Goal: Use online tool/utility: Use online tool/utility

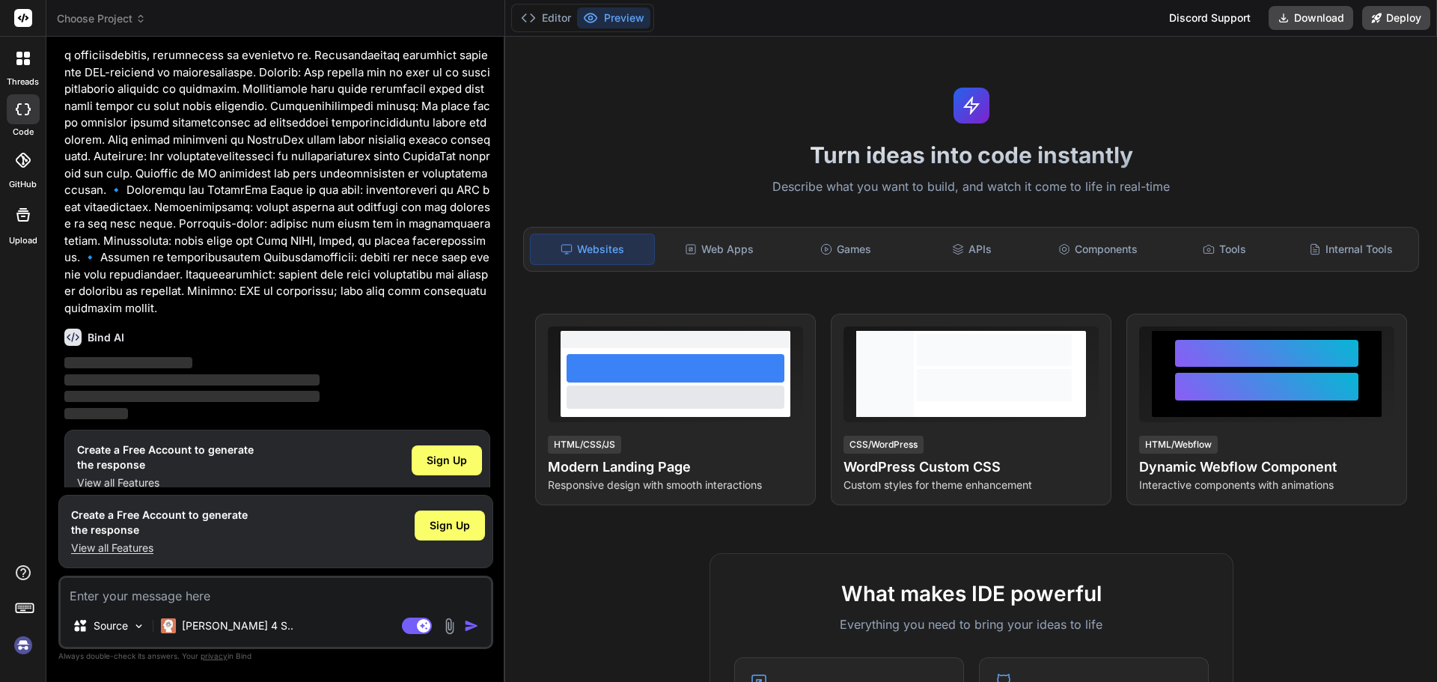
scroll to position [412, 0]
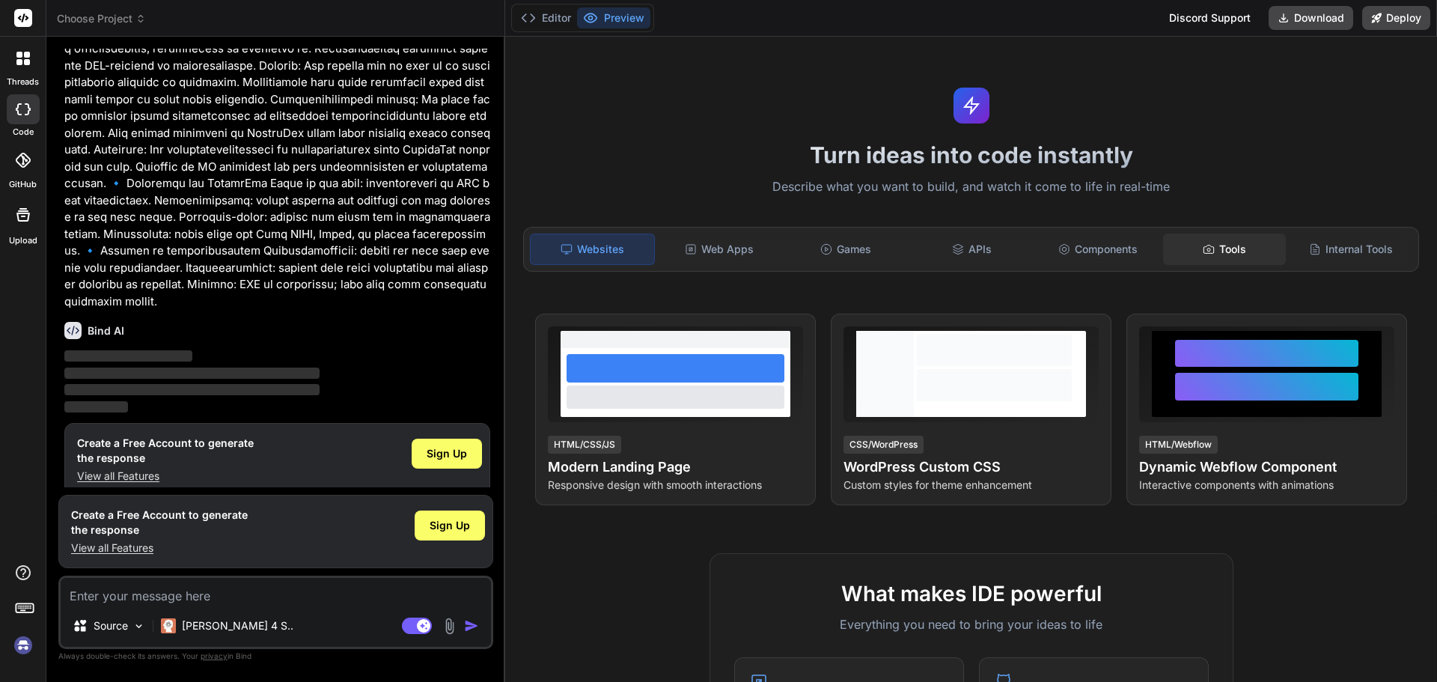
click at [1200, 256] on div "Tools" at bounding box center [1225, 249] width 124 height 31
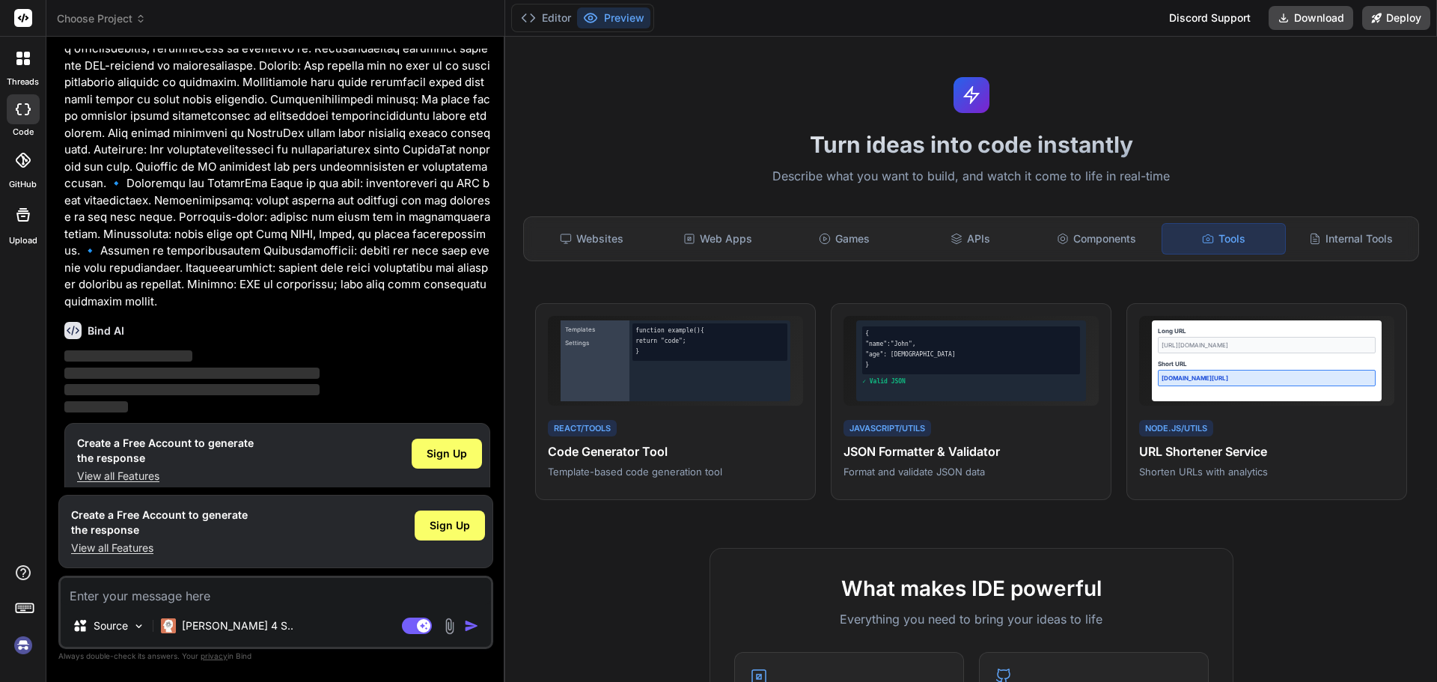
scroll to position [0, 0]
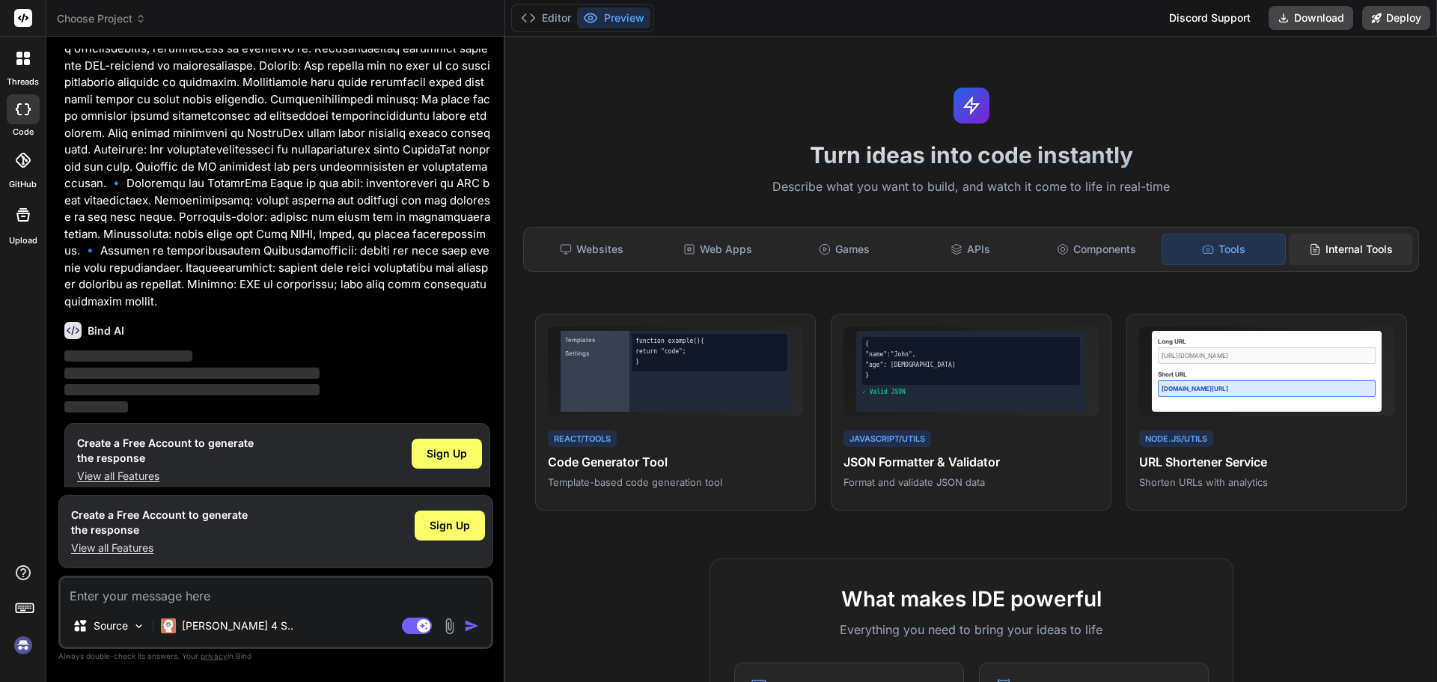
click at [1348, 253] on div "Internal Tools" at bounding box center [1351, 249] width 124 height 31
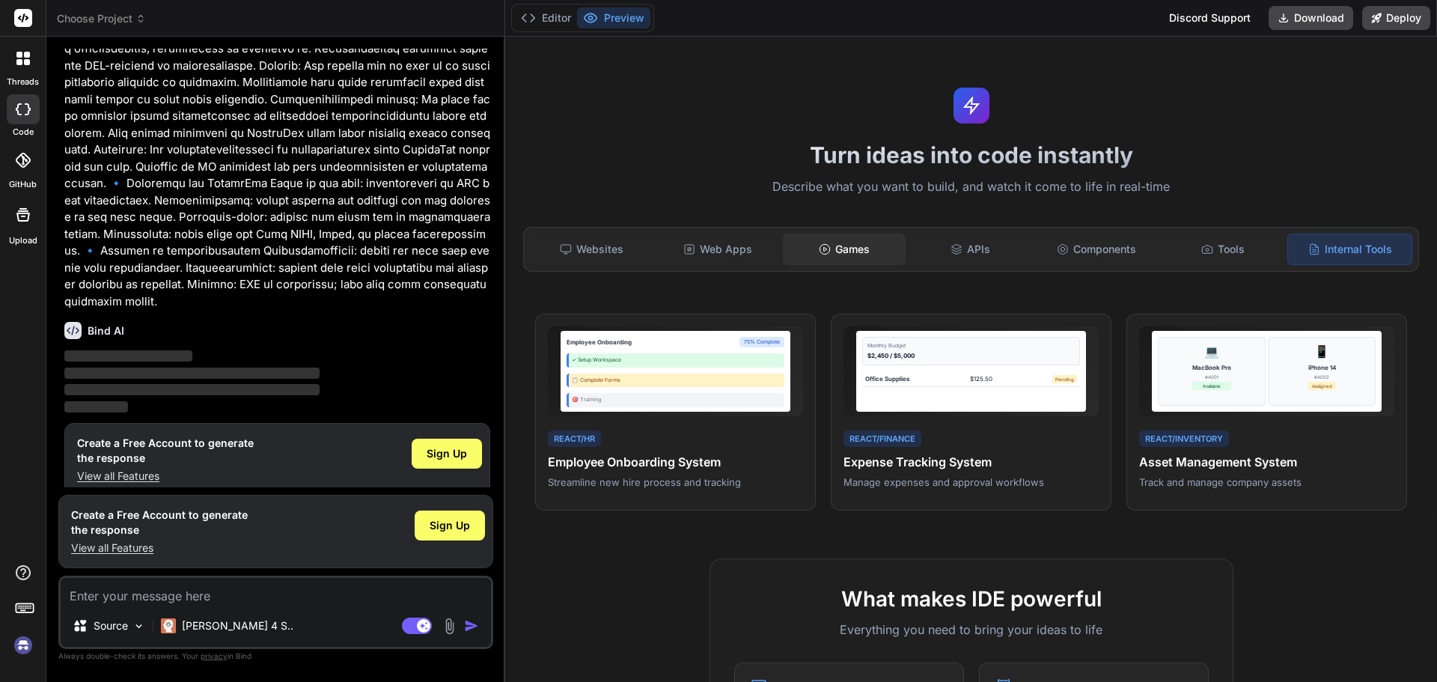
click at [827, 249] on icon at bounding box center [825, 249] width 12 height 12
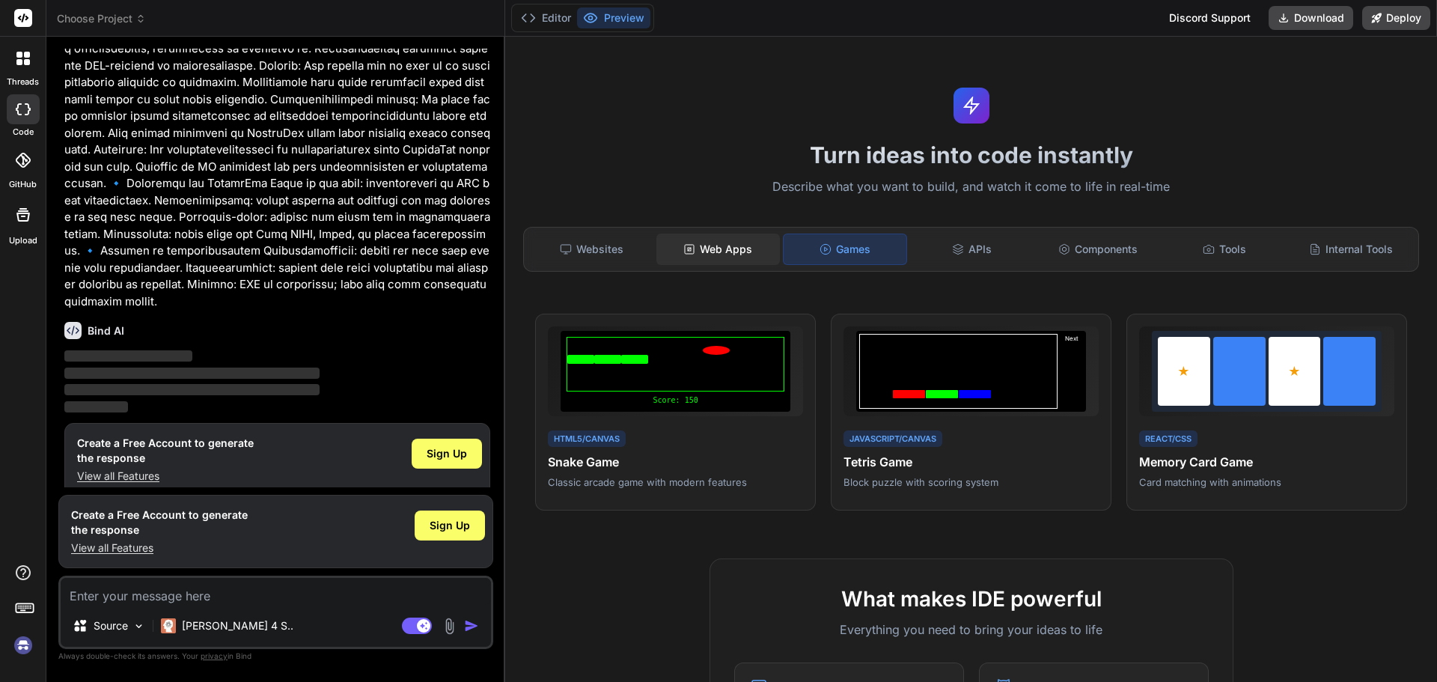
click at [745, 249] on div "Web Apps" at bounding box center [719, 249] width 124 height 31
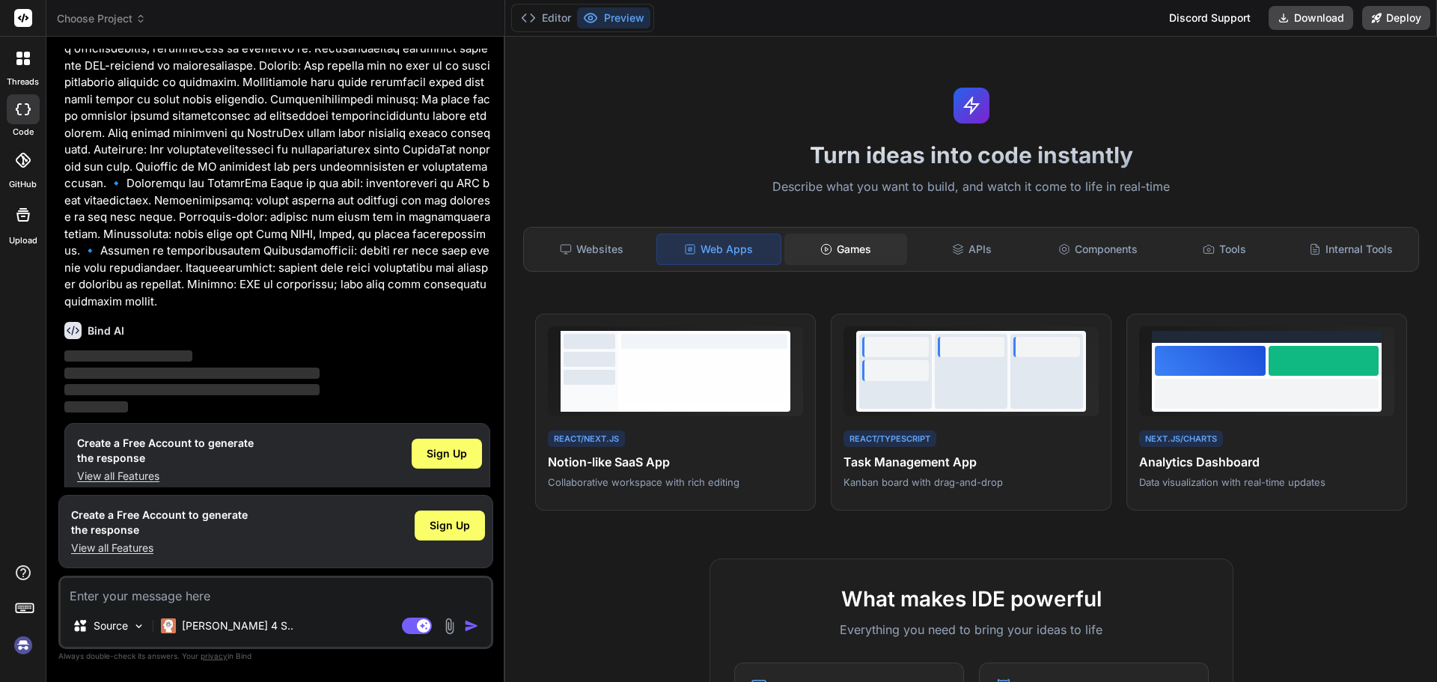
click at [828, 246] on icon at bounding box center [827, 249] width 12 height 12
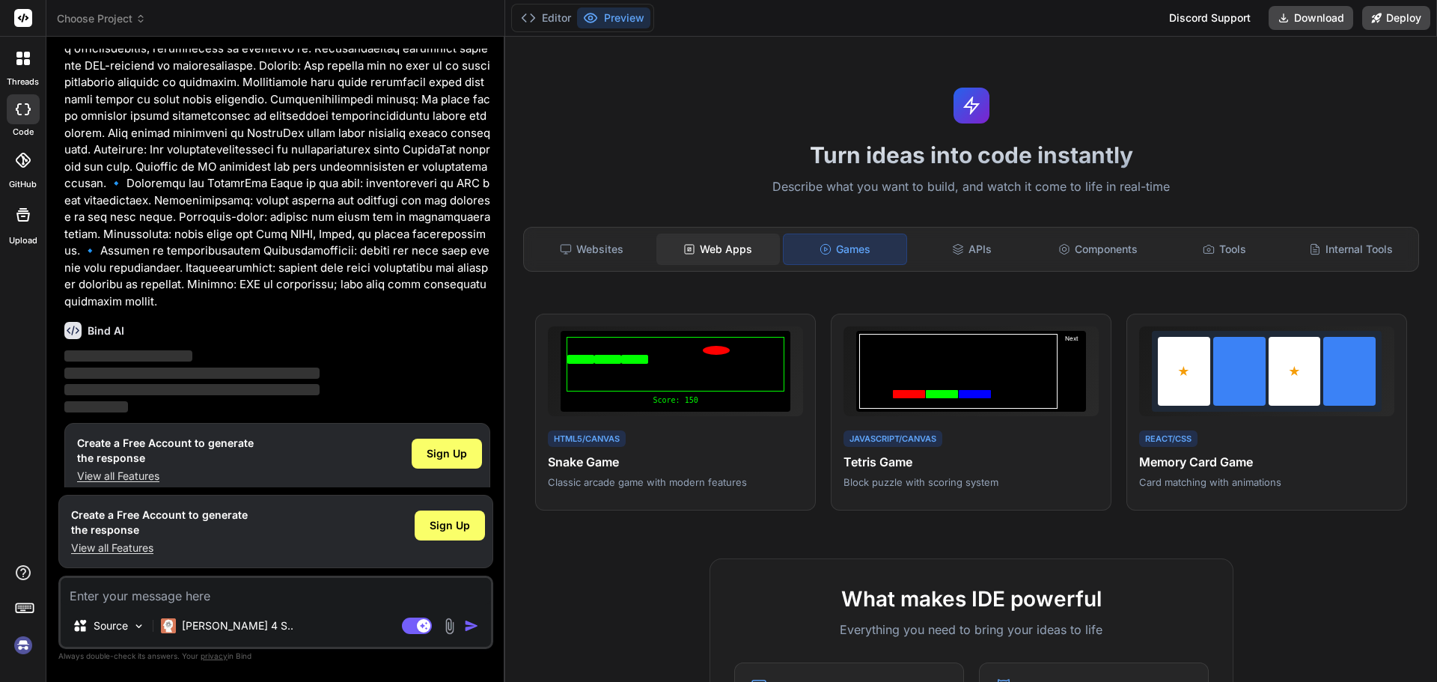
click at [713, 249] on div "Web Apps" at bounding box center [719, 249] width 124 height 31
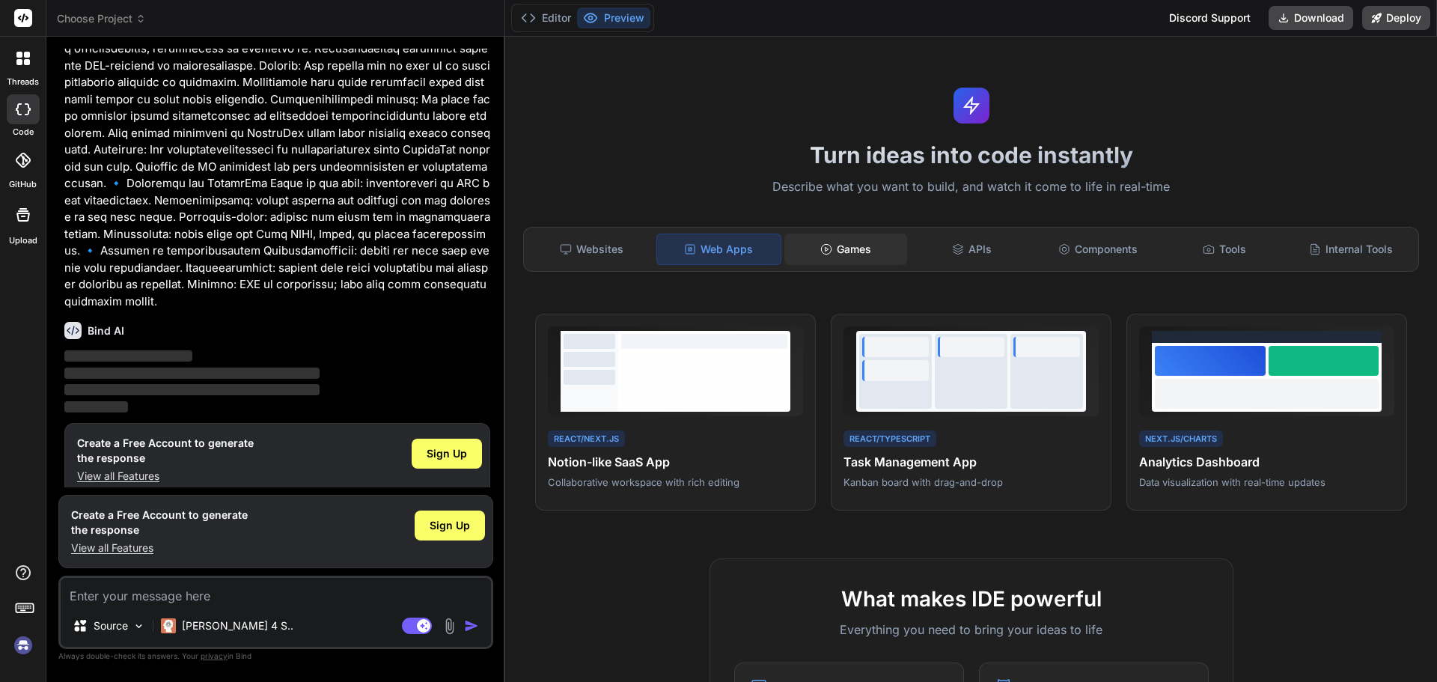
click at [871, 256] on div "Games" at bounding box center [847, 249] width 124 height 31
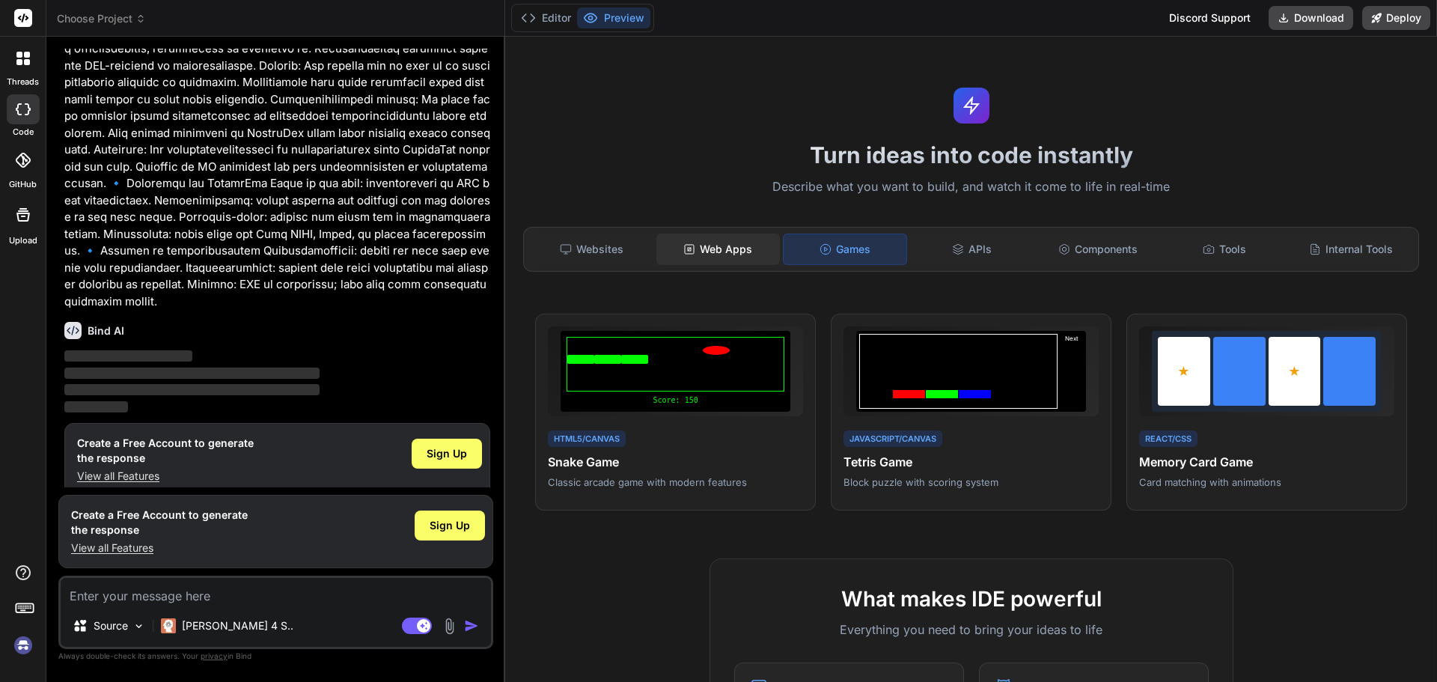
click at [708, 248] on div "Web Apps" at bounding box center [719, 249] width 124 height 31
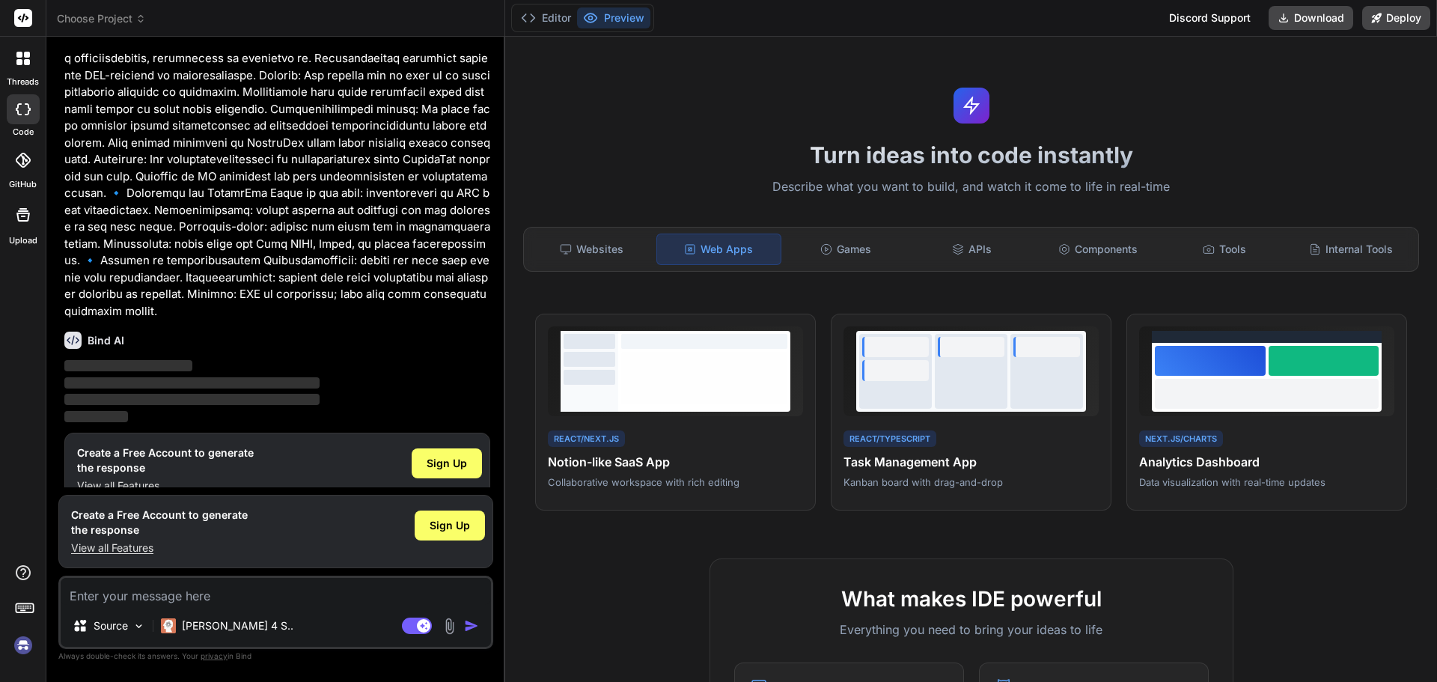
scroll to position [412, 0]
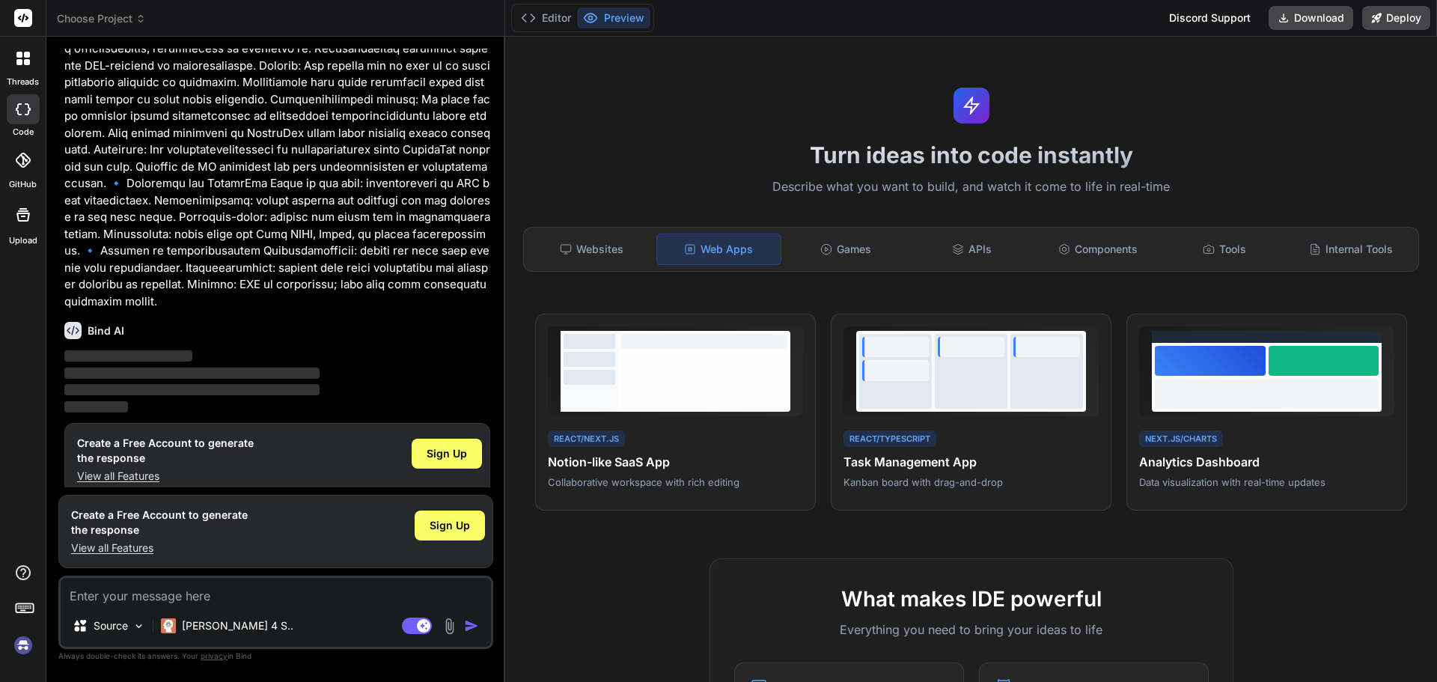
click at [20, 639] on img at bounding box center [22, 645] width 25 height 25
click at [454, 446] on span "Sign Up" at bounding box center [447, 453] width 40 height 15
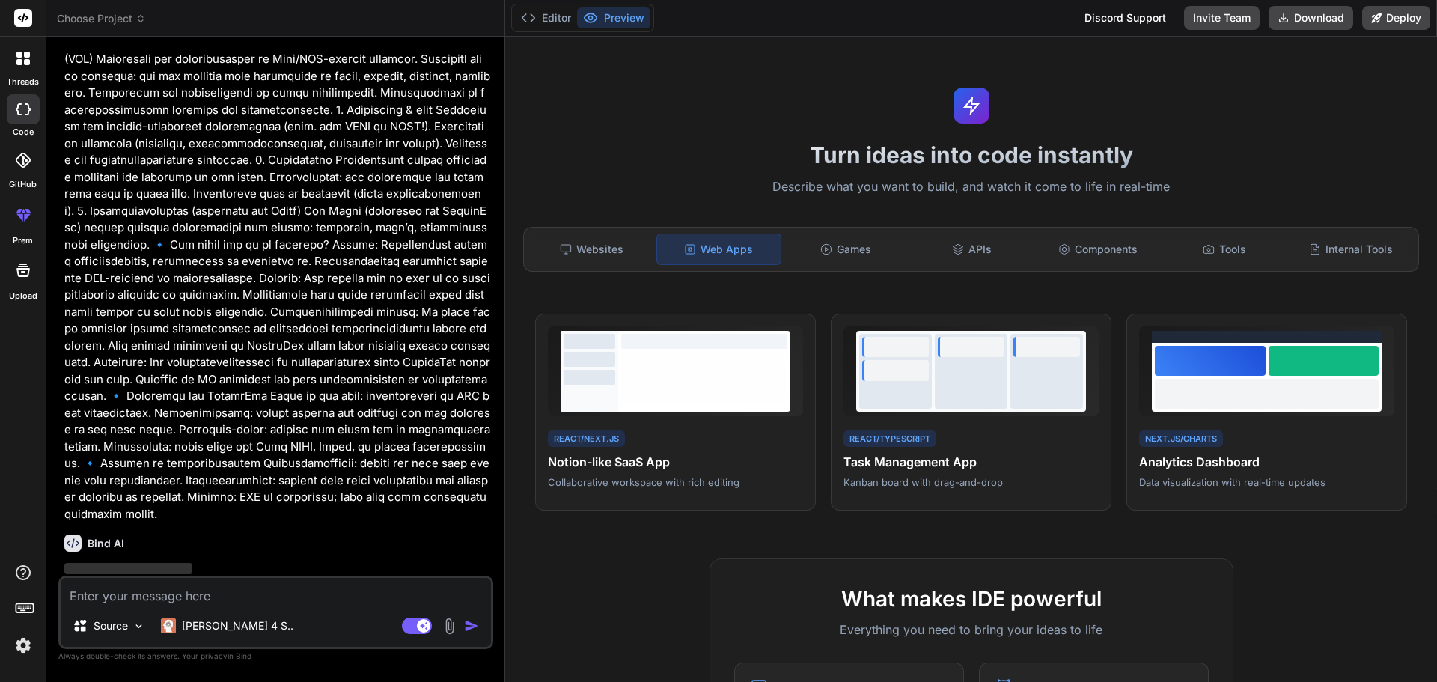
scroll to position [235, 0]
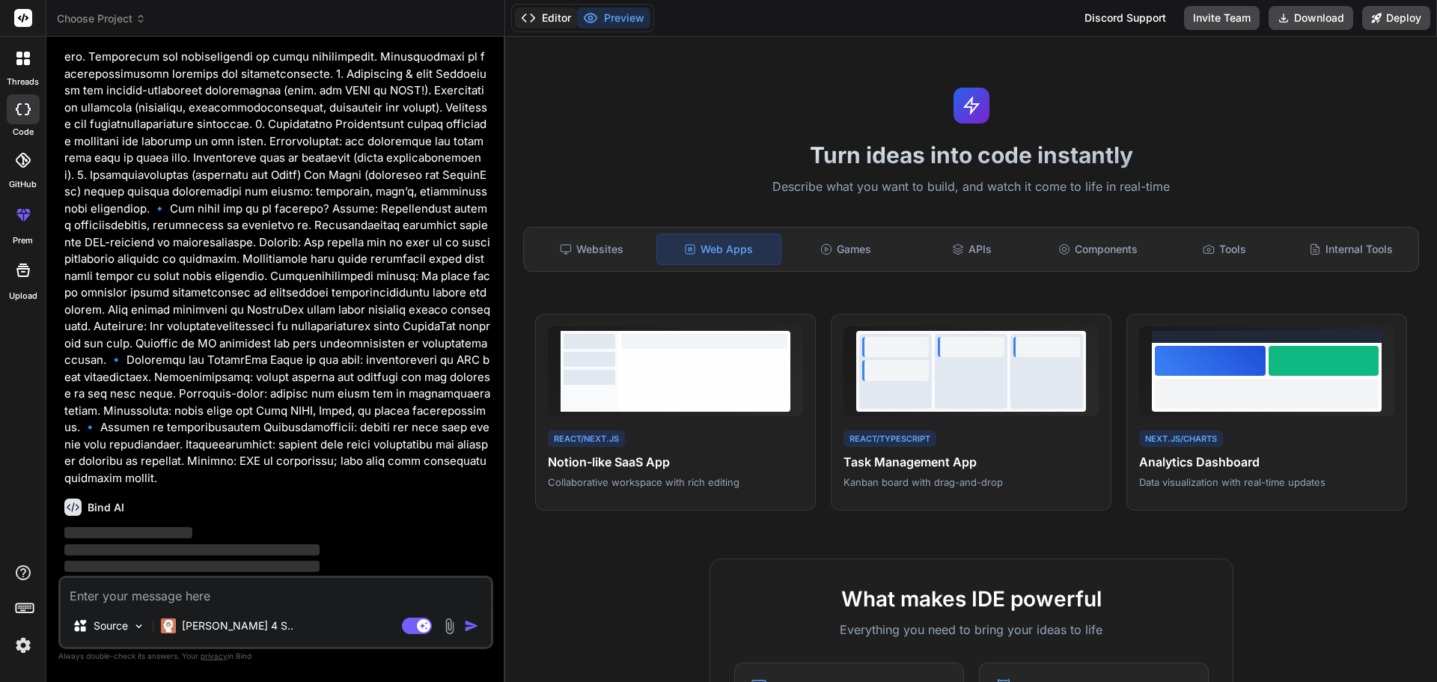
click at [545, 21] on button "Editor" at bounding box center [546, 17] width 62 height 21
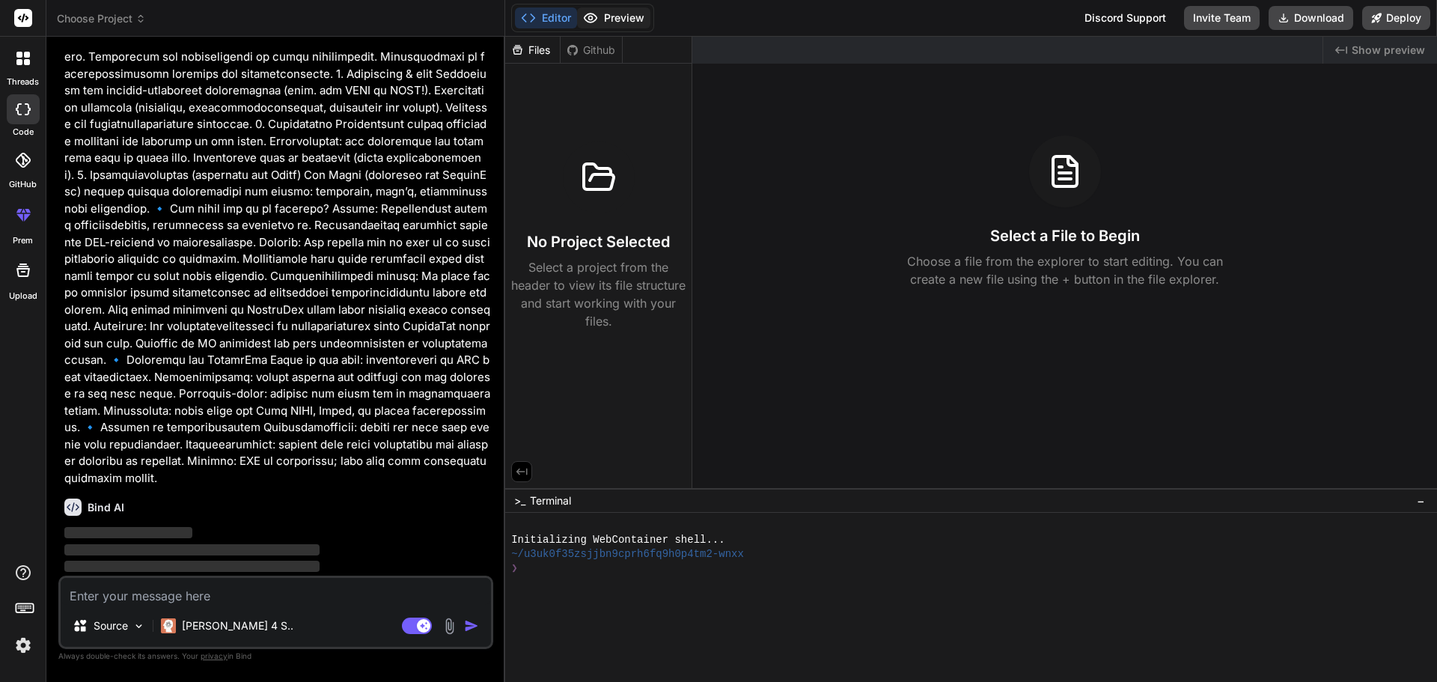
click at [589, 17] on circle at bounding box center [591, 18] width 4 height 4
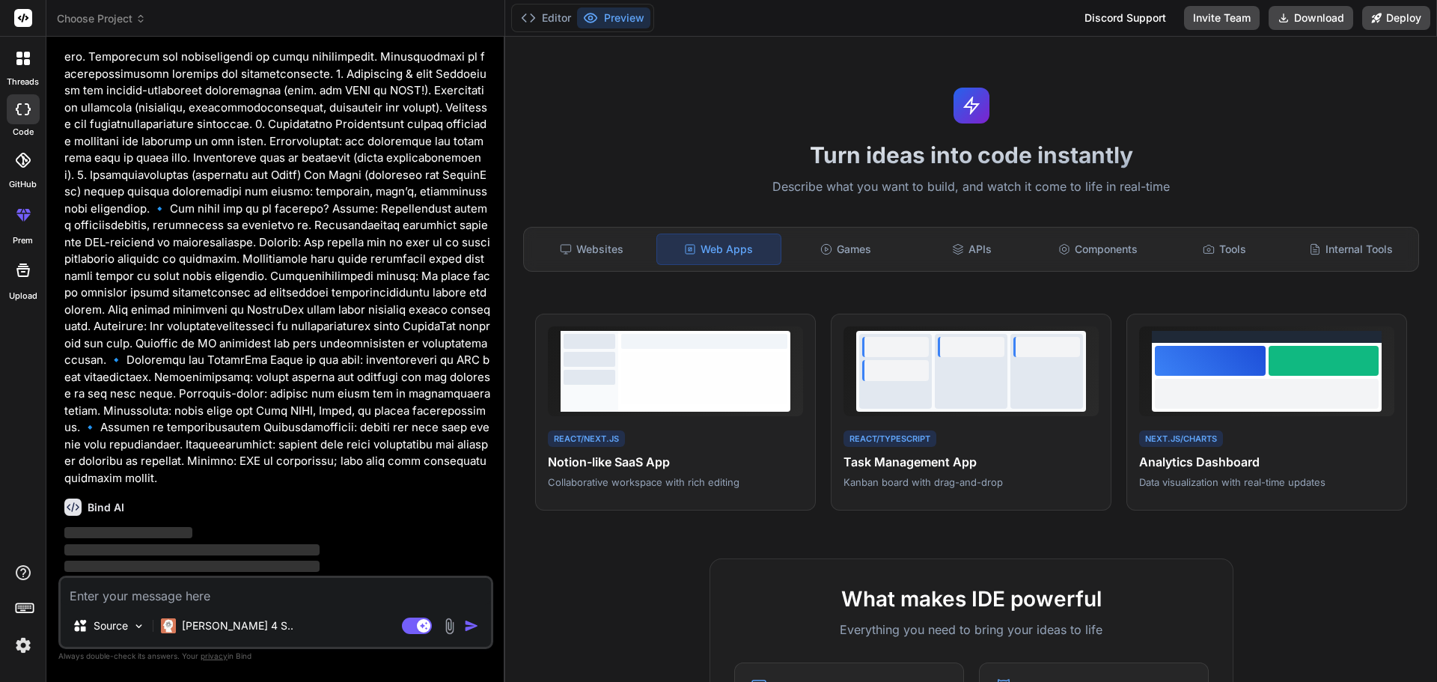
click at [305, 544] on span "‌" at bounding box center [191, 549] width 255 height 11
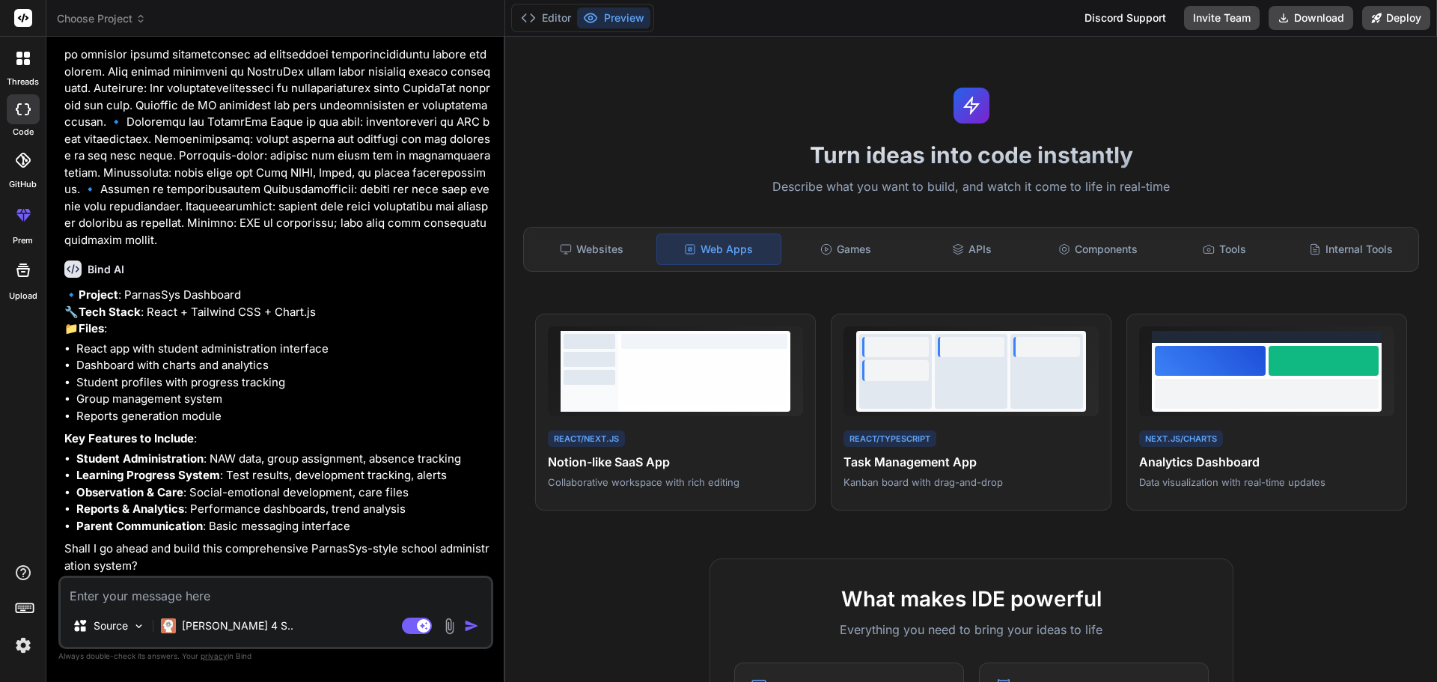
scroll to position [492, 0]
type textarea "x"
click at [121, 402] on li "Group management system" at bounding box center [283, 397] width 414 height 17
click at [165, 590] on textarea at bounding box center [276, 591] width 430 height 27
type textarea "y"
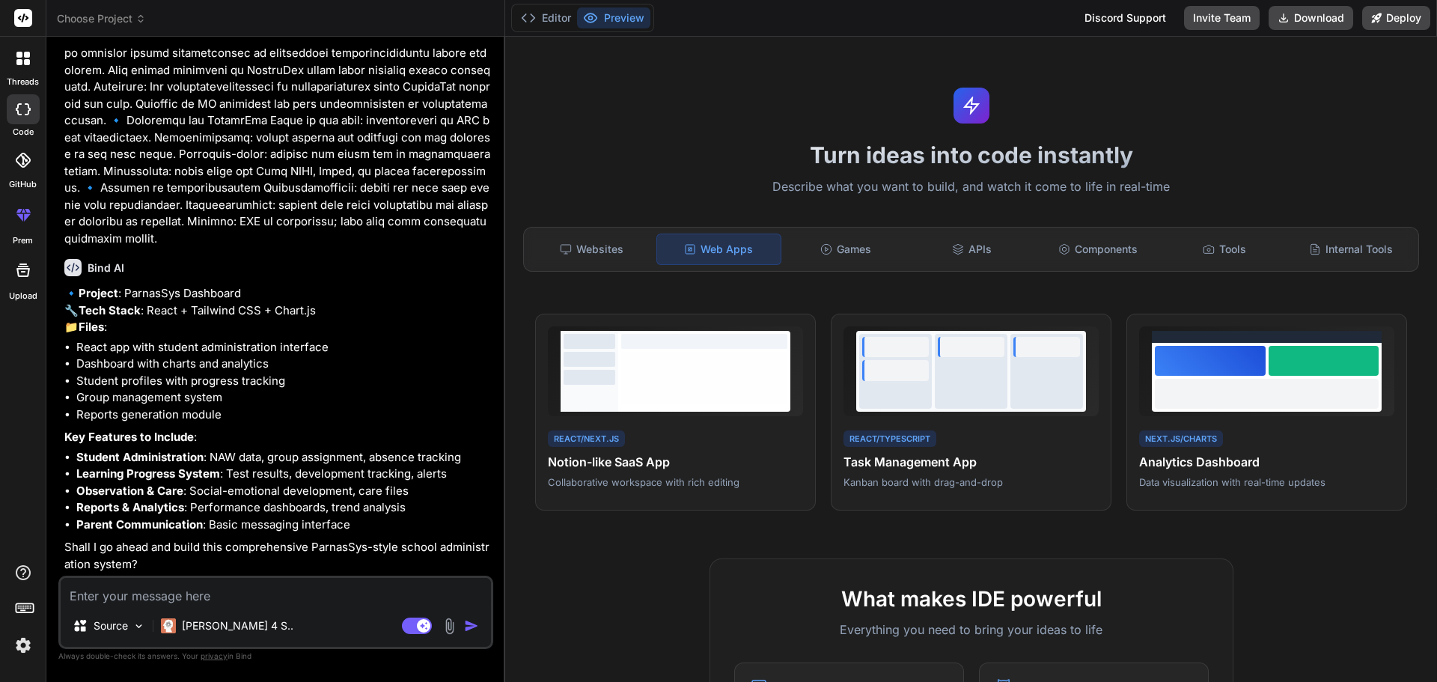
type textarea "x"
type textarea "ye"
type textarea "x"
type textarea "yes"
type textarea "x"
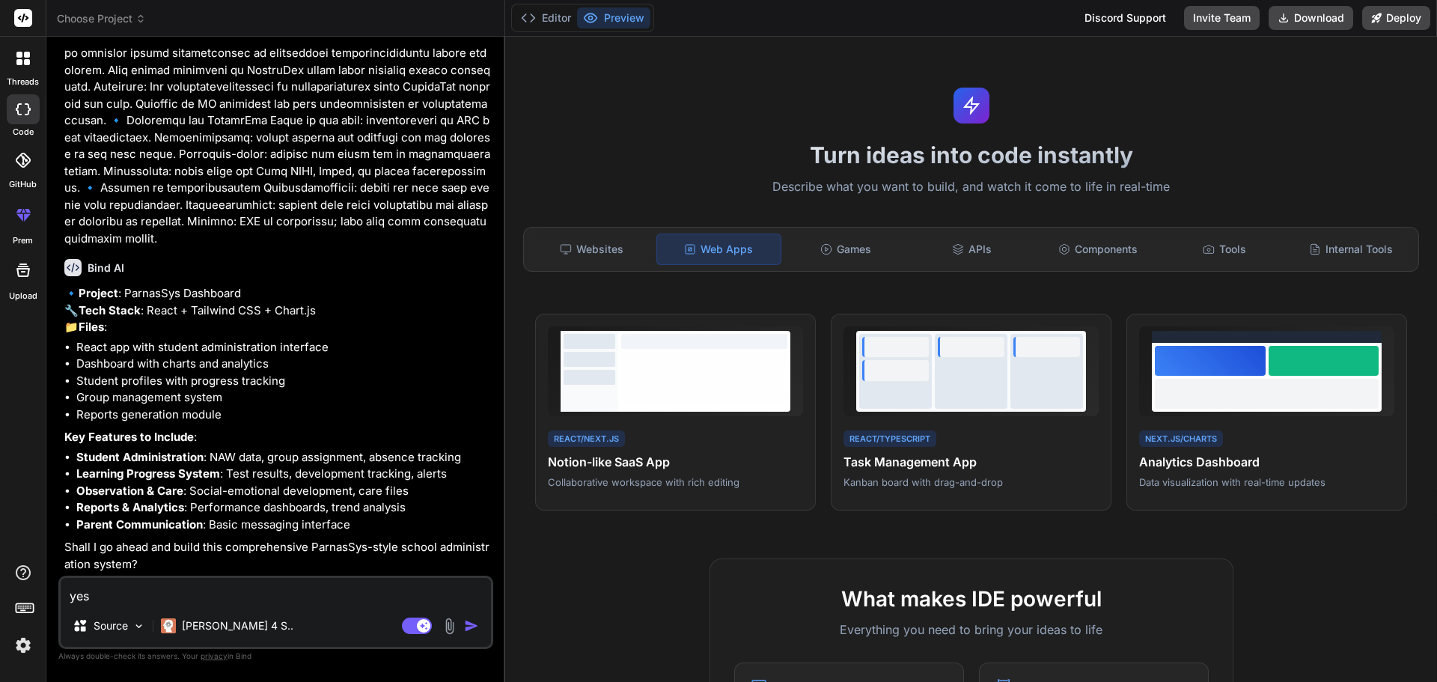
type textarea "yes,"
type textarea "x"
type textarea "yes,"
type textarea "x"
type textarea "yes, b"
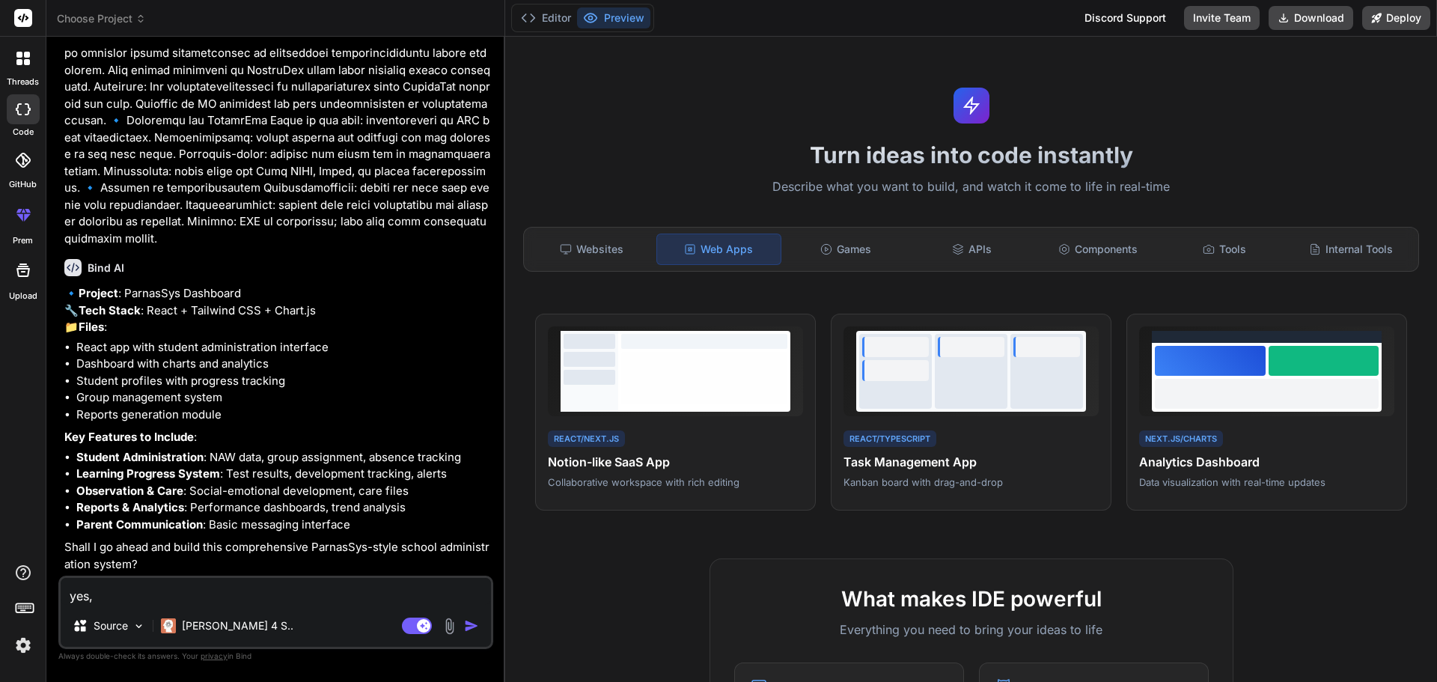
type textarea "x"
type textarea "yes, bu"
type textarea "x"
type textarea "yes, but"
type textarea "x"
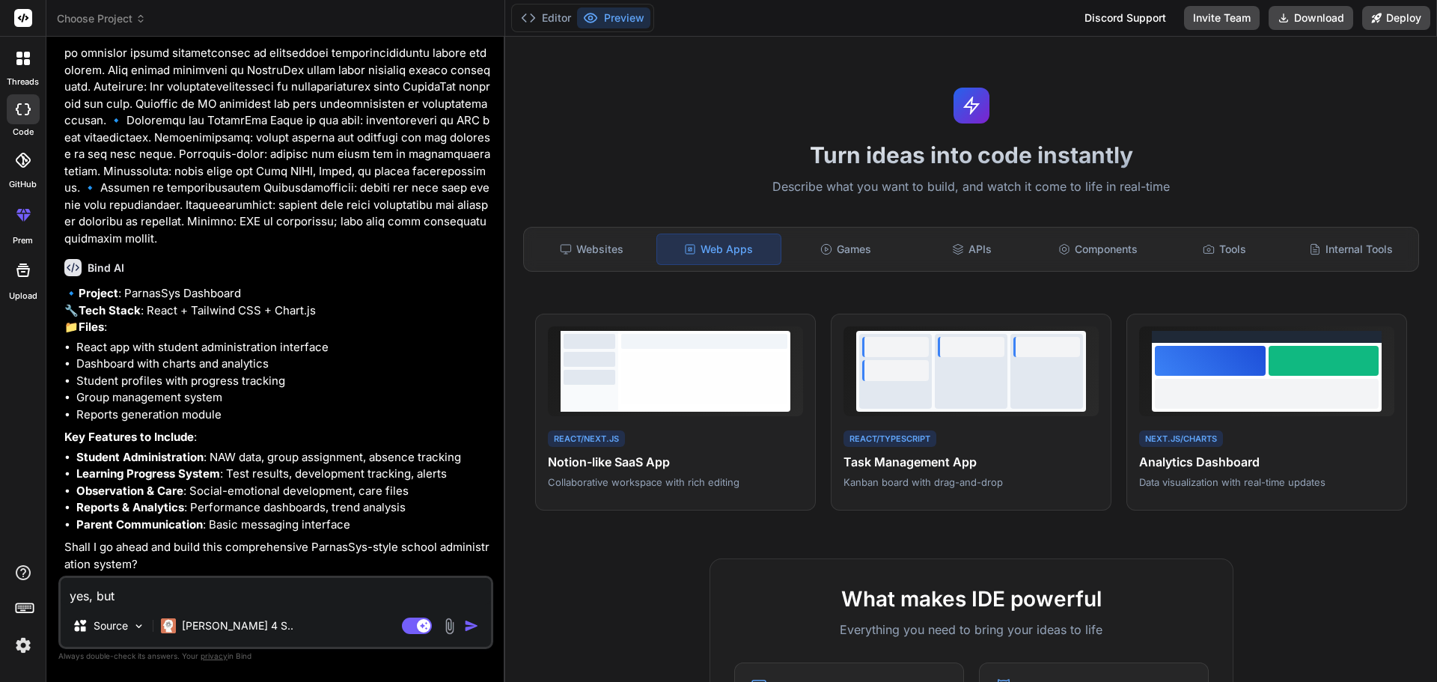
type textarea "yes, but"
type textarea "x"
type textarea "yes, but a"
type textarea "x"
type textarea "yes, but an"
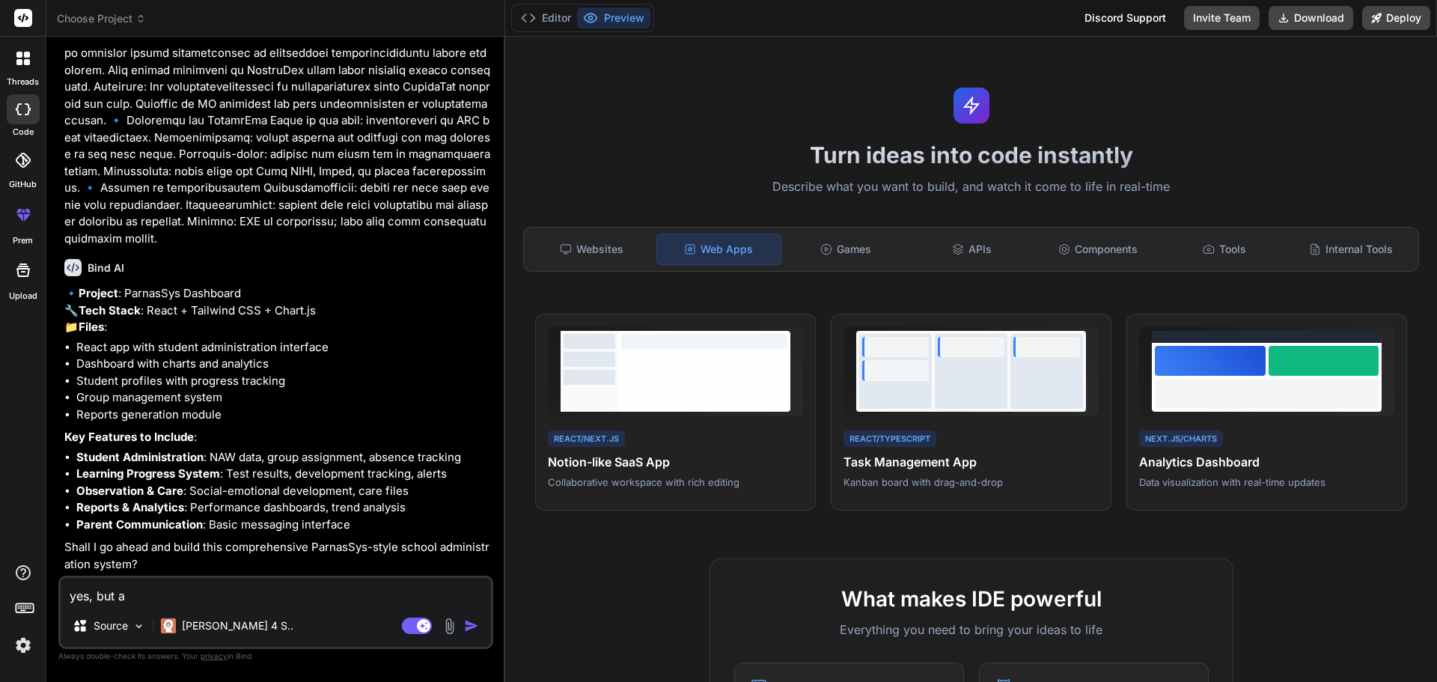
type textarea "x"
type textarea "yes, but ans"
type textarea "x"
type textarea "yes, but an"
type textarea "x"
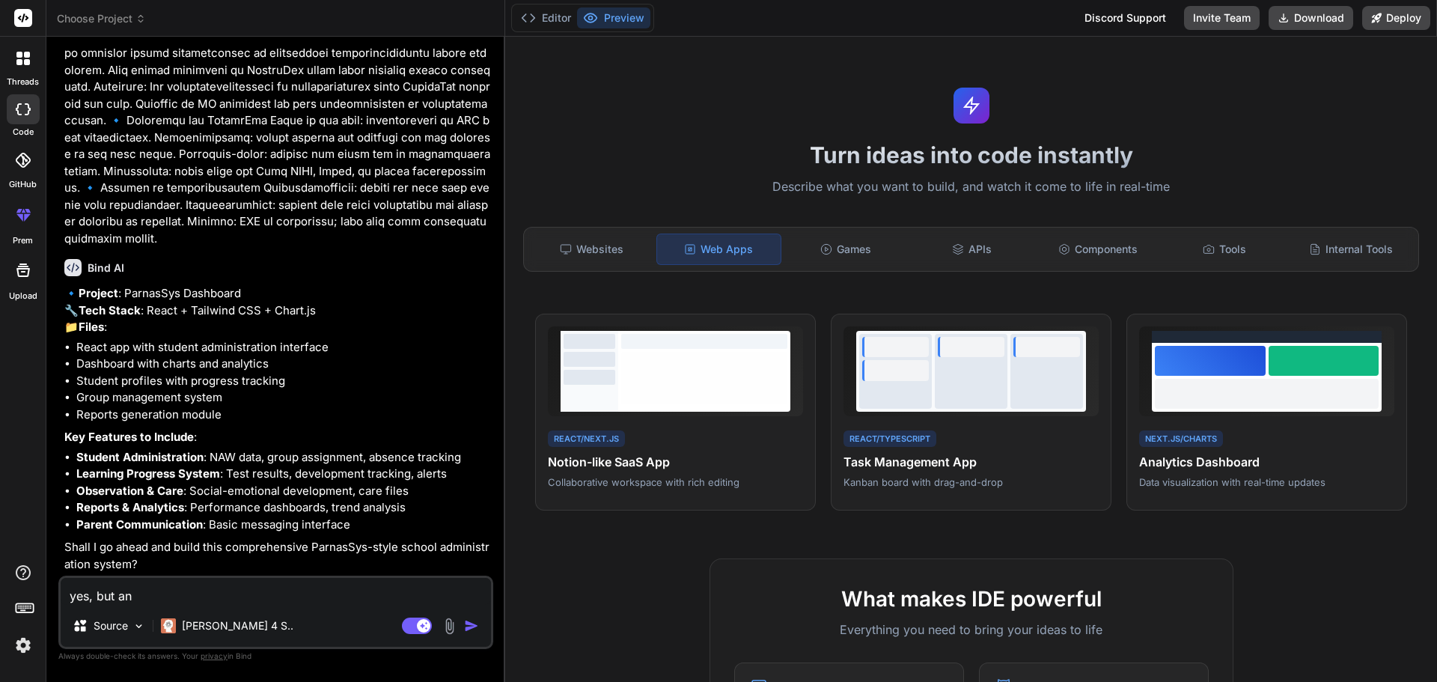
type textarea "yes, but a"
type textarea "x"
type textarea "yes, but"
type textarea "x"
type textarea "yes, but d"
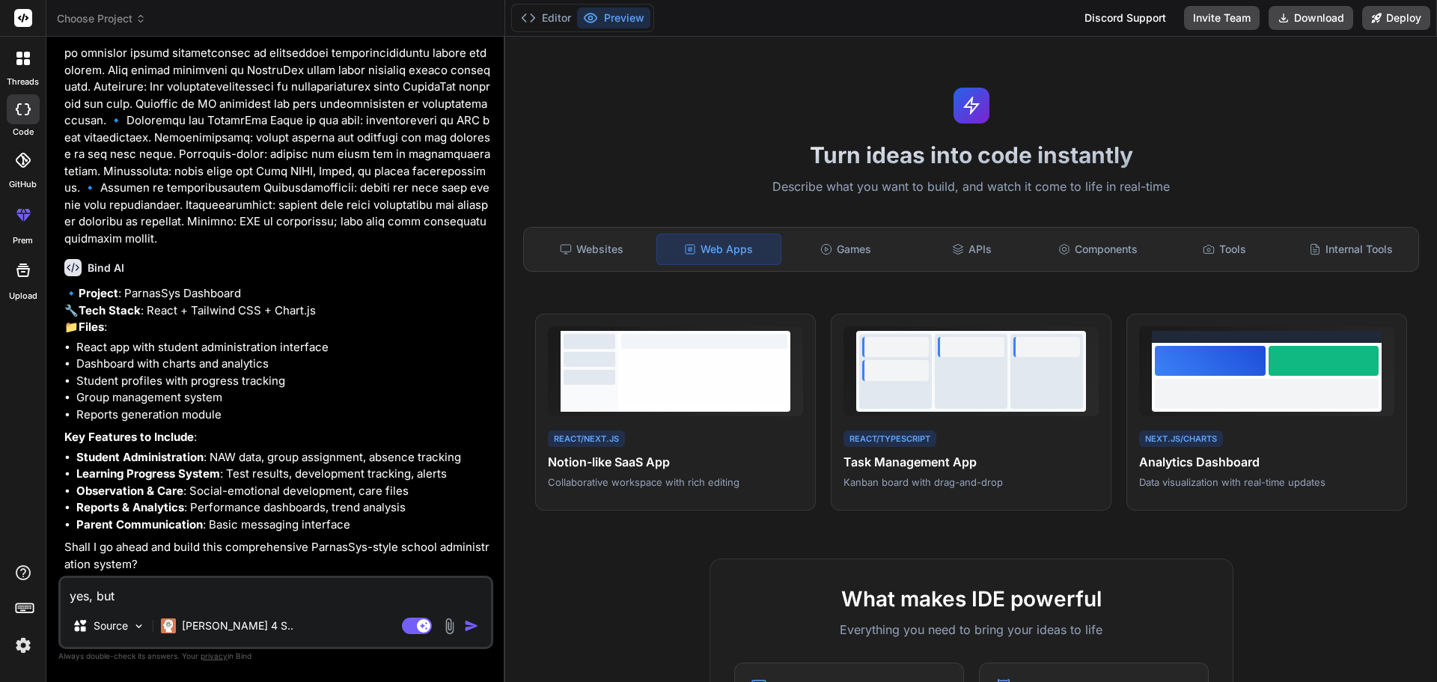
type textarea "x"
type textarea "yes, but du"
type textarea "x"
type textarea "yes, but dut"
type textarea "x"
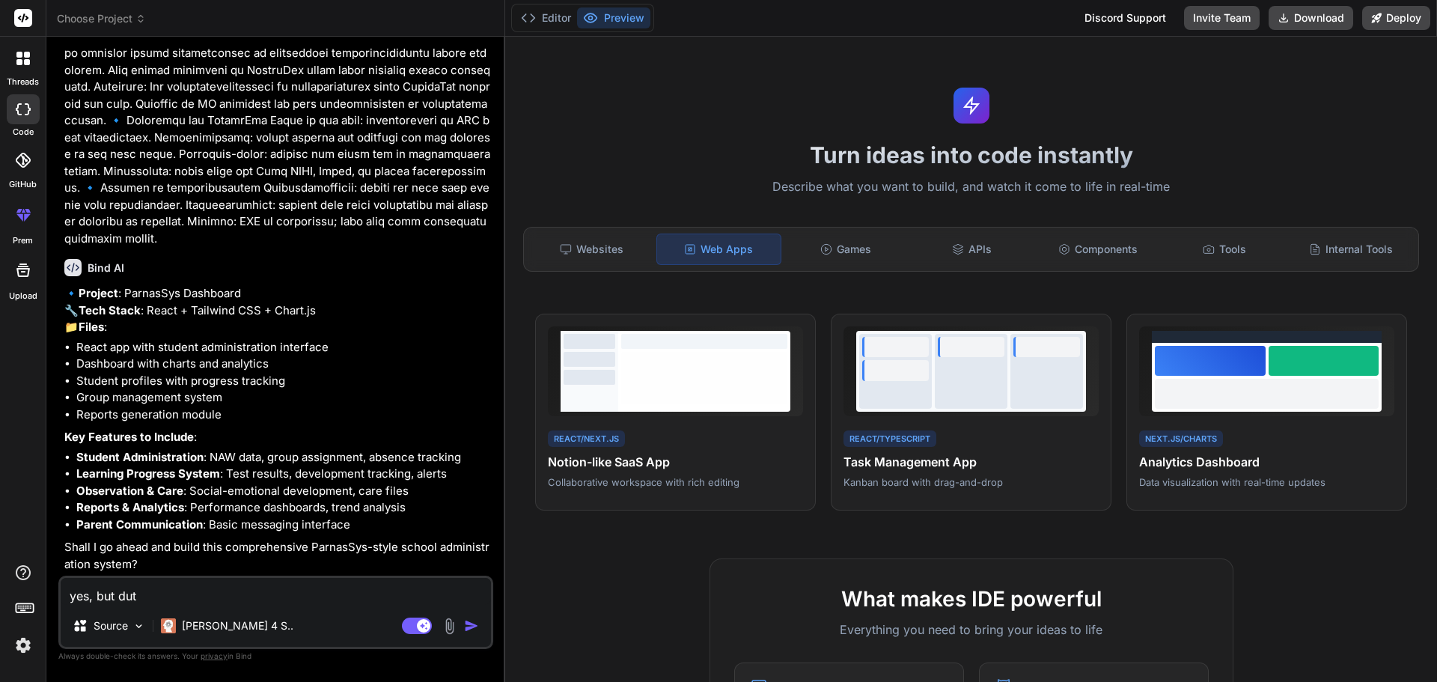
type textarea "yes, but dutc"
type textarea "x"
type textarea "yes, but dutch"
type textarea "x"
type textarea "yes, but dutch"
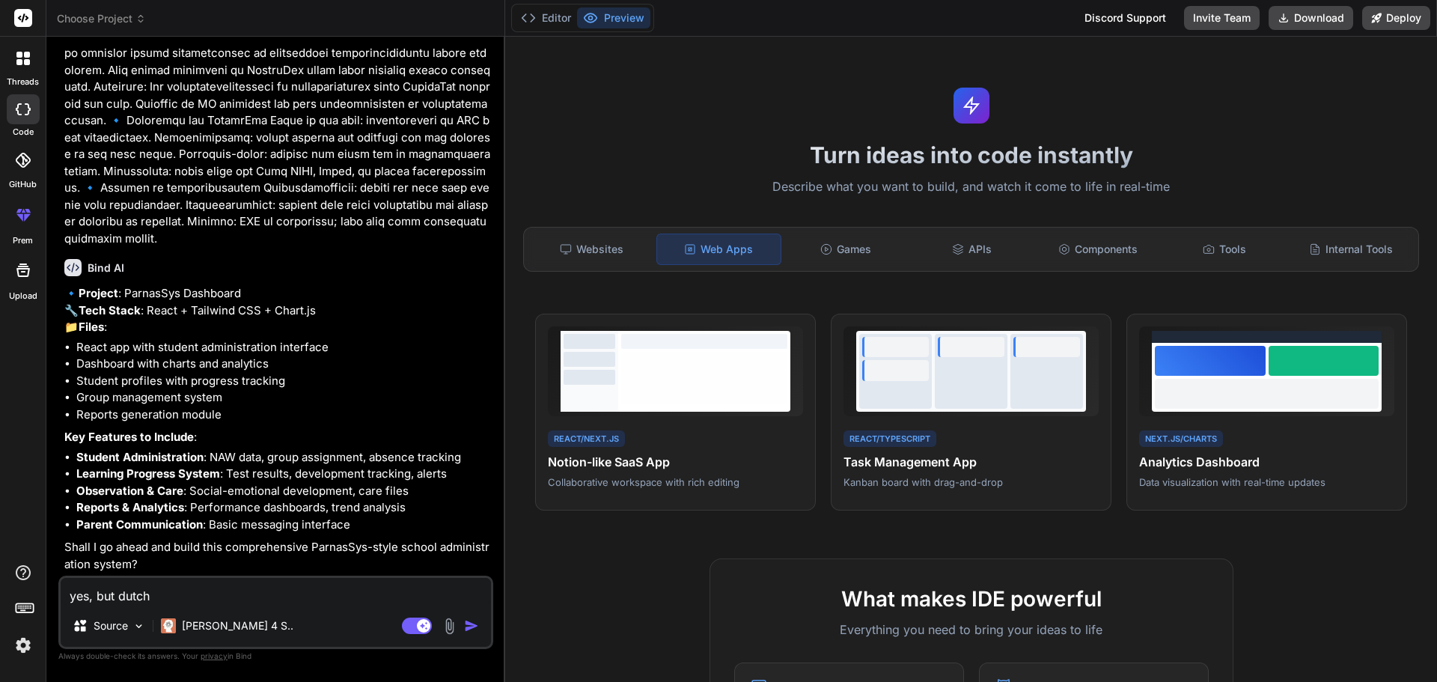
type textarea "x"
type textarea "yes, but dutch r"
type textarea "x"
type textarea "yes, but dutch re"
type textarea "x"
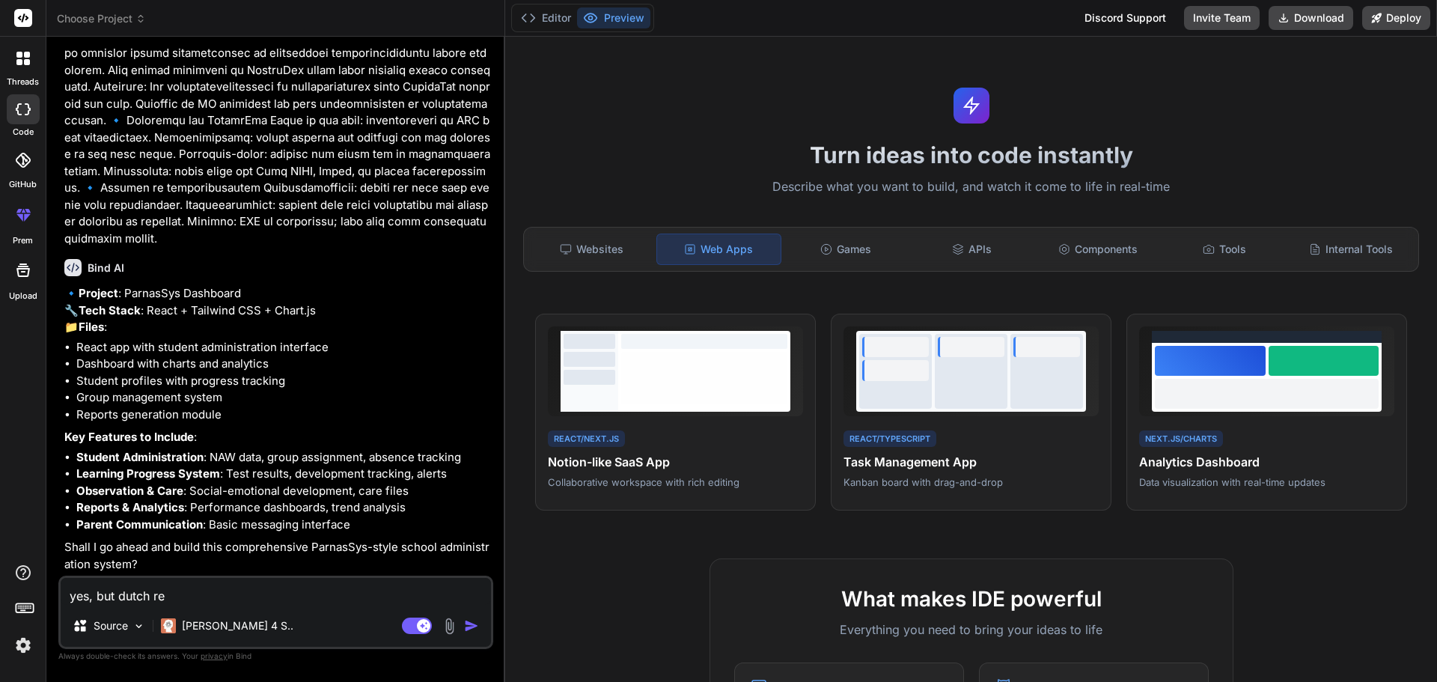
type textarea "yes, but dutch res"
type textarea "x"
type textarea "yes, but dutch resp"
type textarea "x"
type textarea "yes, but dutch respo"
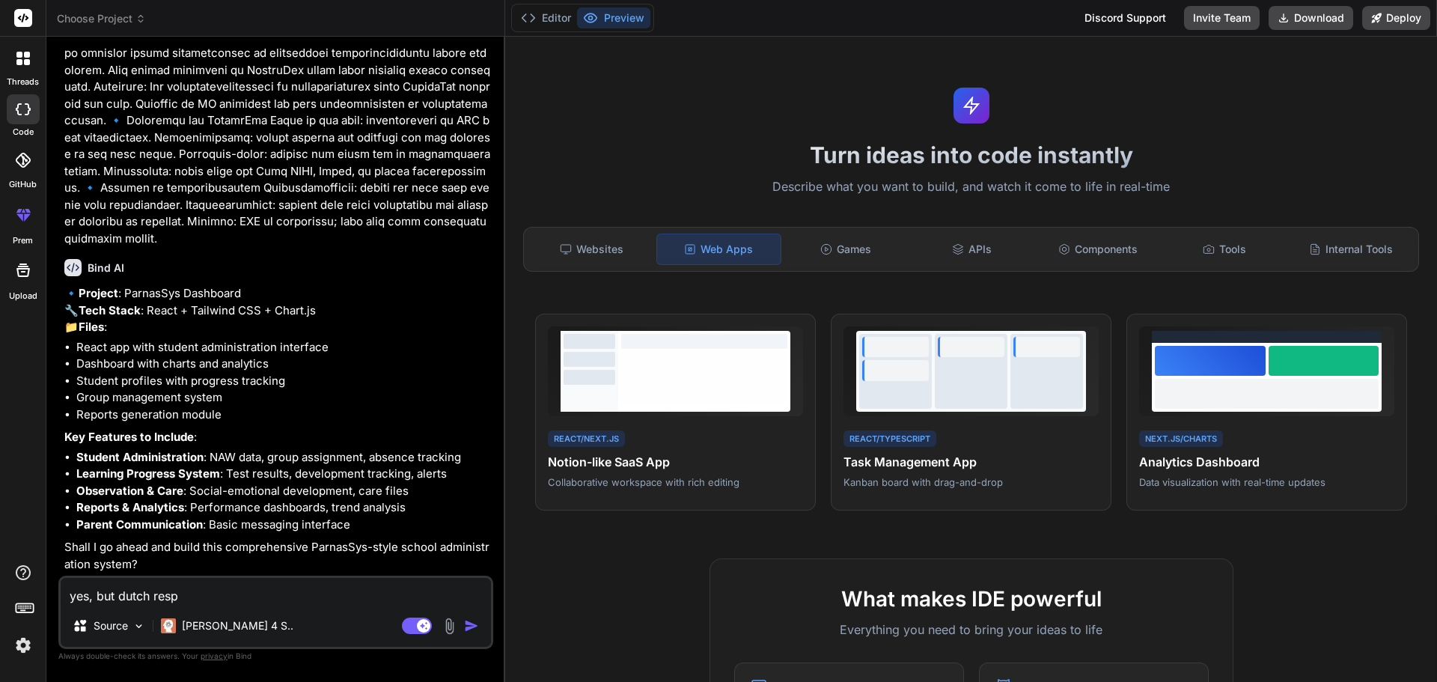
type textarea "x"
type textarea "yes, but dutch respon"
type textarea "x"
type textarea "yes, but dutch respons"
type textarea "x"
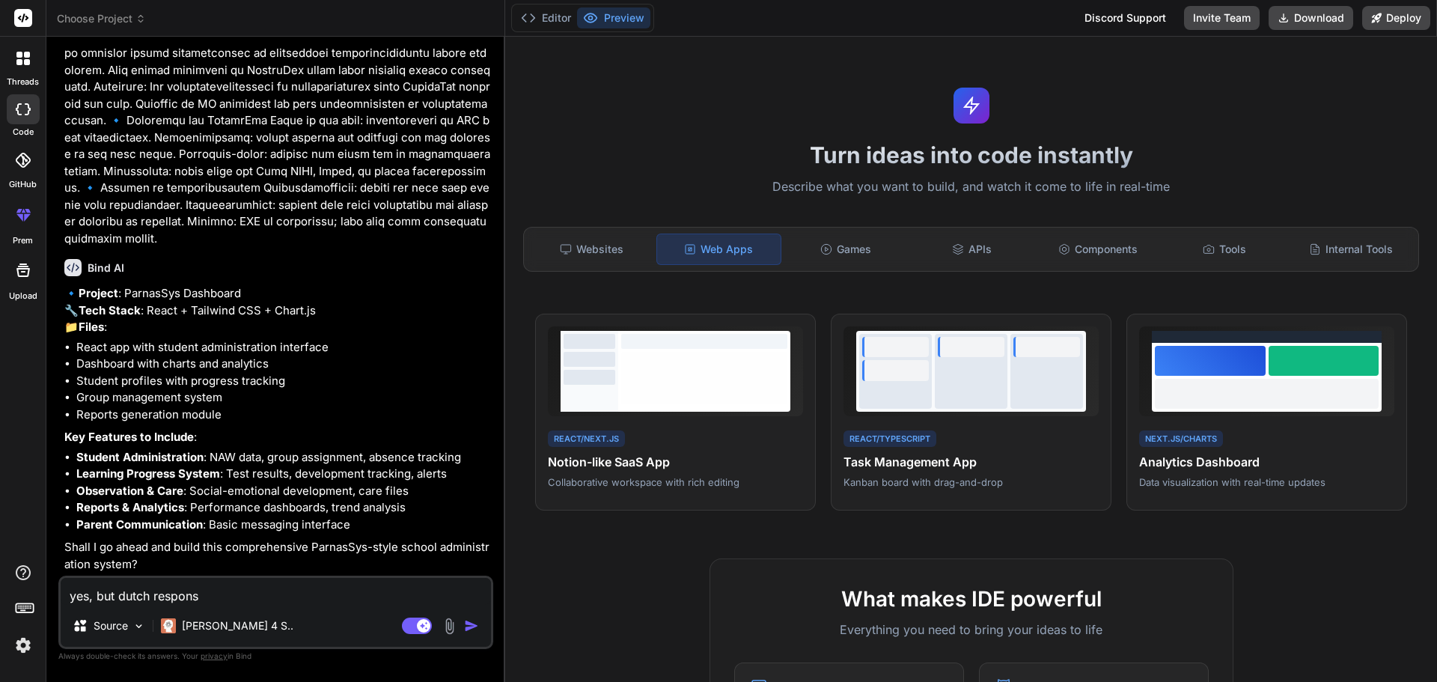
type textarea "yes, but dutch response"
type textarea "x"
type textarea "yes, but dutch response"
type textarea "x"
type textarea "yes, but dutch response p"
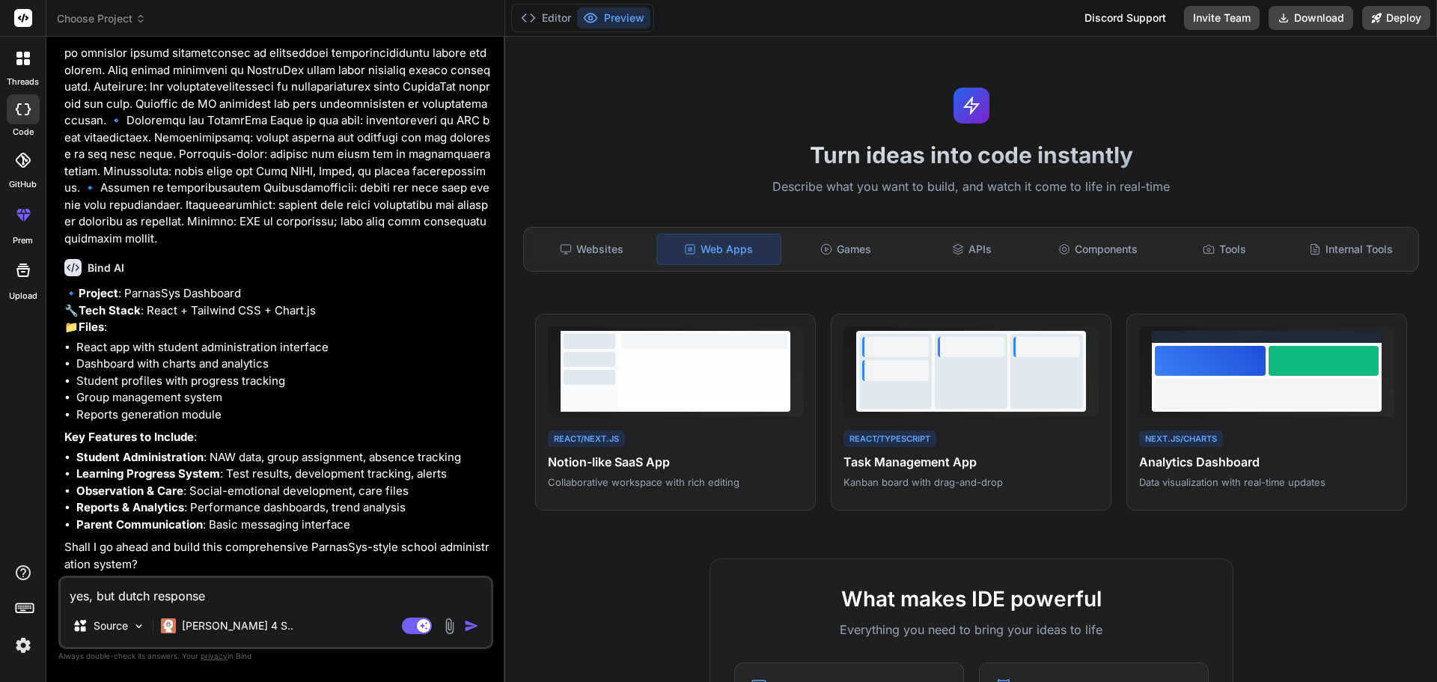
type textarea "x"
type textarea "yes, but dutch response pl"
type textarea "x"
type textarea "yes, but dutch response ple"
type textarea "x"
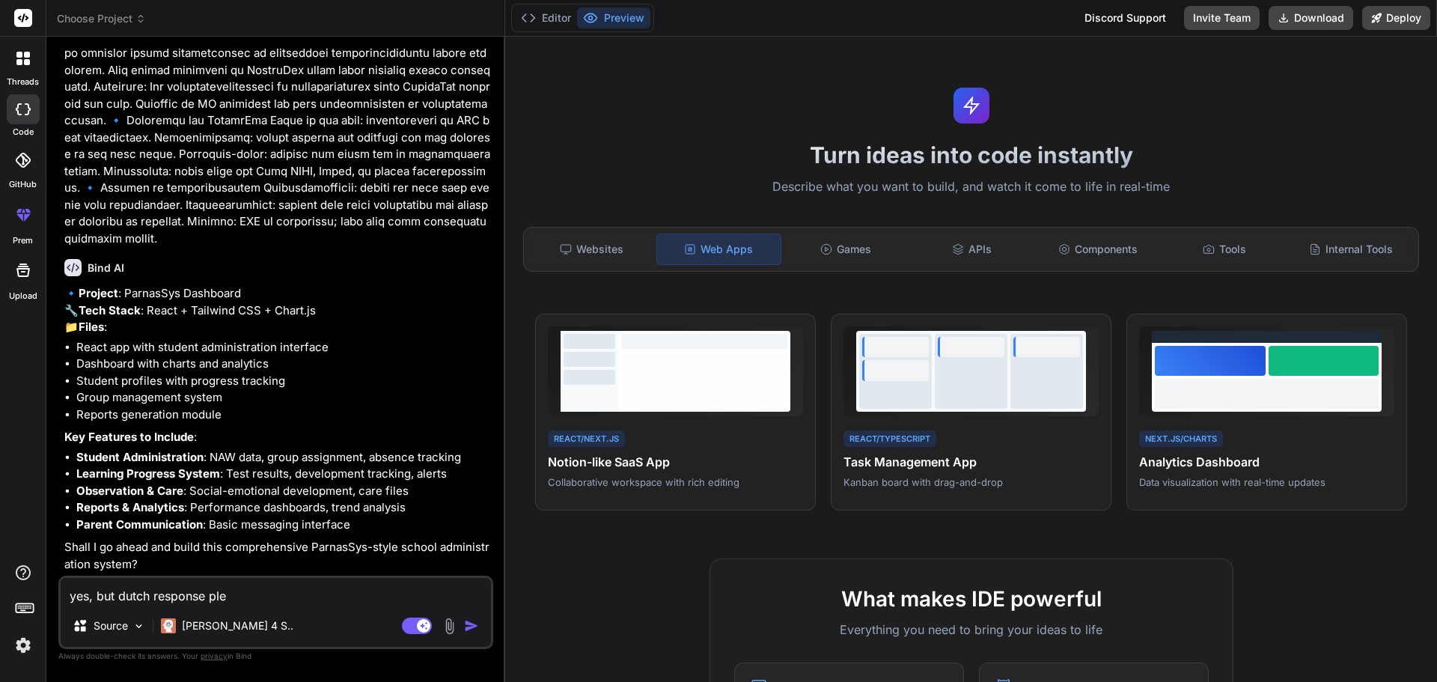
type textarea "yes, but dutch response plea"
type textarea "x"
type textarea "yes, but dutch response pleas"
type textarea "x"
type textarea "yes, but dutch response please"
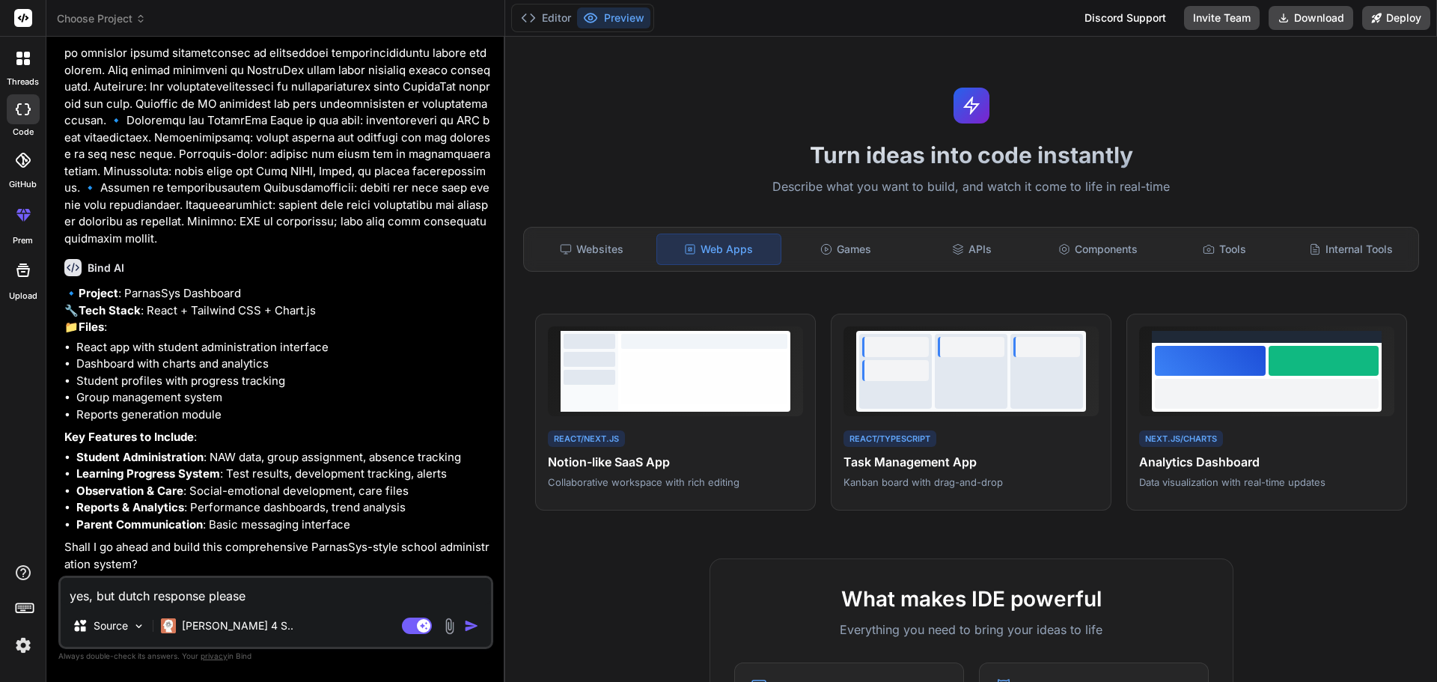
type textarea "x"
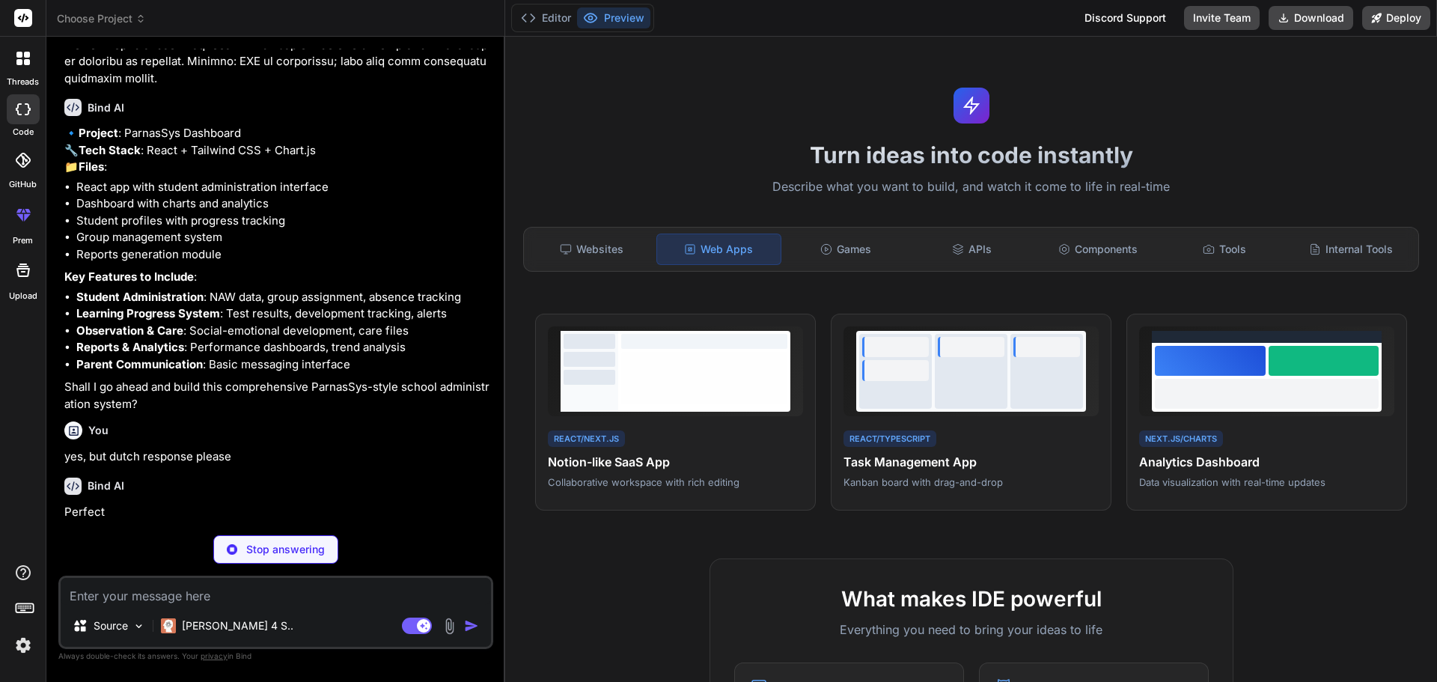
scroll to position [647, 0]
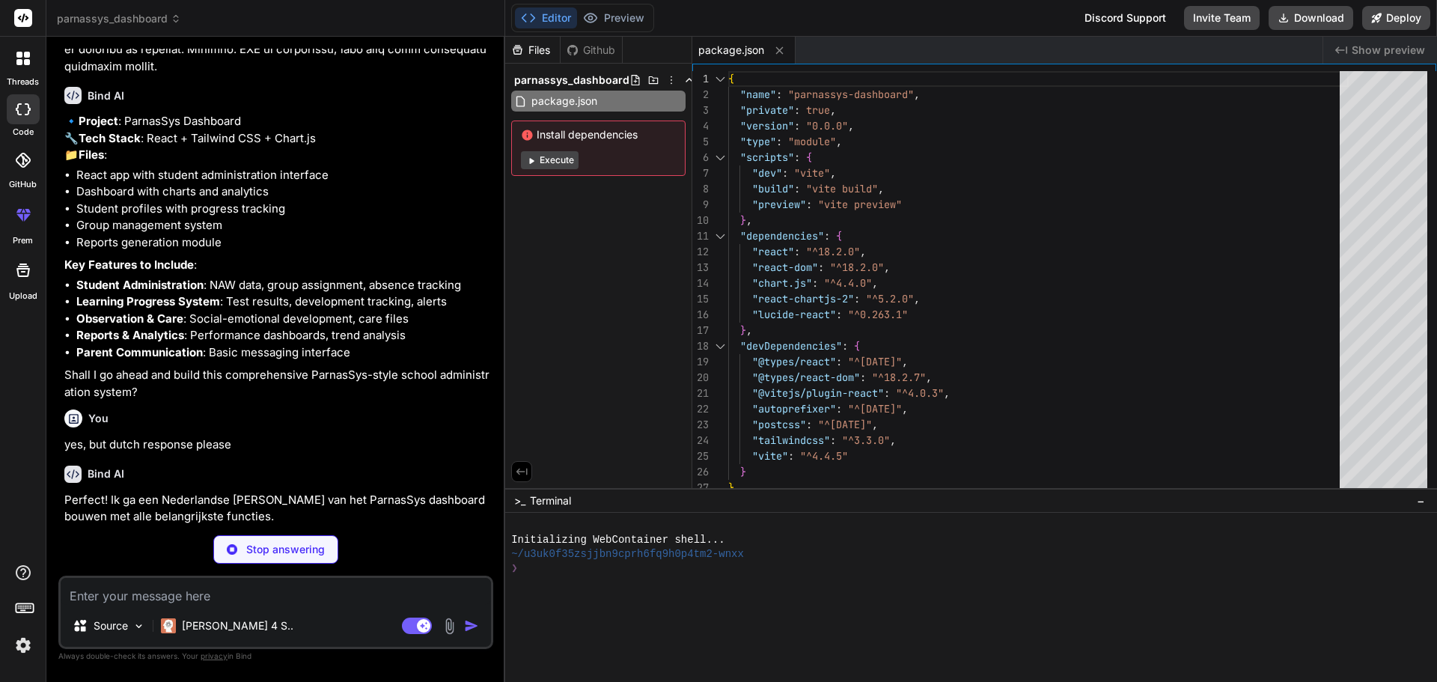
type textarea "x"
type textarea "<script type="module" src="/src/main.jsx"></script> </body> </html>"
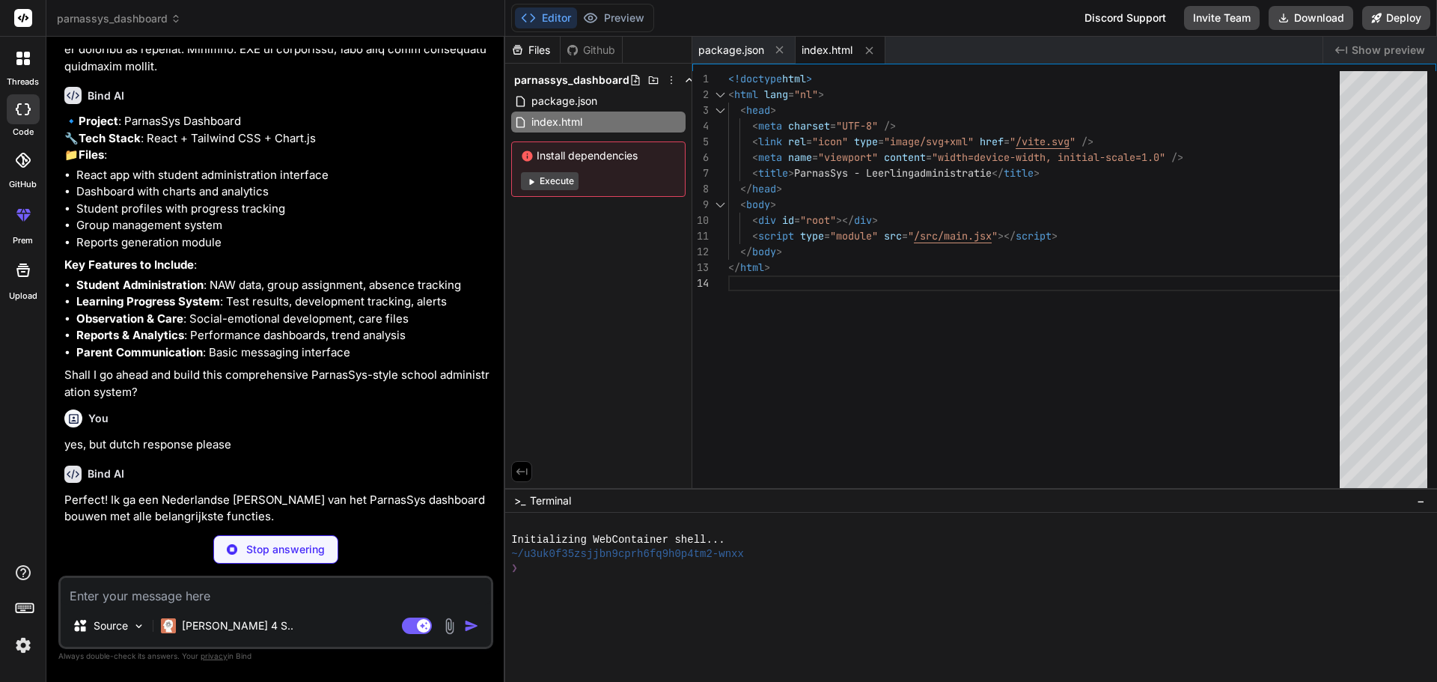
type textarea "x"
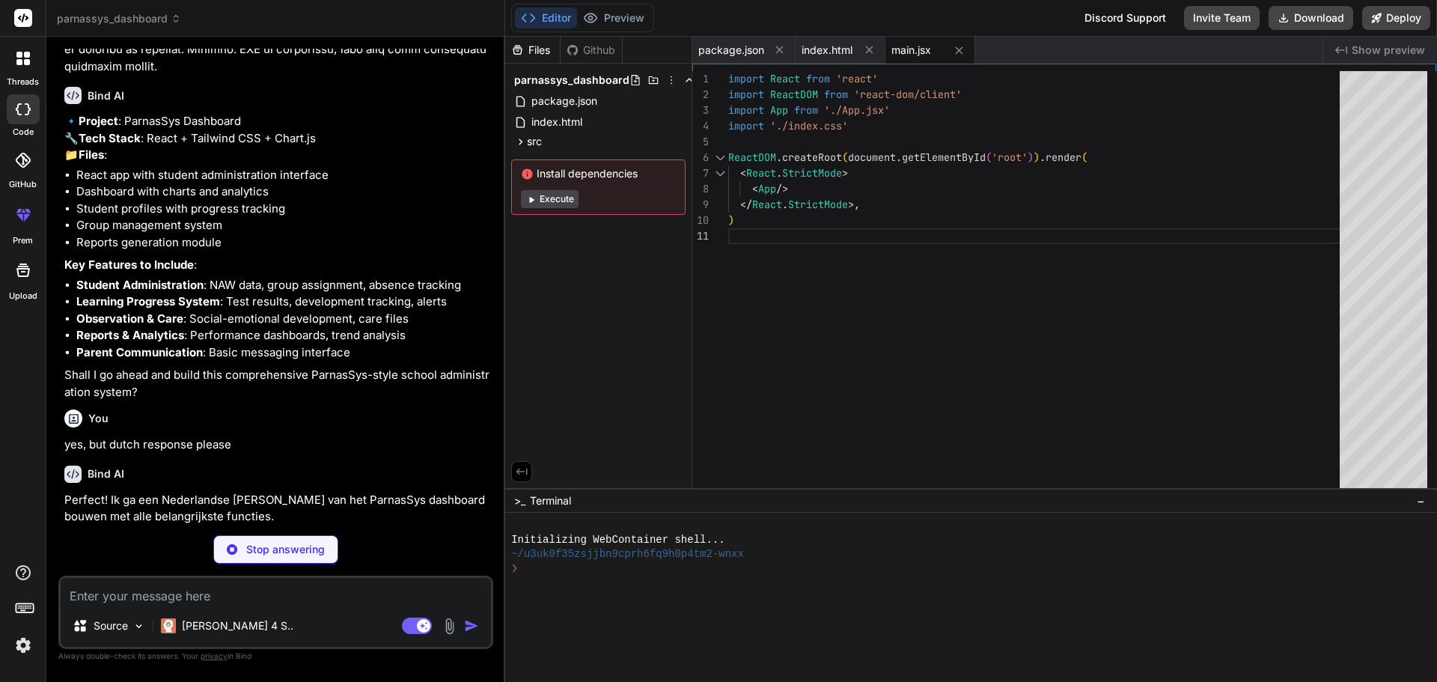
type textarea "x"
type textarea "@tailwind base; @tailwind components; @tailwind utilities; @layer base { body {…"
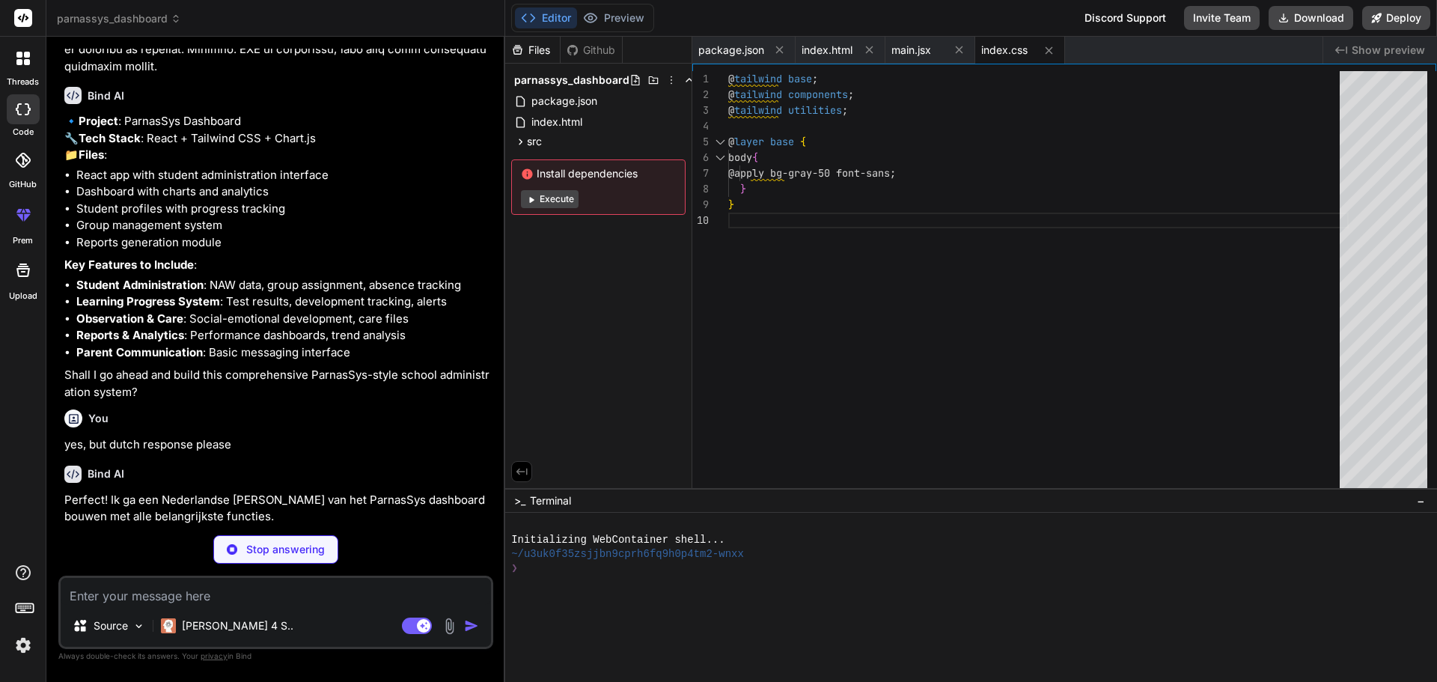
type textarea "x"
type textarea "}"
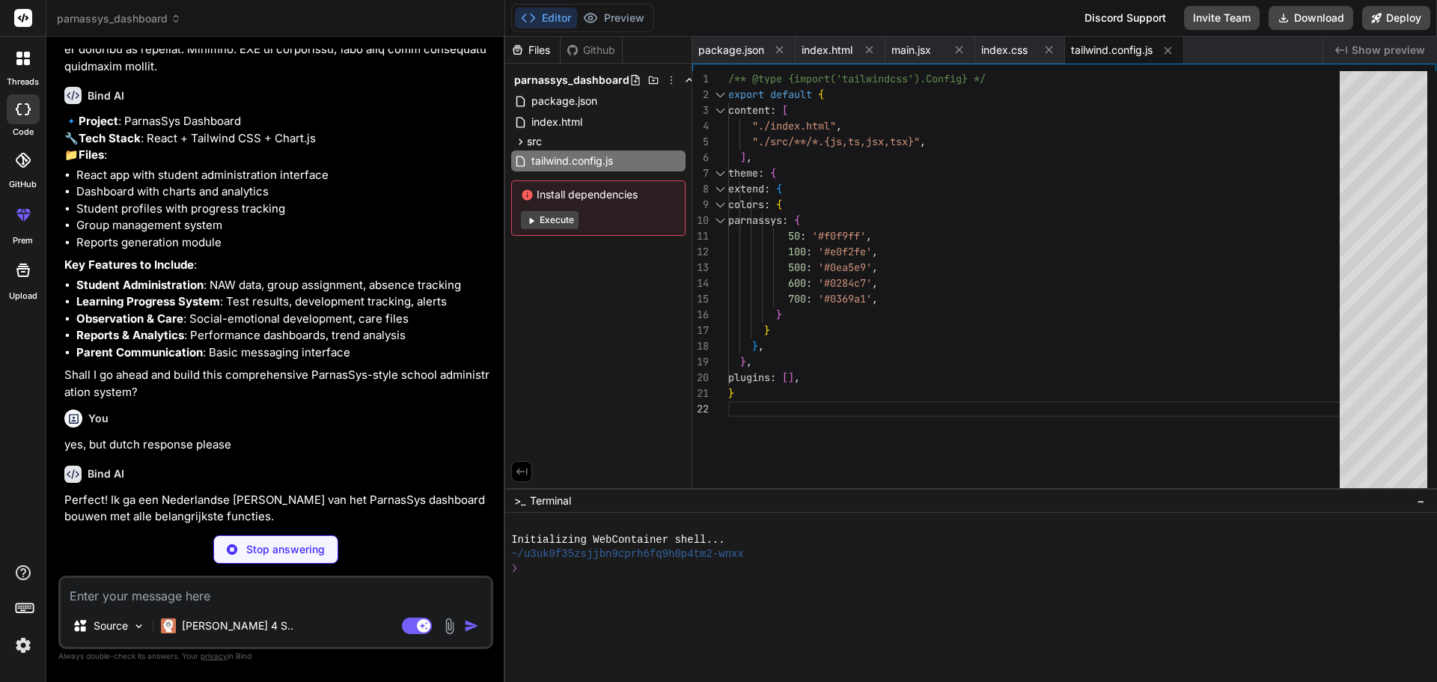
type textarea "x"
type textarea "export default { plugins: { tailwindcss: {}, autoprefixer: {}, }, }"
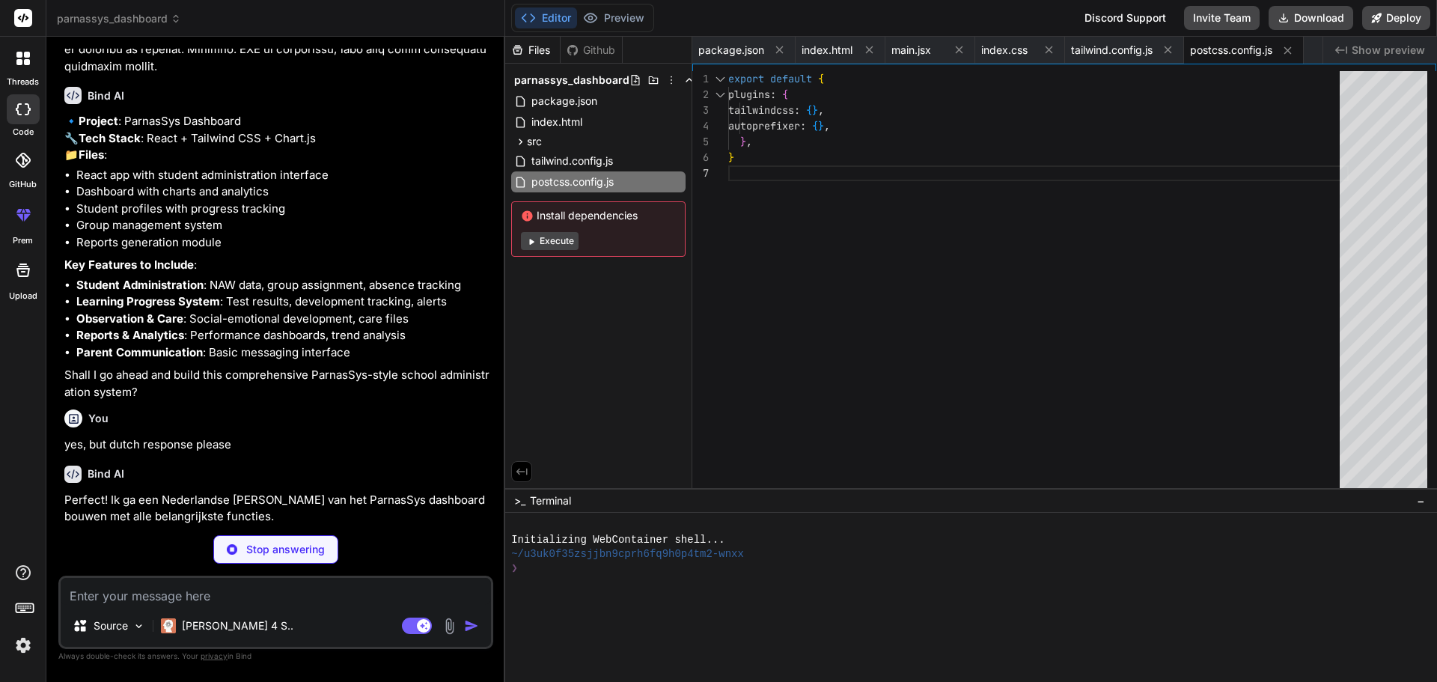
type textarea "x"
type textarea "{renderContent()} </main> </div> </div> ); } export default App;"
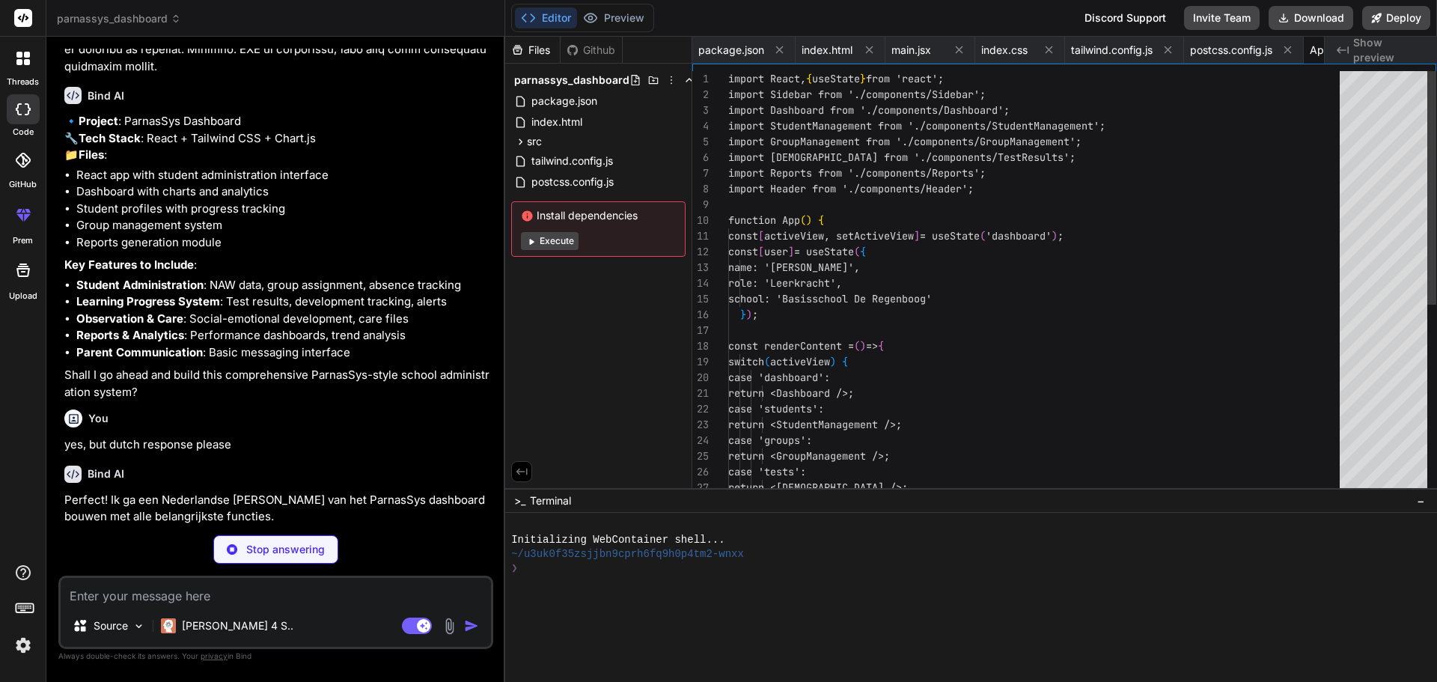
scroll to position [0, 73]
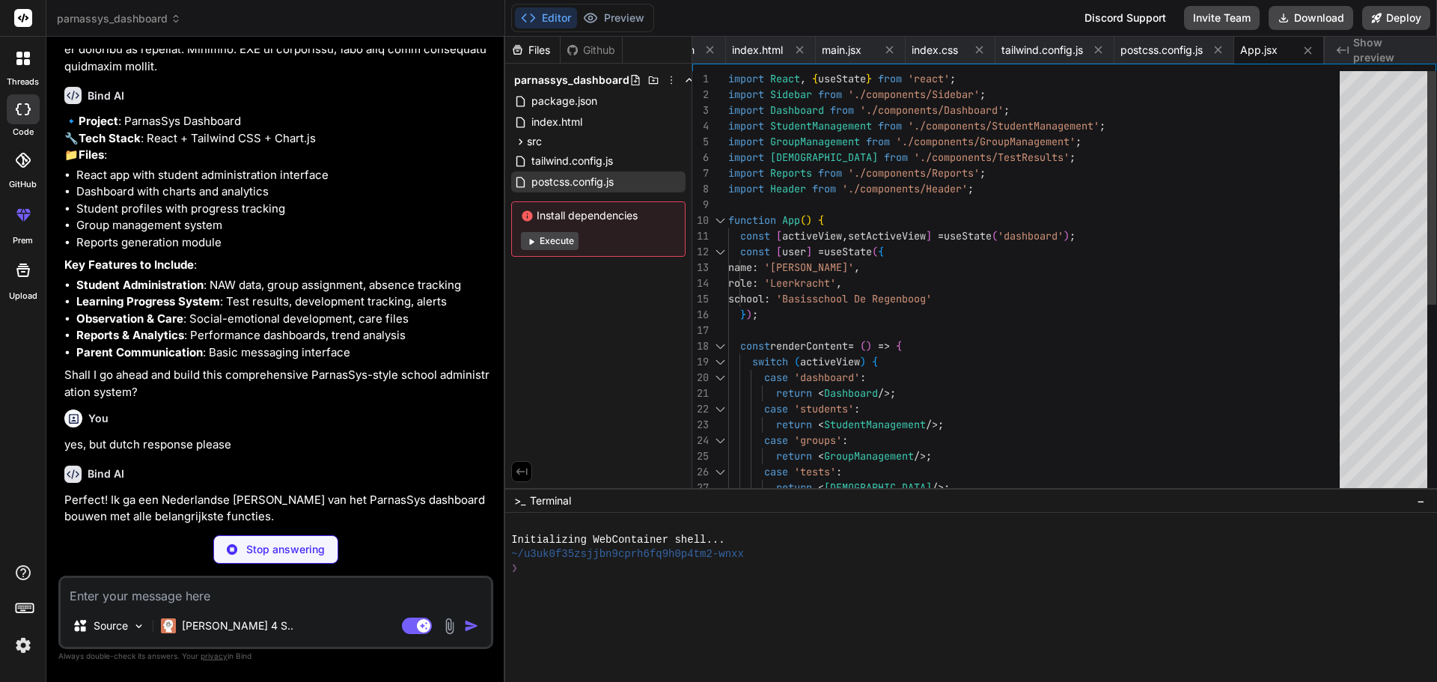
type textarea "x"
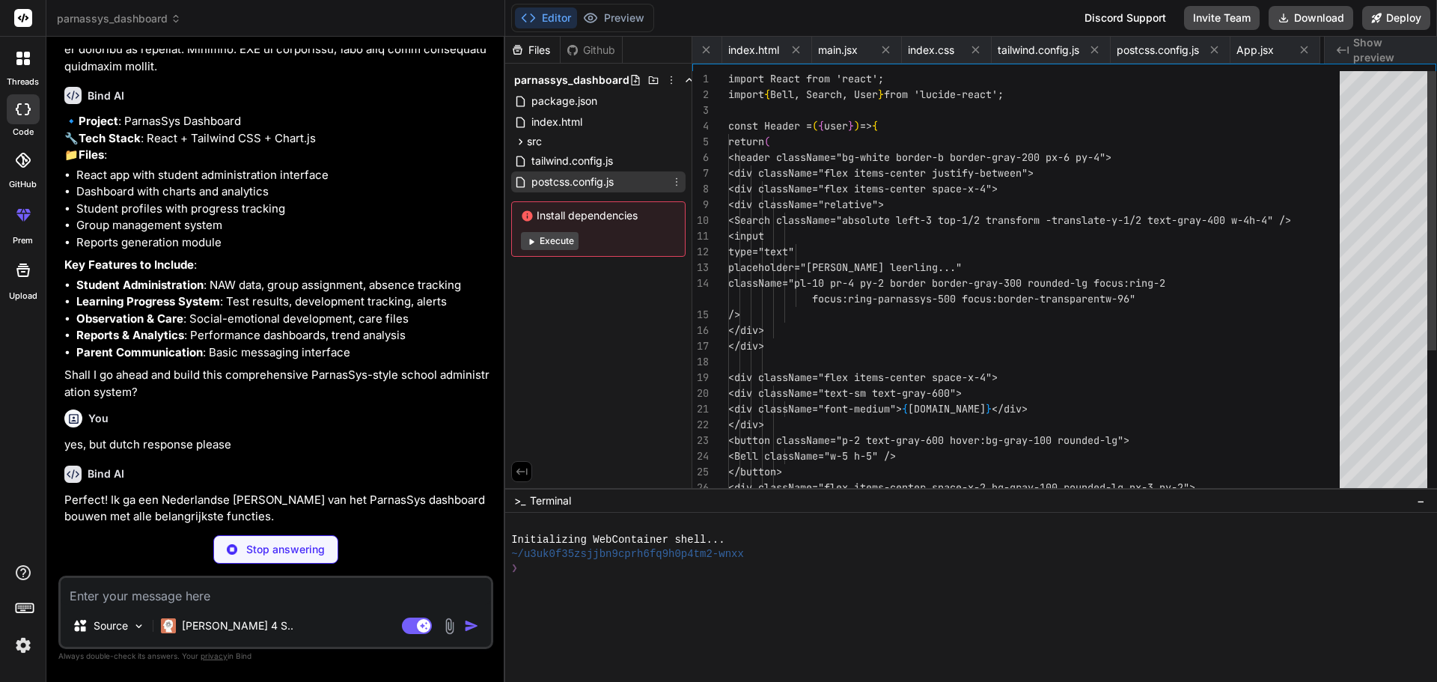
scroll to position [0, 163]
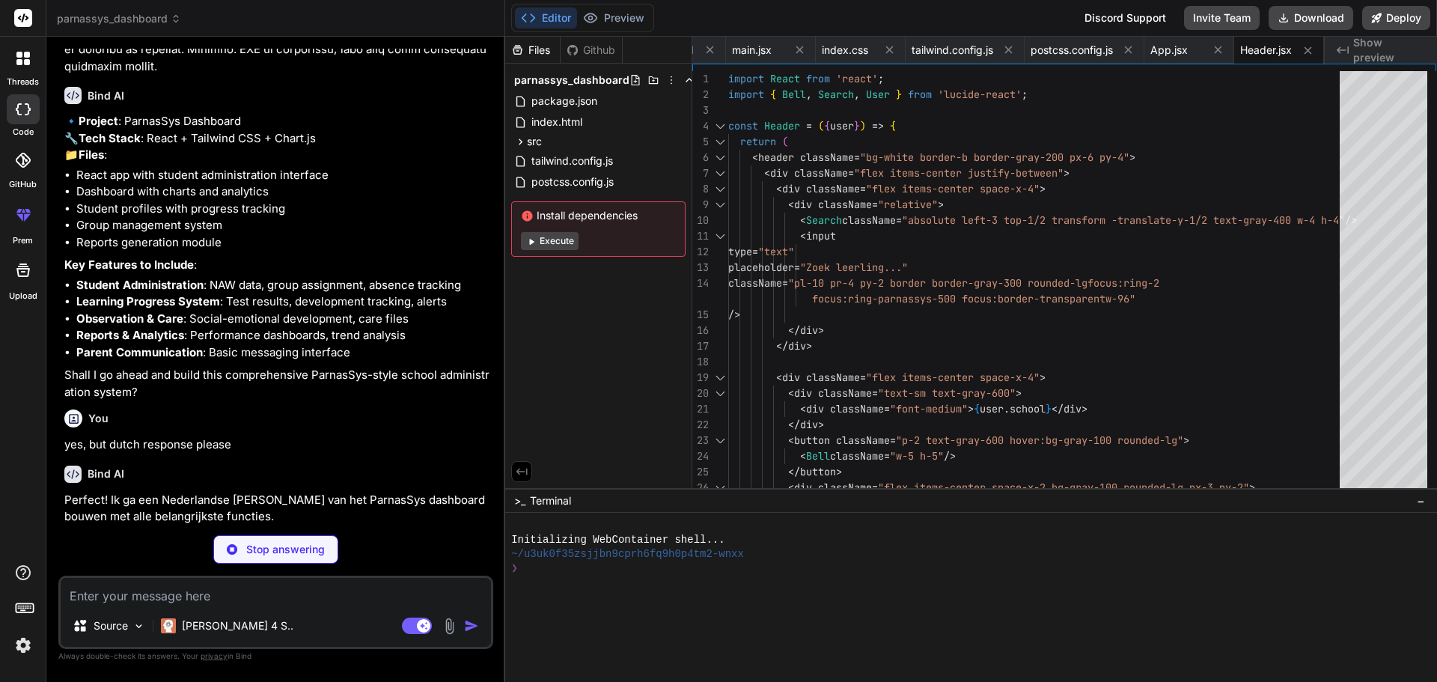
click at [615, 5] on div "Editor Preview Disabled until preview for your project is generated" at bounding box center [582, 18] width 143 height 28
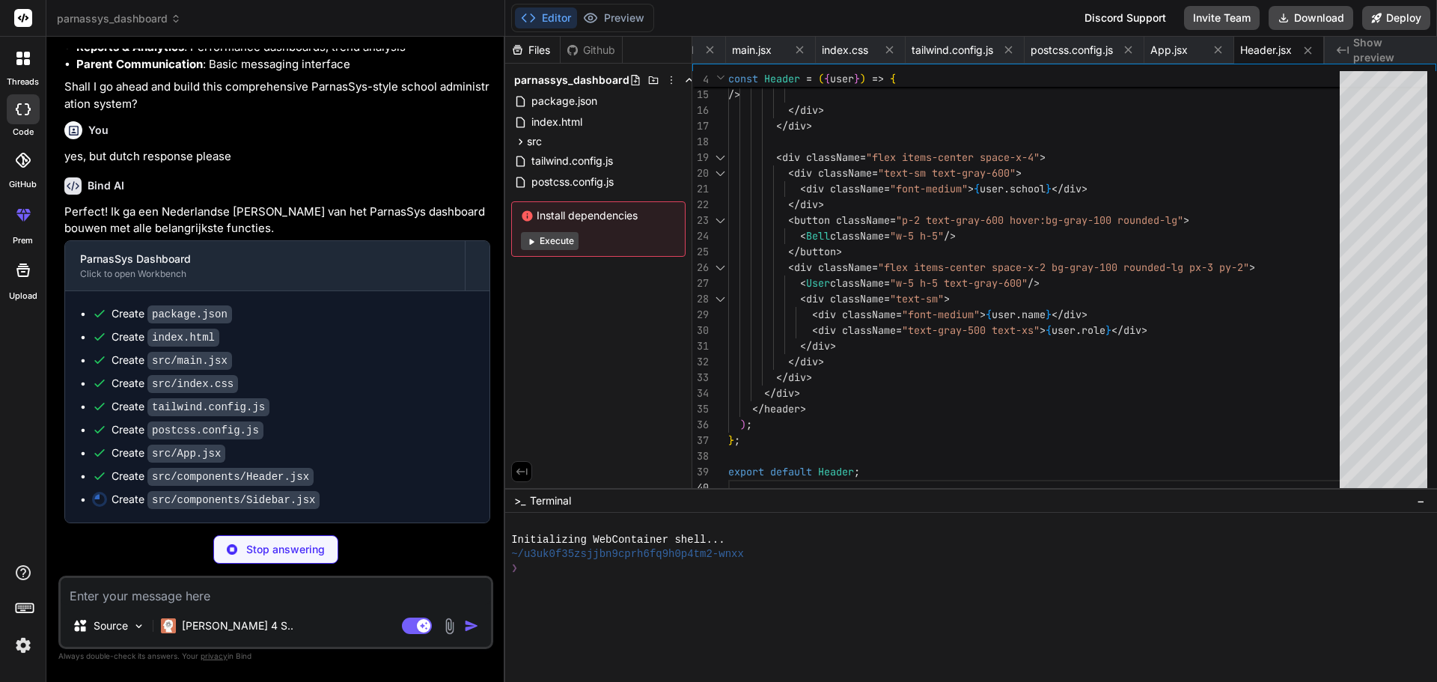
scroll to position [952, 0]
type textarea "x"
type textarea "export default Sidebar;"
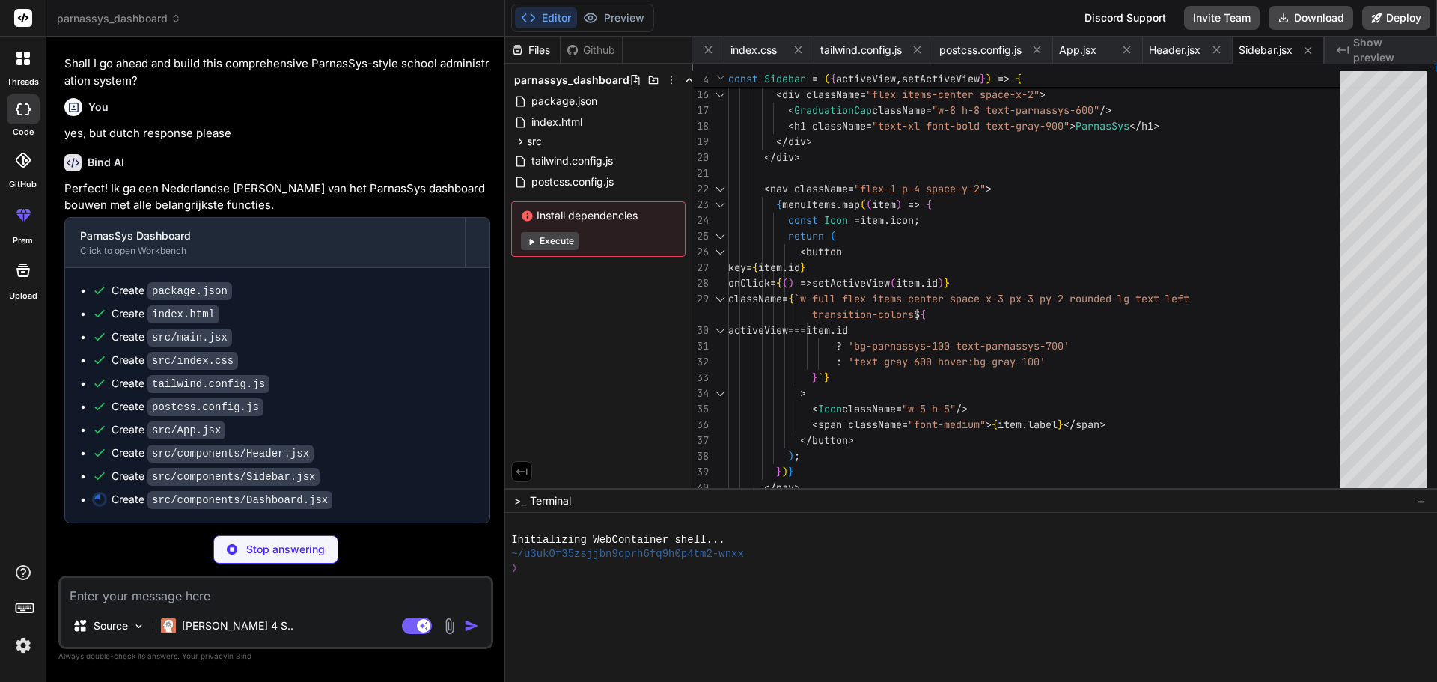
scroll to position [975, 0]
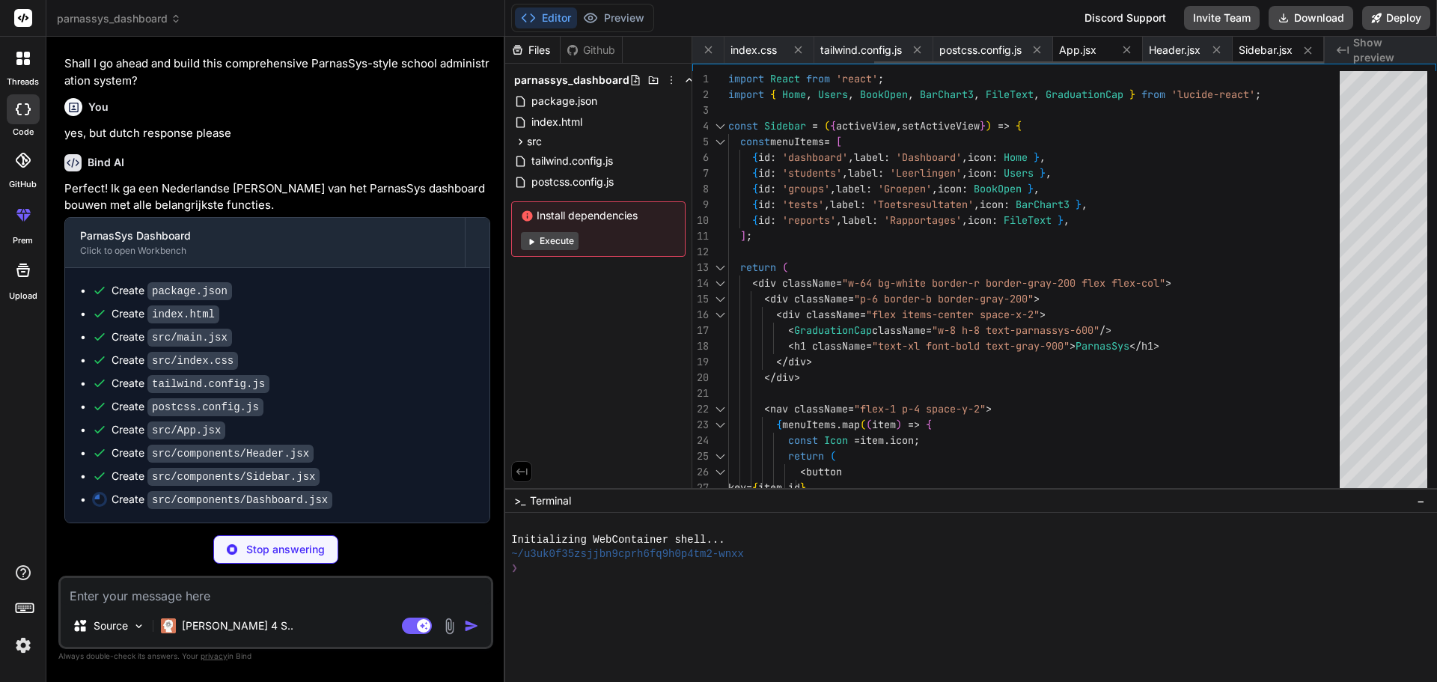
type textarea "x"
click at [1097, 55] on div "App.jsx" at bounding box center [1085, 50] width 52 height 15
type textarea "{renderContent()} </main> </div> </div> ); } export default App;"
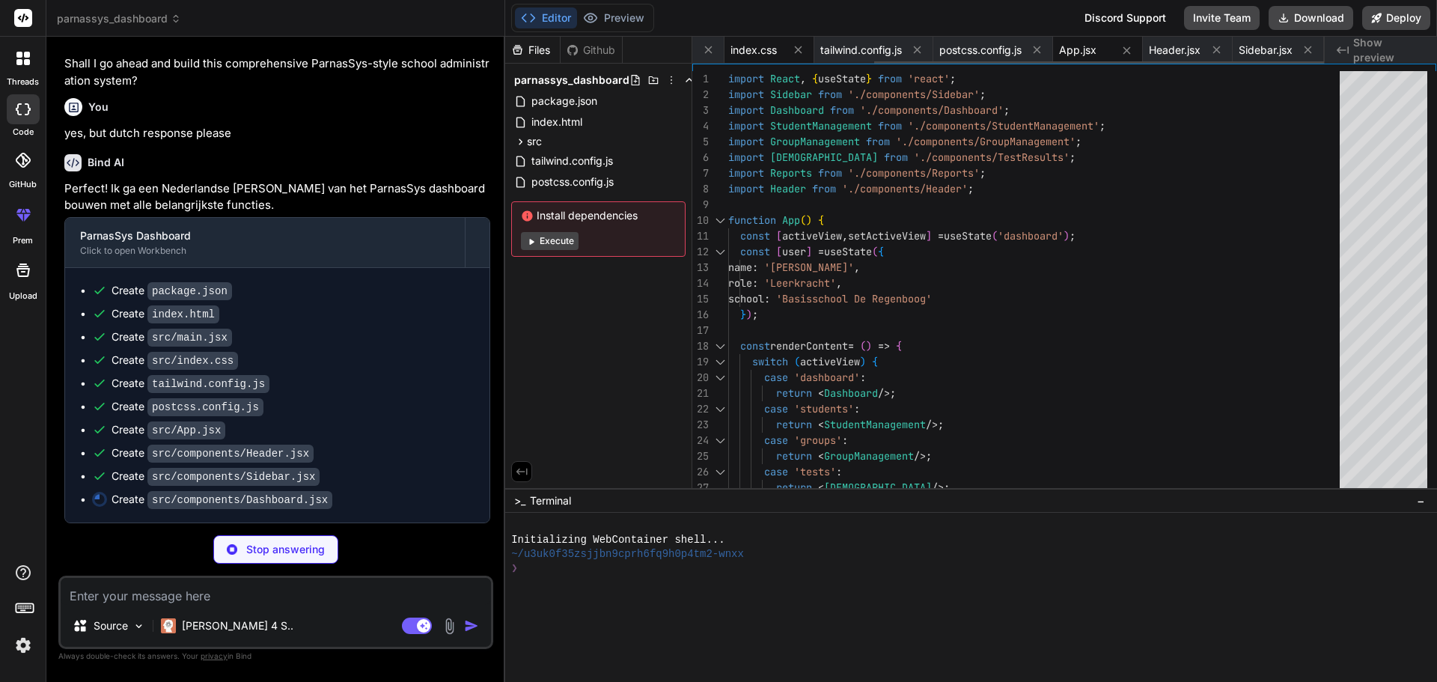
type textarea "x"
click at [752, 54] on span "index.css" at bounding box center [754, 50] width 46 height 15
type textarea "@tailwind base; @tailwind components; @tailwind utilities; @layer base { body {…"
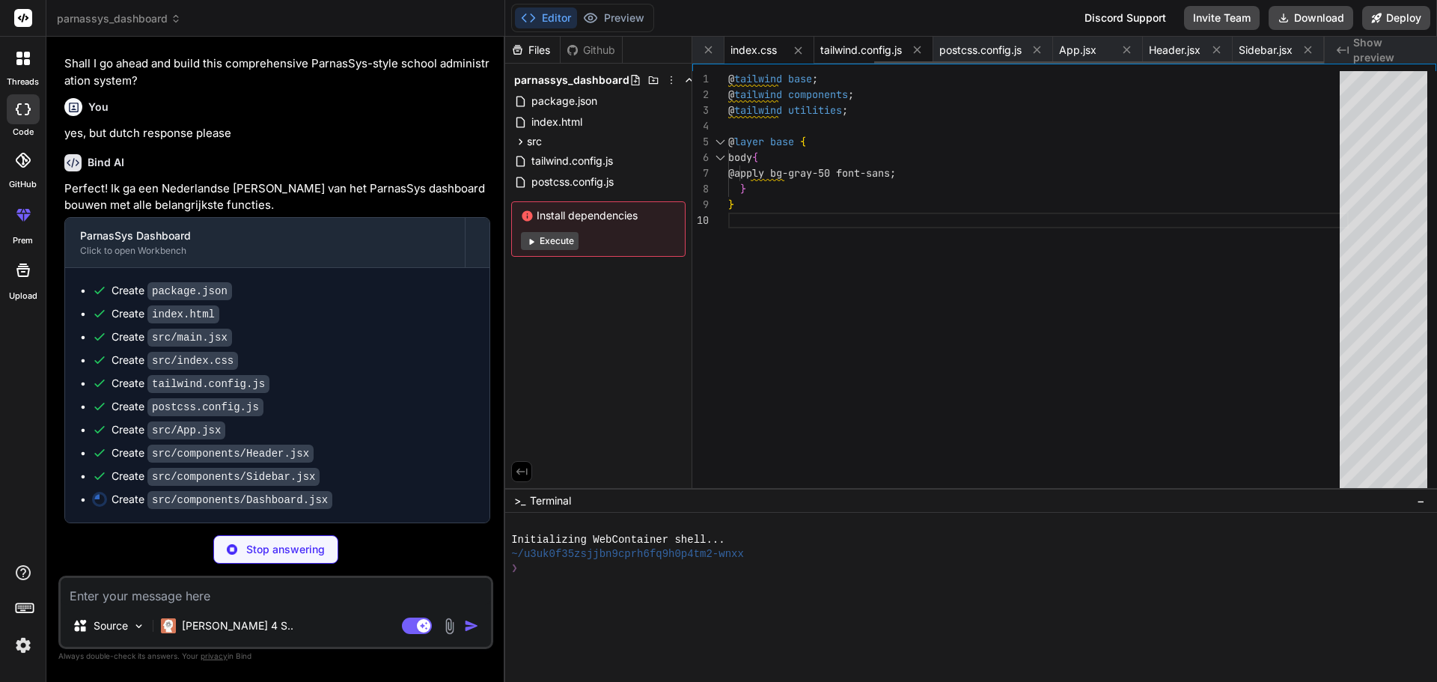
type textarea "x"
click at [834, 44] on span "tailwind.config.js" at bounding box center [862, 50] width 82 height 15
type textarea "}"
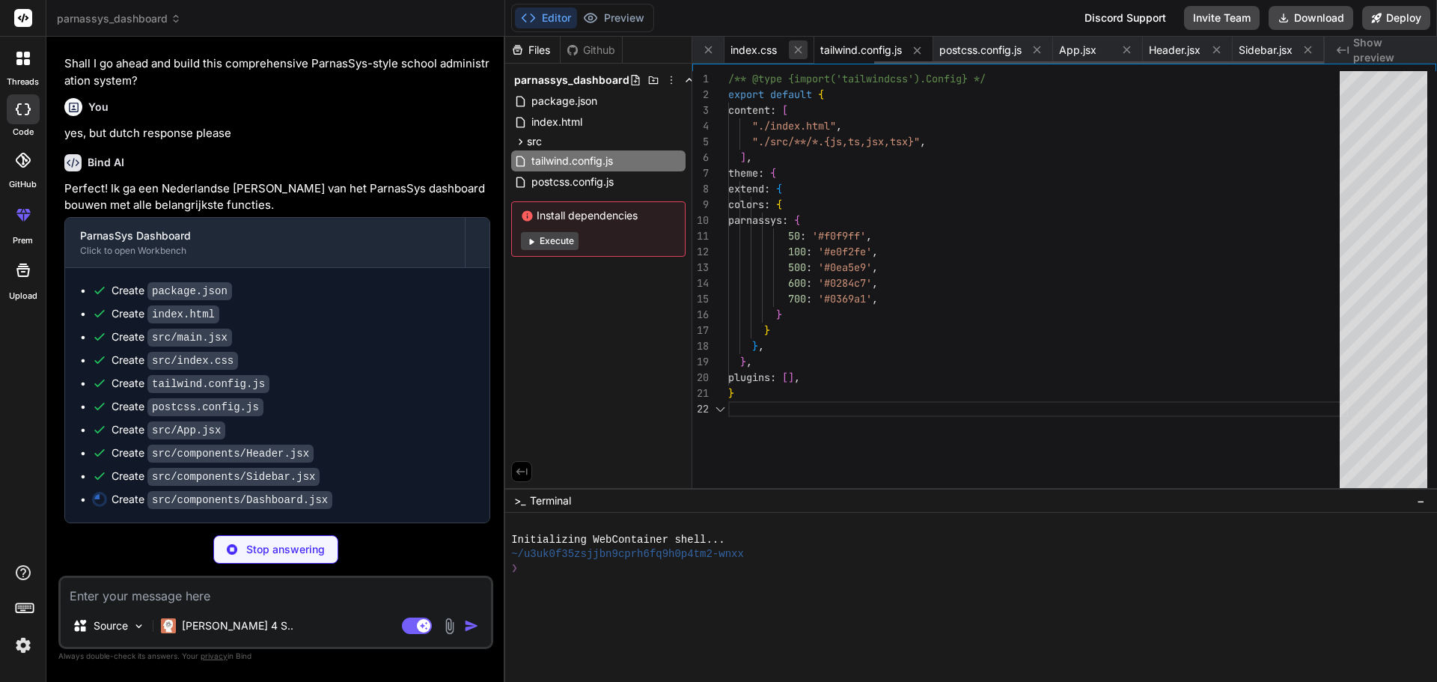
type textarea "x"
click at [764, 49] on span "index.css" at bounding box center [754, 50] width 46 height 15
type textarea "@tailwind base; @tailwind components; @tailwind utilities; @layer base { body {…"
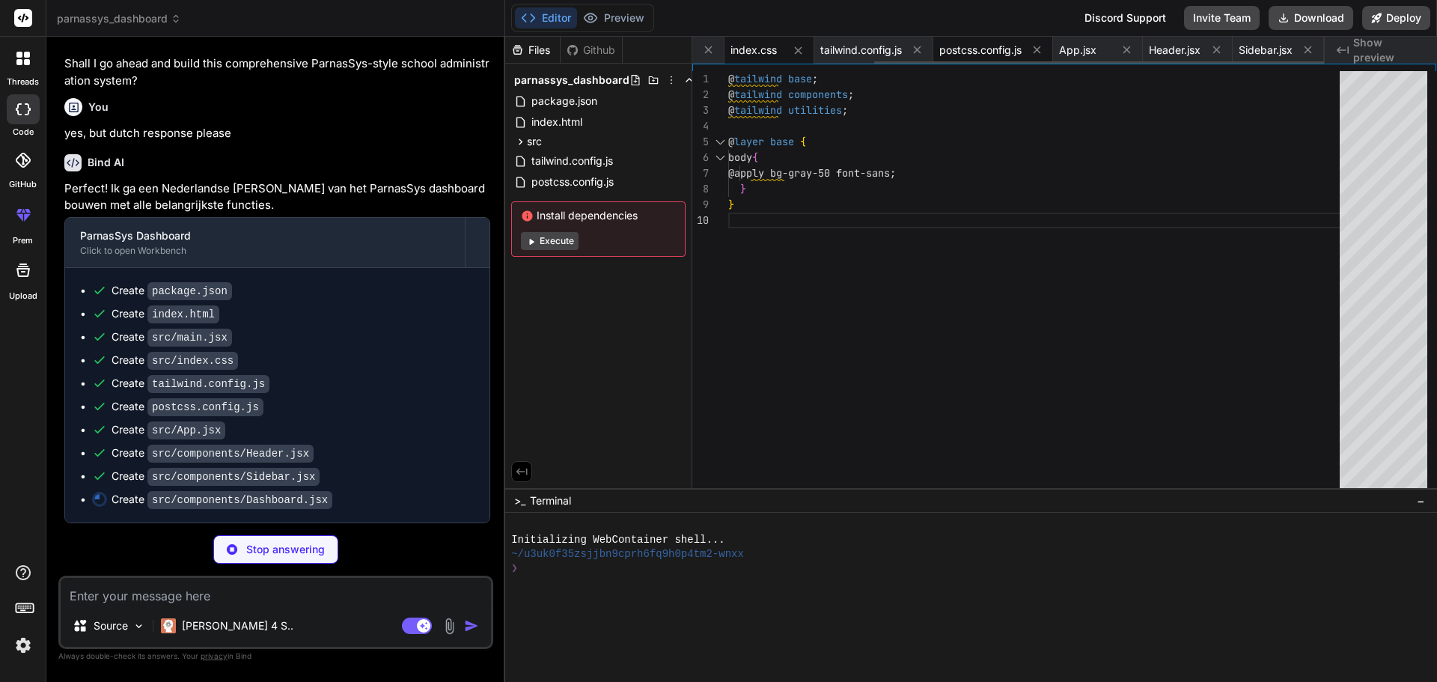
type textarea "x"
click at [1007, 52] on span "postcss.config.js" at bounding box center [981, 50] width 82 height 15
type textarea "export default { plugins: { tailwindcss: {}, autoprefixer: {}, }, }"
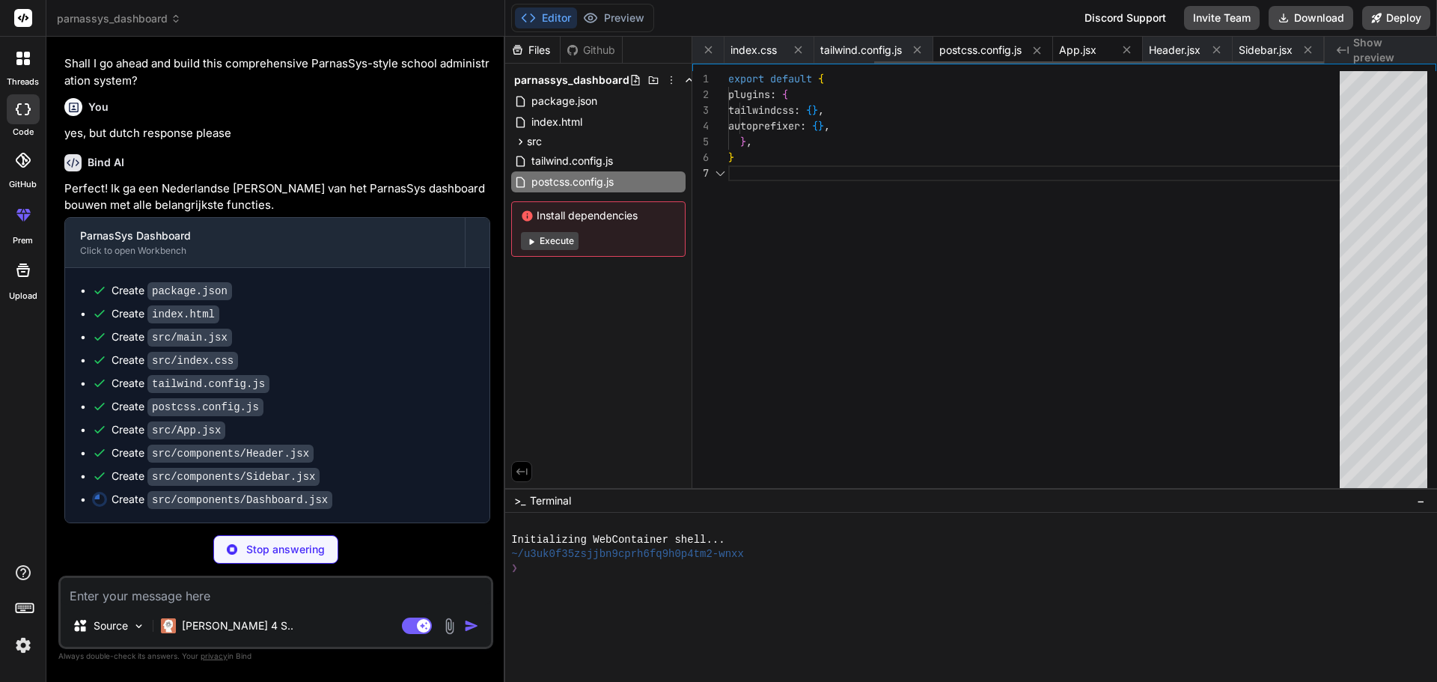
type textarea "x"
click at [1092, 45] on span "App.jsx" at bounding box center [1077, 50] width 37 height 15
type textarea "{renderContent()} </main> </div> </div> ); } export default App;"
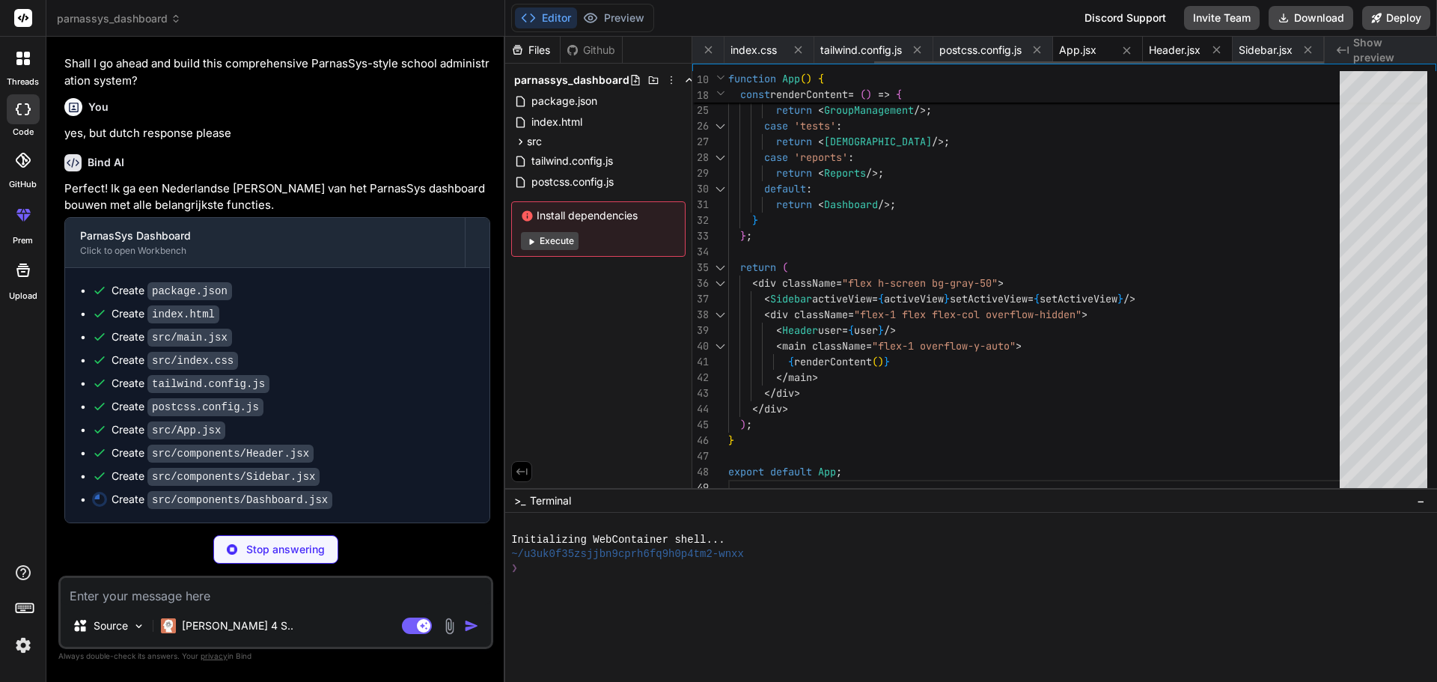
type textarea "x"
click at [1174, 46] on span "Header.jsx" at bounding box center [1175, 50] width 52 height 15
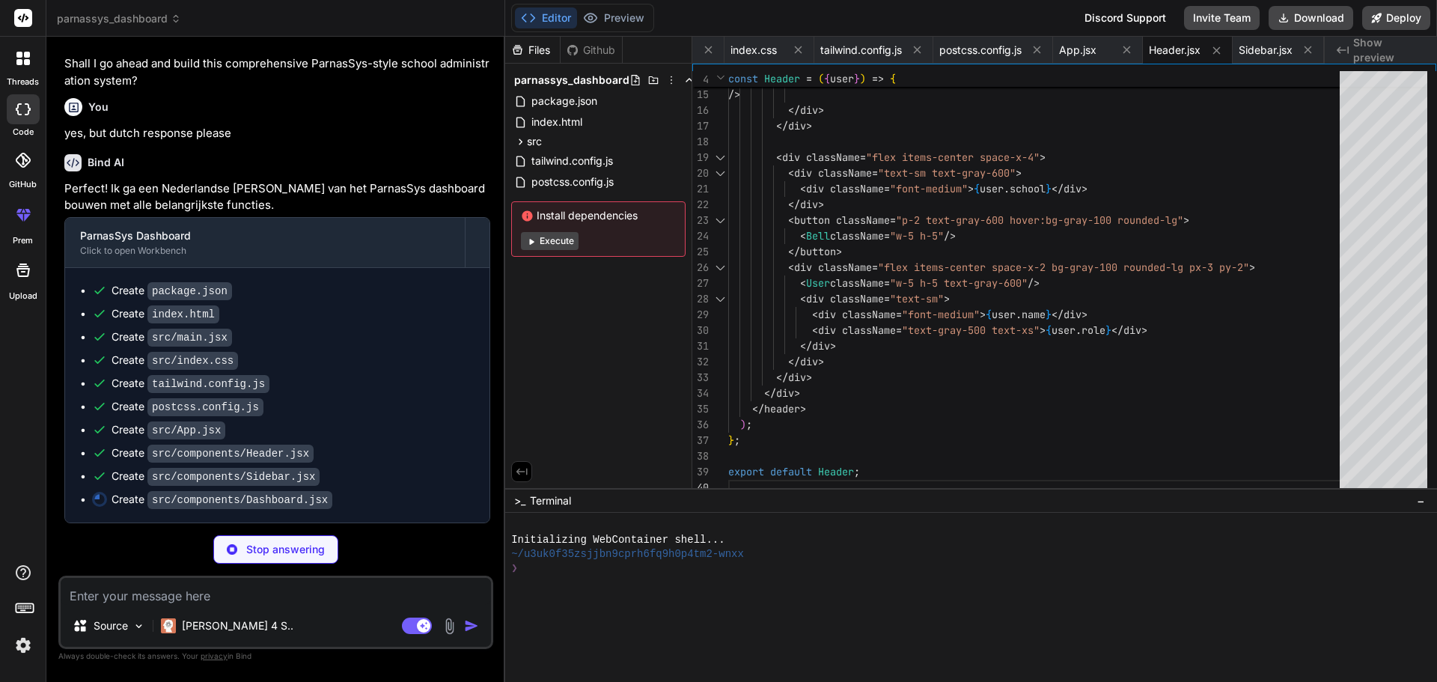
type textarea "x"
type textarea "}; export default Dashboard;"
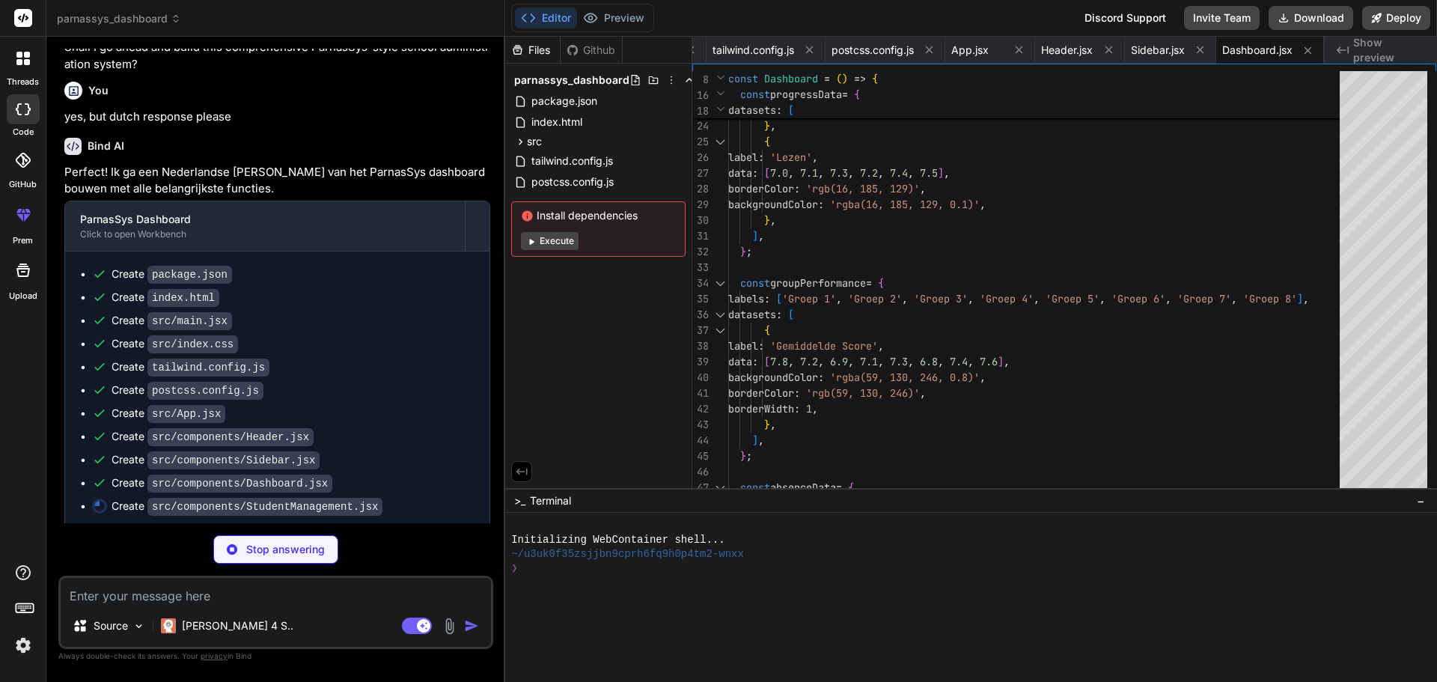
type textarea "x"
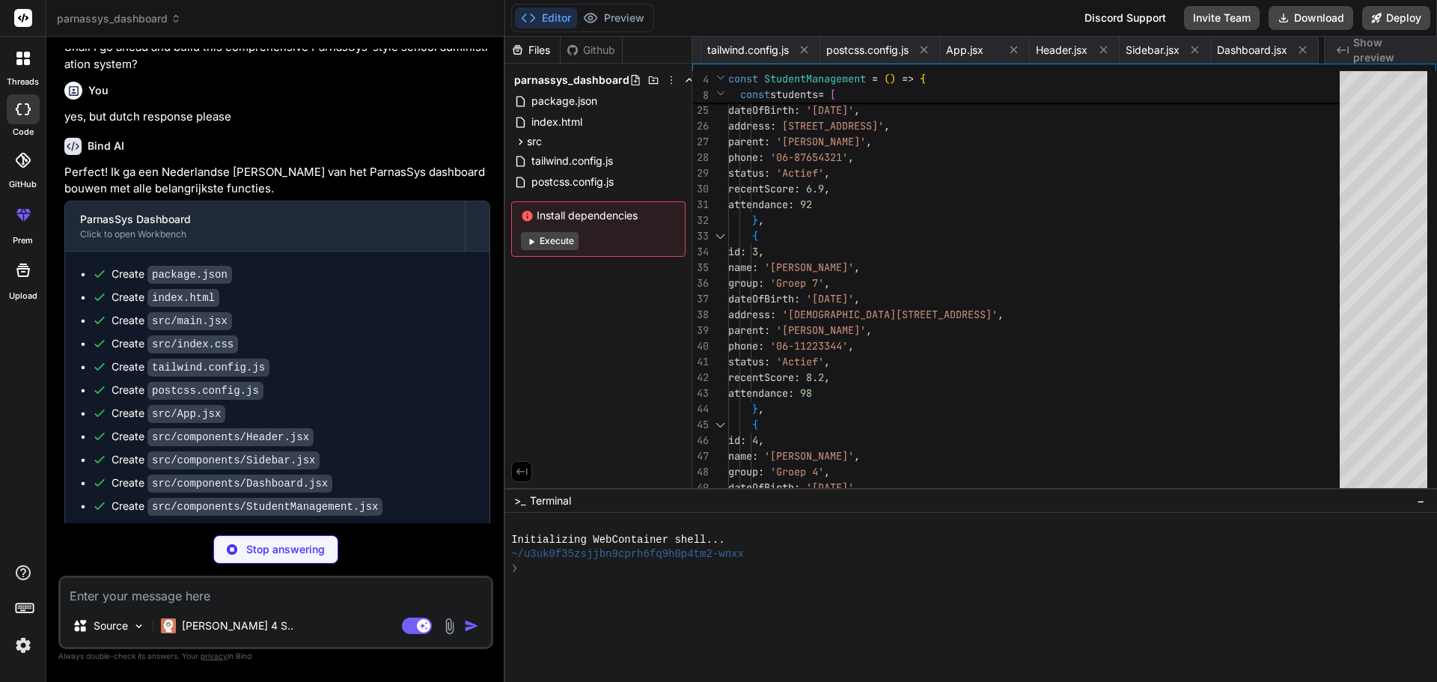
scroll to position [0, 514]
type textarea "x"
type textarea "); }; export default GroupManagement;"
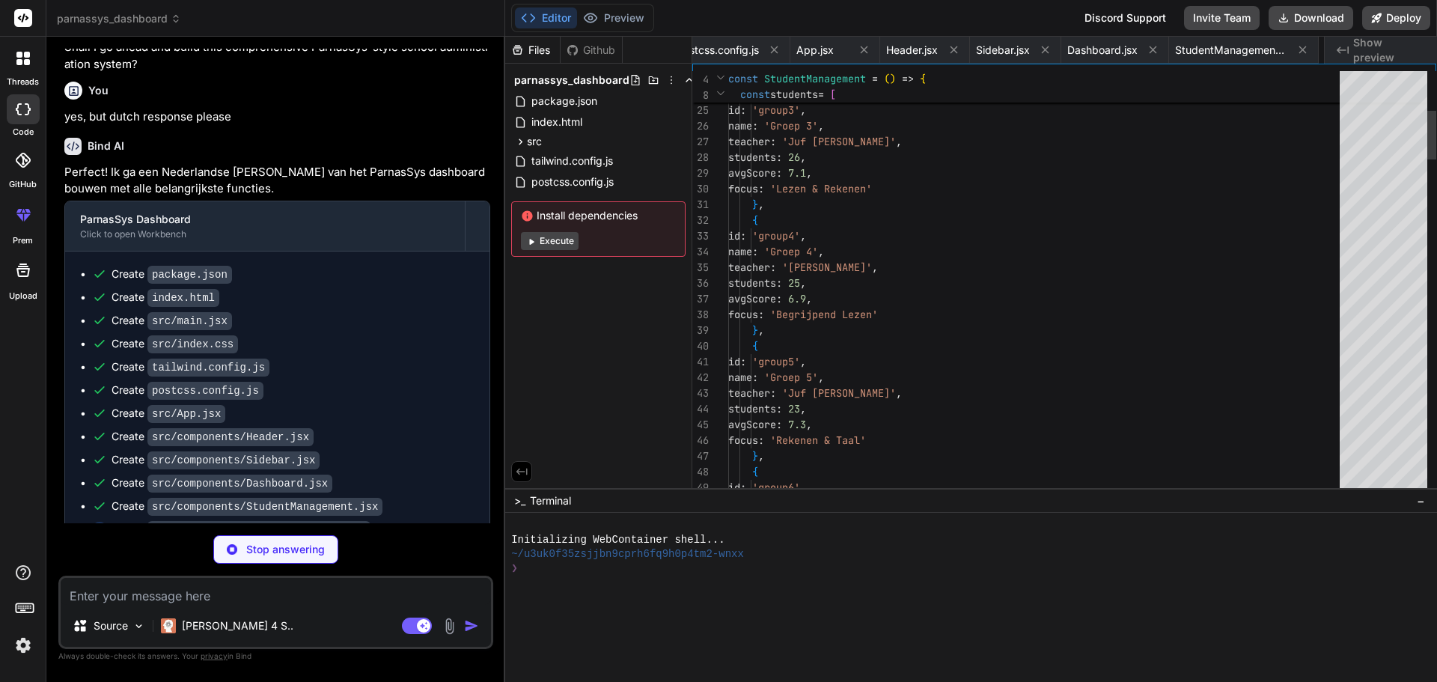
scroll to position [0, 663]
type textarea "x"
click at [770, 52] on span "Header.jsx" at bounding box center [769, 50] width 52 height 15
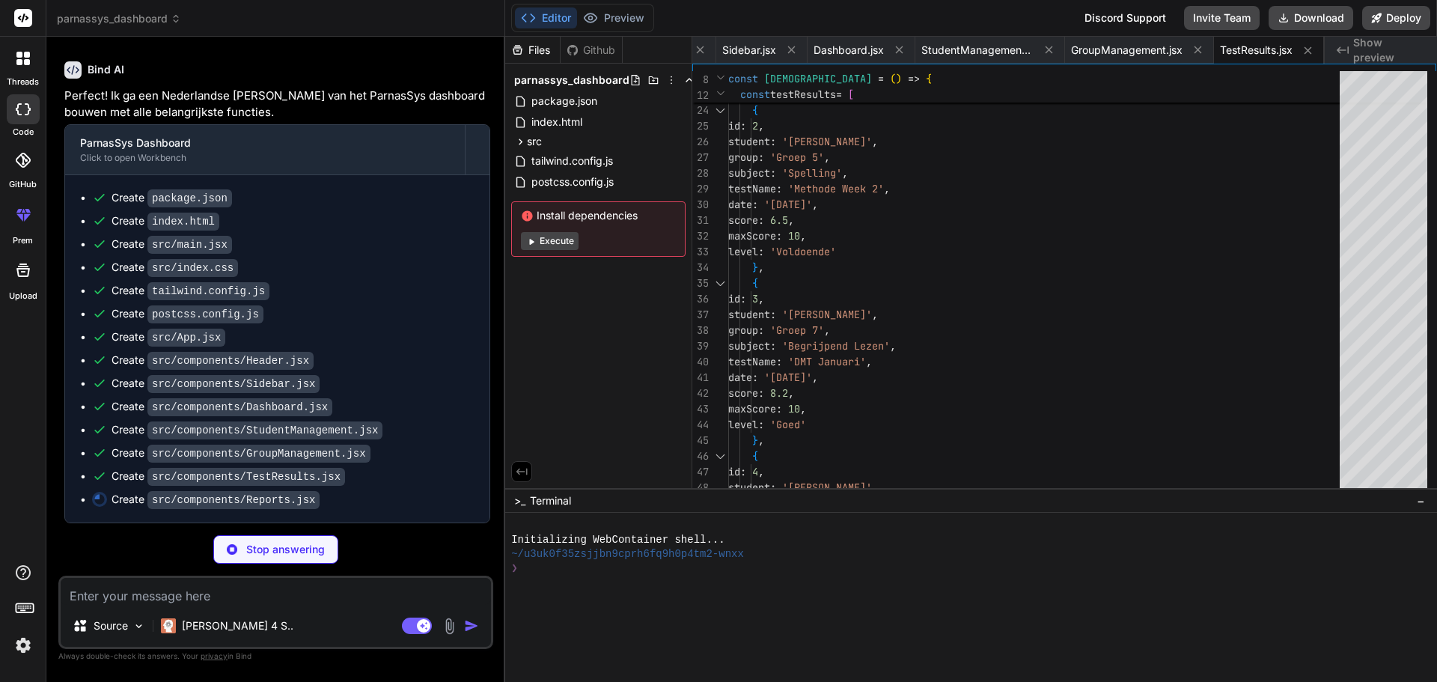
scroll to position [1068, 0]
type textarea "x"
type textarea "); }; export default Reports;"
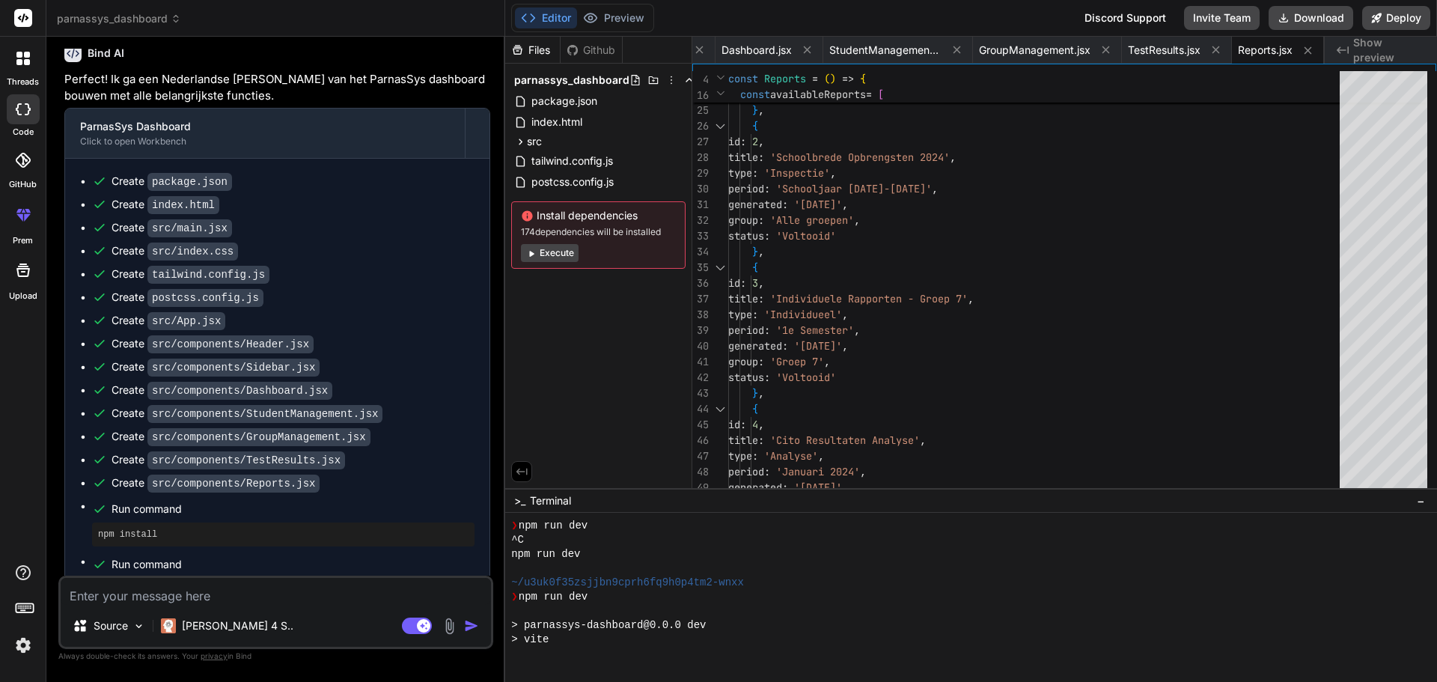
scroll to position [427, 0]
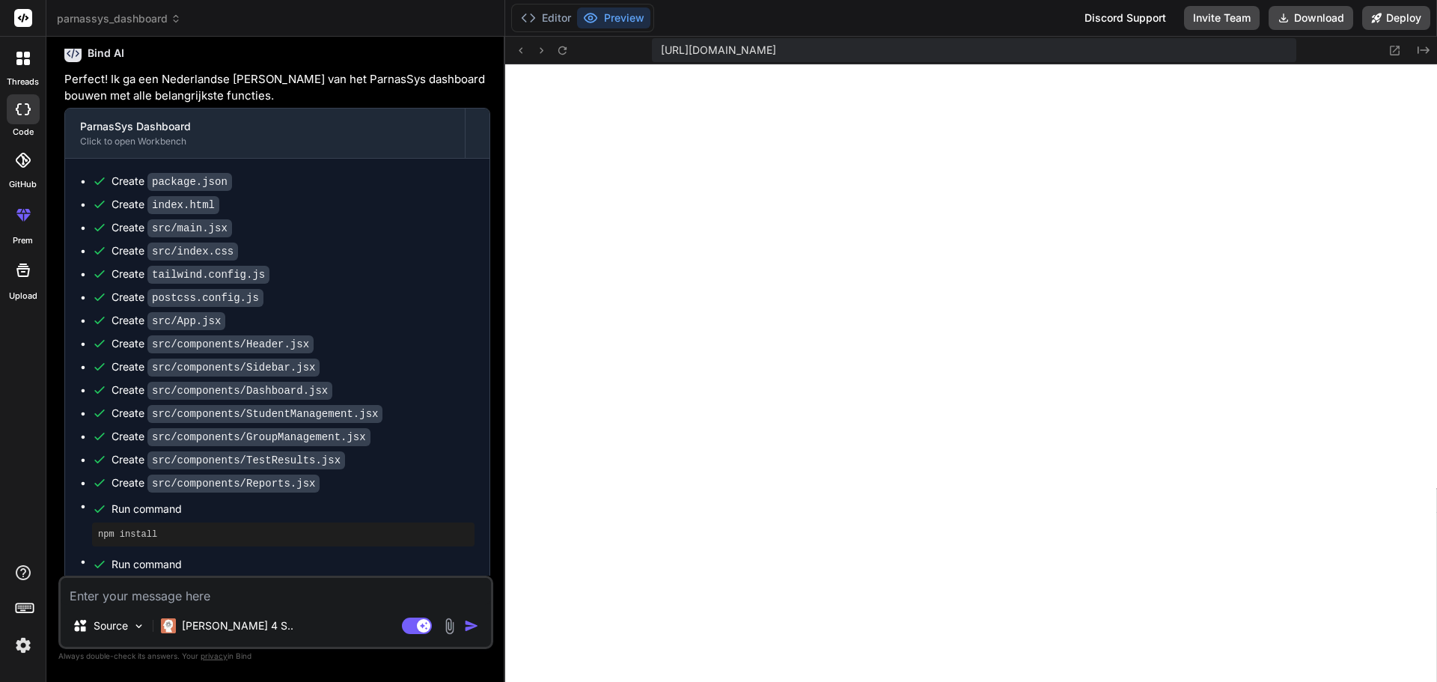
click at [22, 54] on icon at bounding box center [22, 58] width 13 height 13
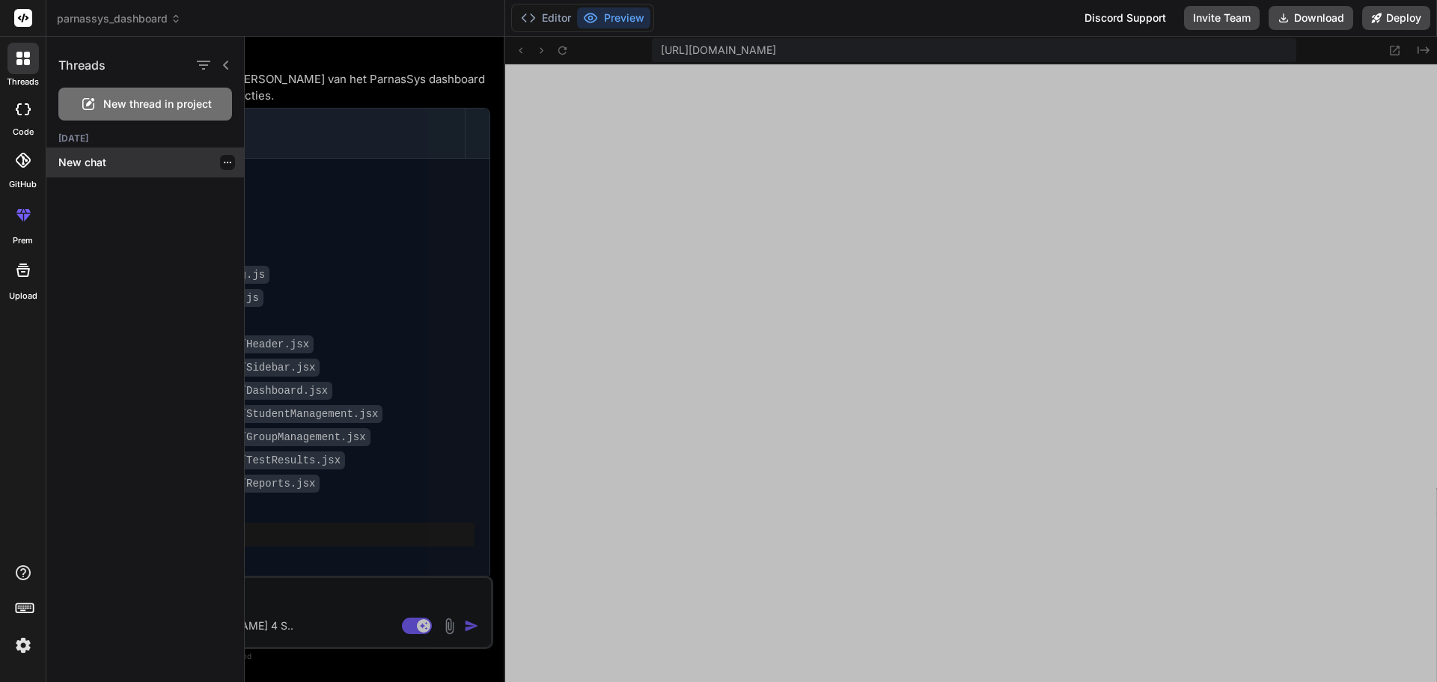
click at [133, 170] on div "New chat" at bounding box center [145, 162] width 198 height 30
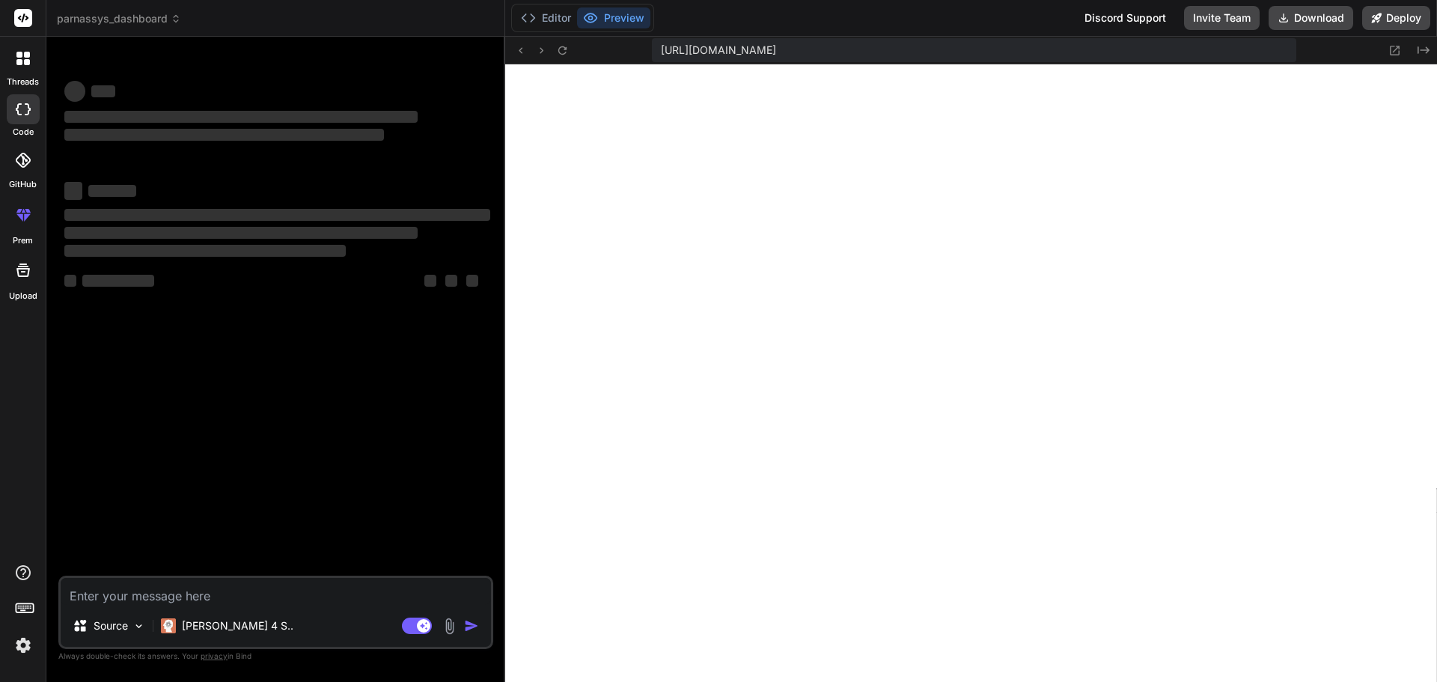
click at [20, 16] on icon at bounding box center [23, 17] width 11 height 9
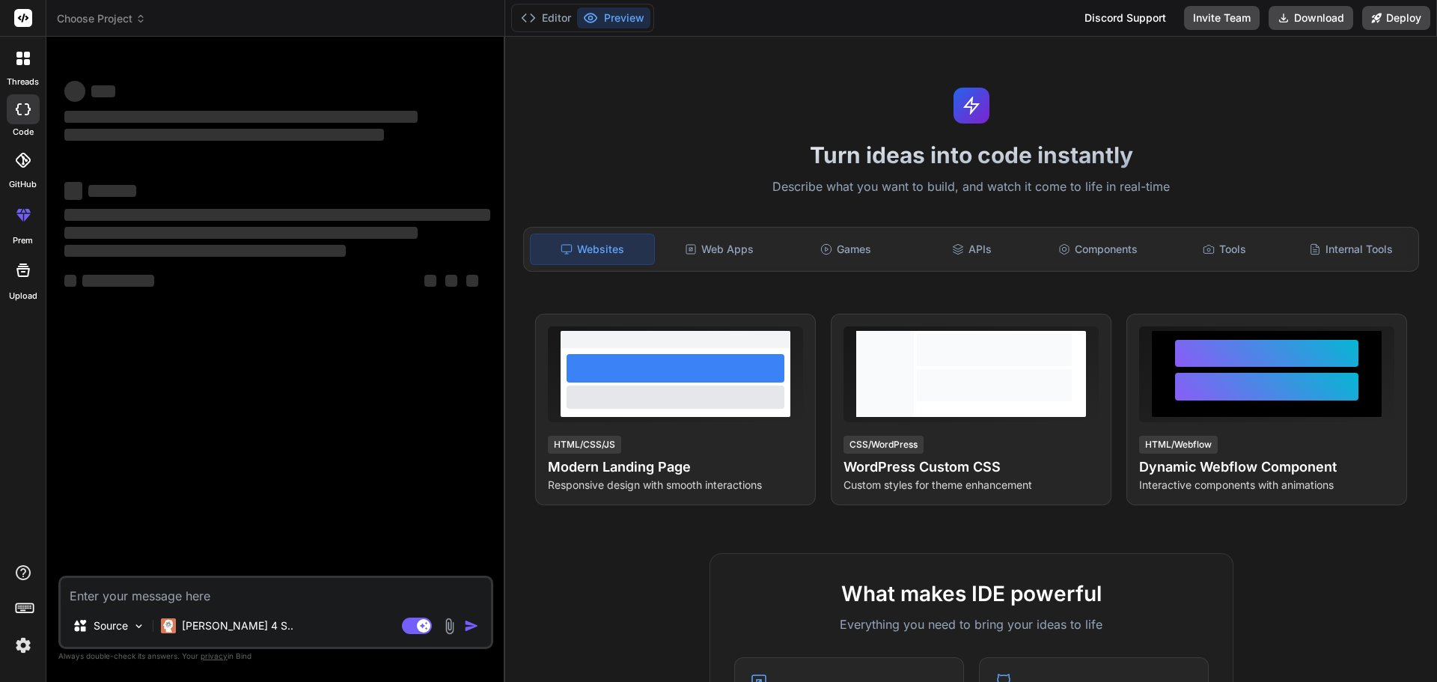
click at [144, 600] on textarea at bounding box center [276, 591] width 430 height 27
type textarea "x"
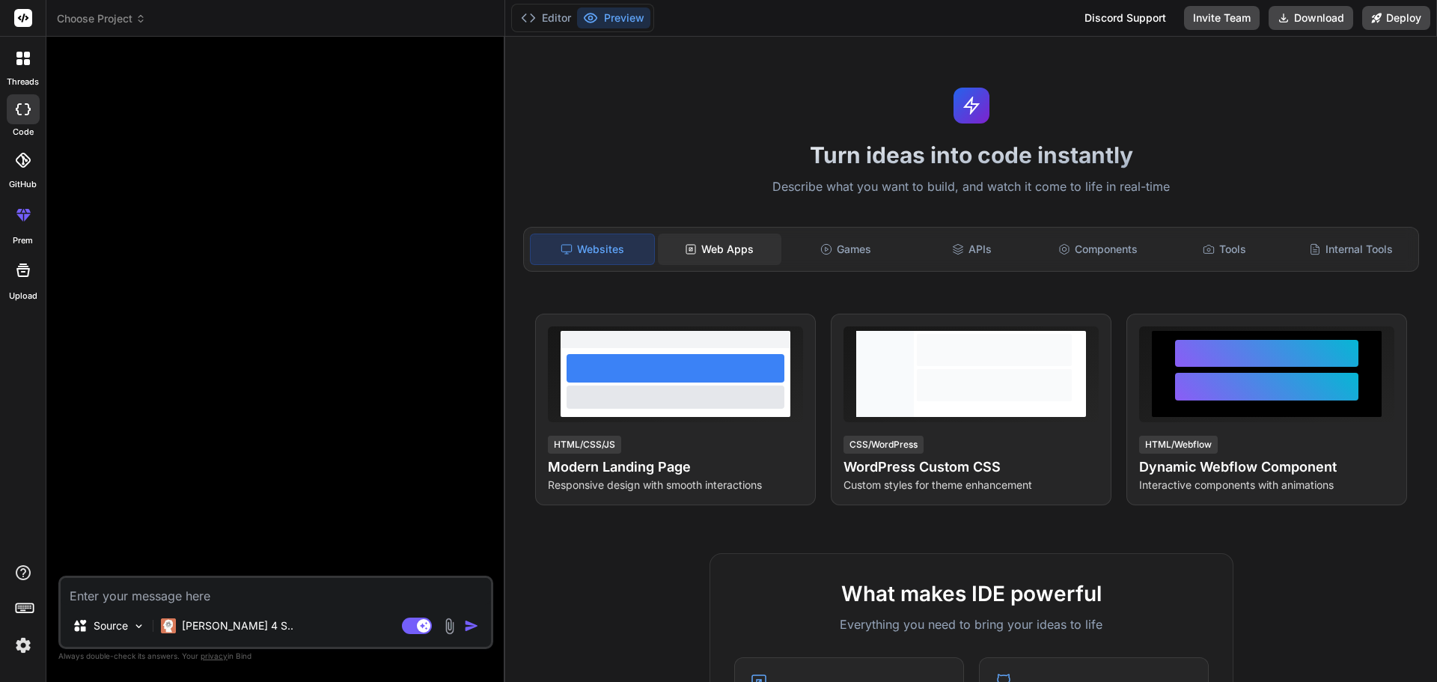
click at [685, 248] on icon at bounding box center [691, 249] width 12 height 12
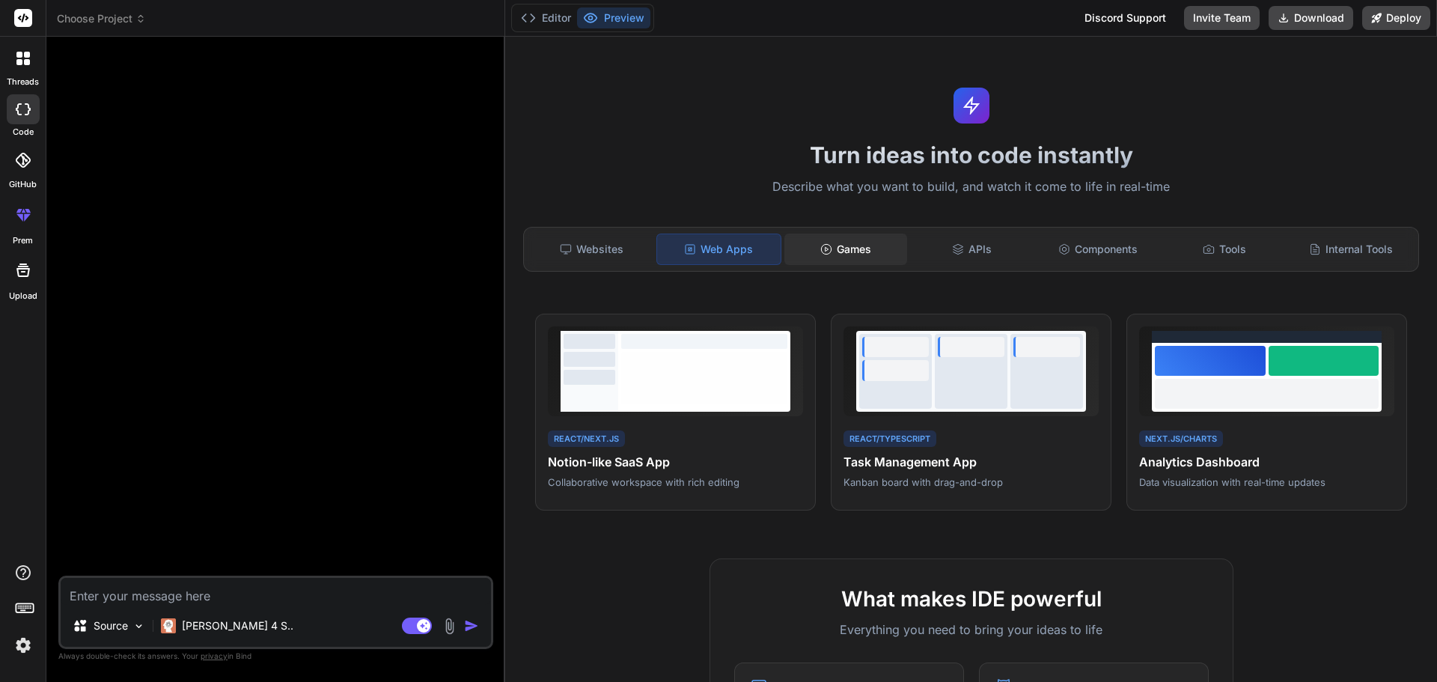
click at [866, 243] on div "Games" at bounding box center [847, 249] width 124 height 31
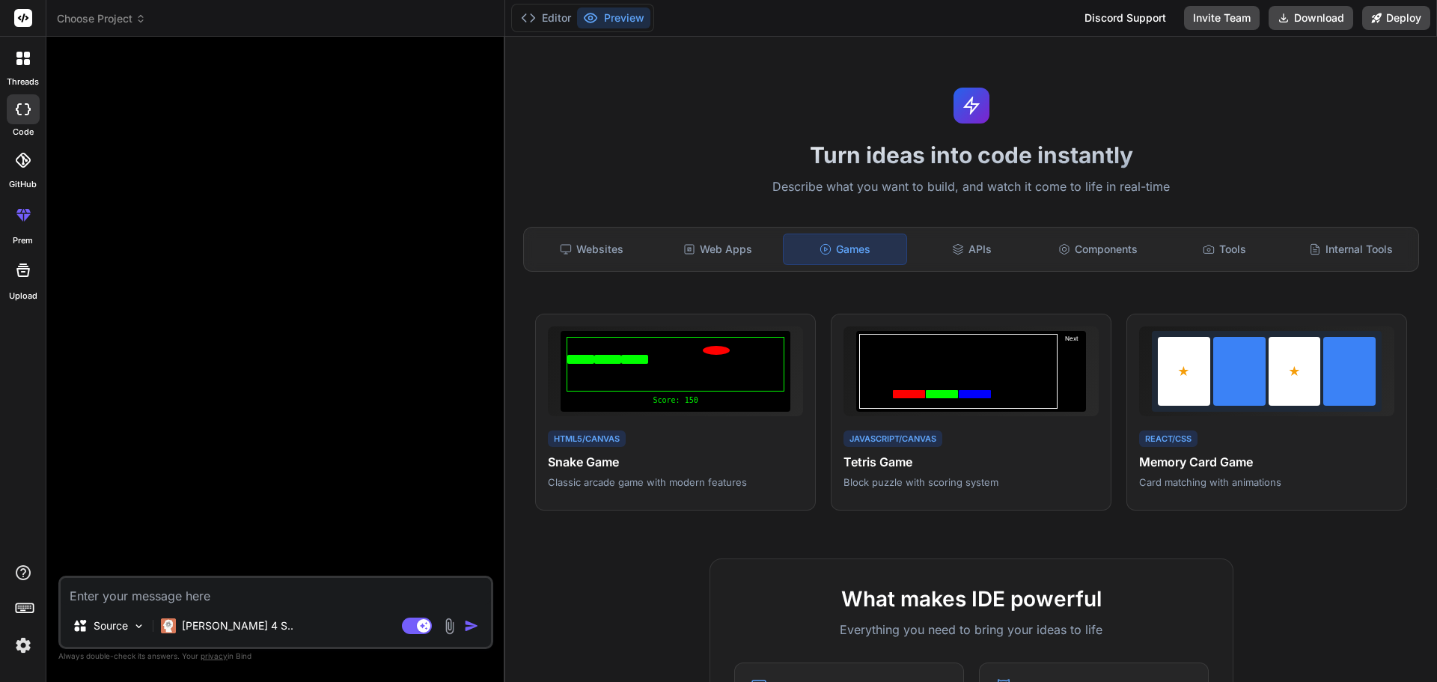
click at [204, 596] on textarea at bounding box center [276, 591] width 430 height 27
type textarea "i"
type textarea "x"
type textarea "ik"
type textarea "x"
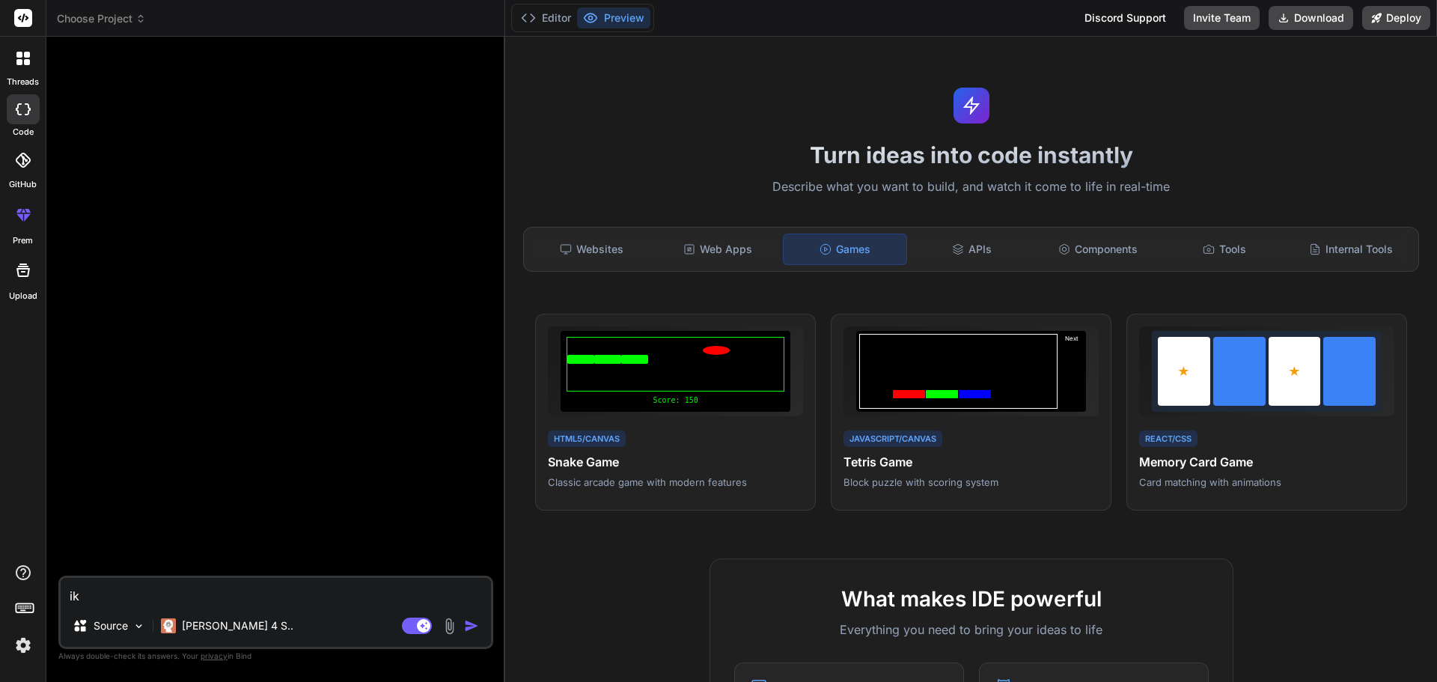
type textarea "ik"
type textarea "x"
type textarea "ik b"
type textarea "x"
type textarea "ik be"
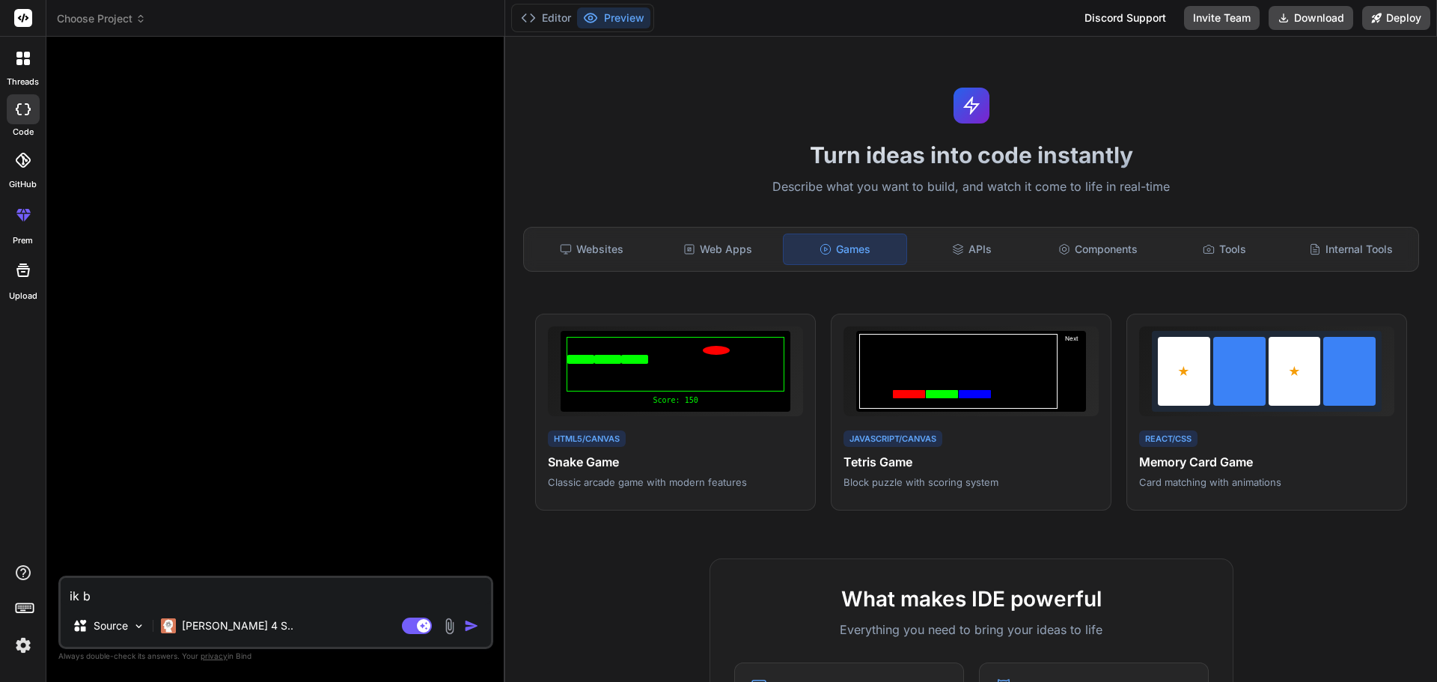
type textarea "x"
type textarea "ik ben"
type textarea "x"
type textarea "ik ben"
type textarea "x"
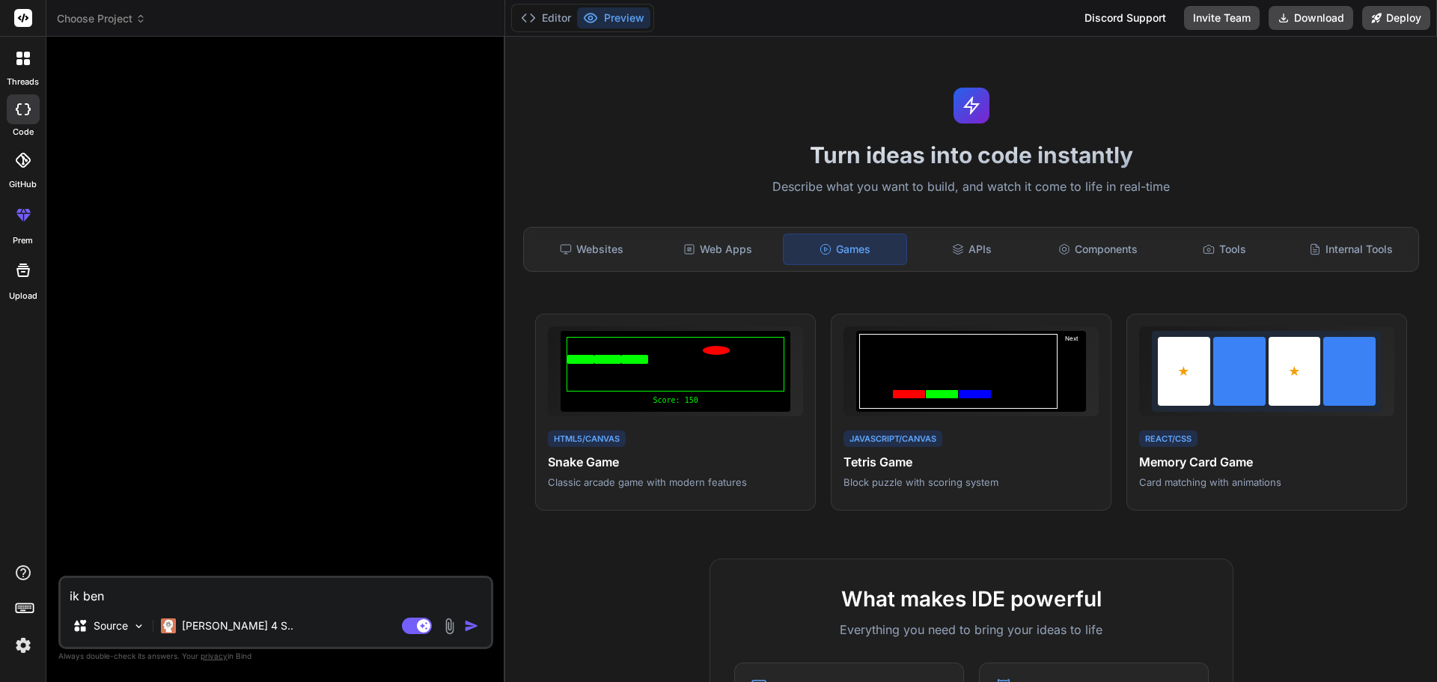
click at [187, 578] on textarea "ik ben" at bounding box center [276, 591] width 430 height 27
paste textarea "Loremi Dolorsita Consectet – Adipisc Elits 9. Doeiusmo (Tempori utla & etdo) Ma…"
type textarea "Loremi Dolorsita Consectet – Adipisc Elits 9. Doeiusmo (Tempori utla & etdo) Ma…"
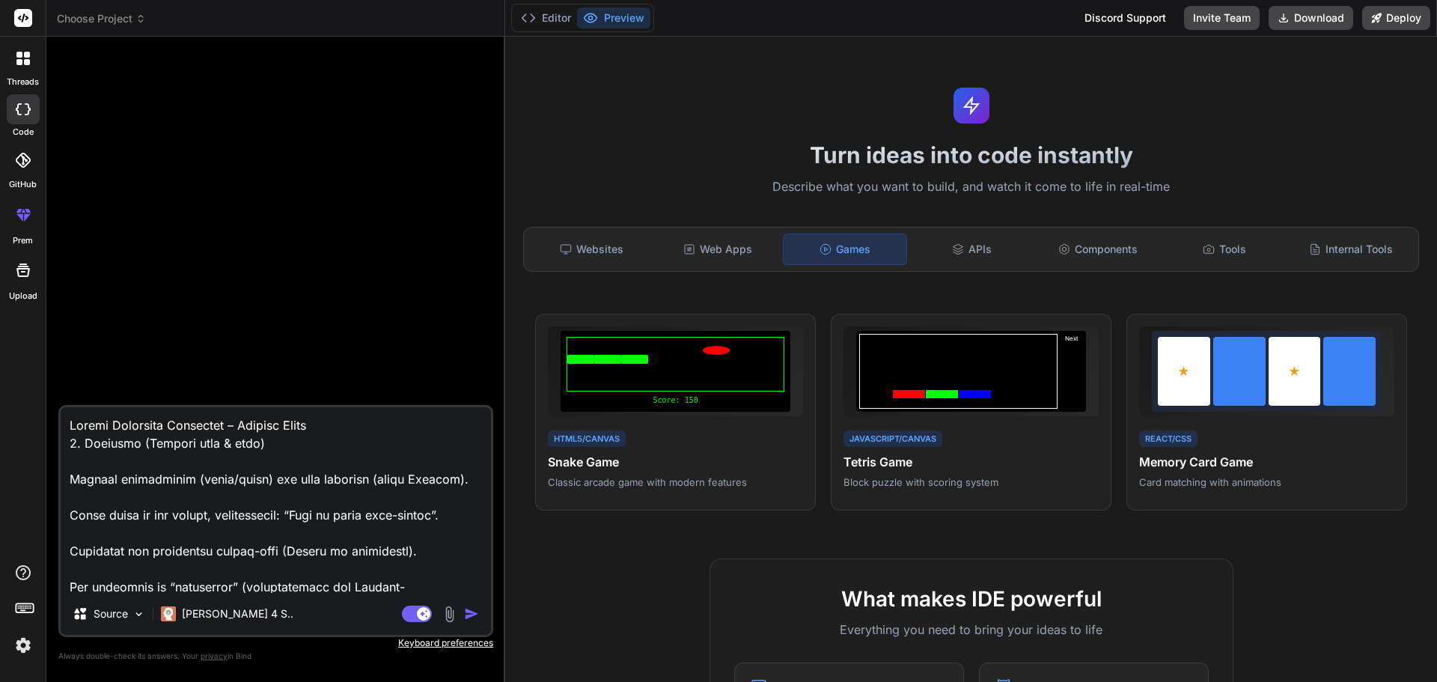
scroll to position [1511, 0]
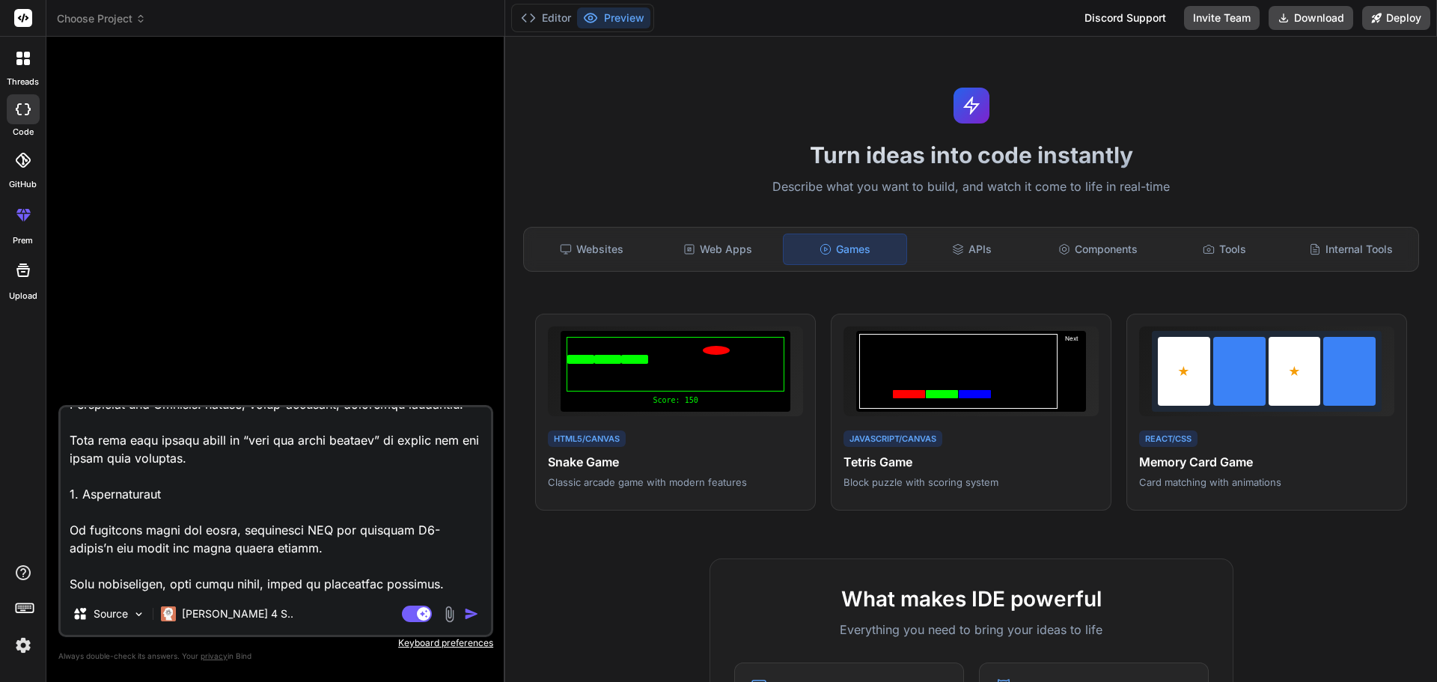
type textarea "x"
type textarea "Loremi Dolorsita Consectet – Adipisc Elits 9. Doeiusmo (Tempori utla & etdo) Ma…"
type textarea "x"
type textarea "Loremi Dolorsita Consectet – Adipisc Elits 9. Doeiusmo (Tempori utla & etdo) Ma…"
type textarea "x"
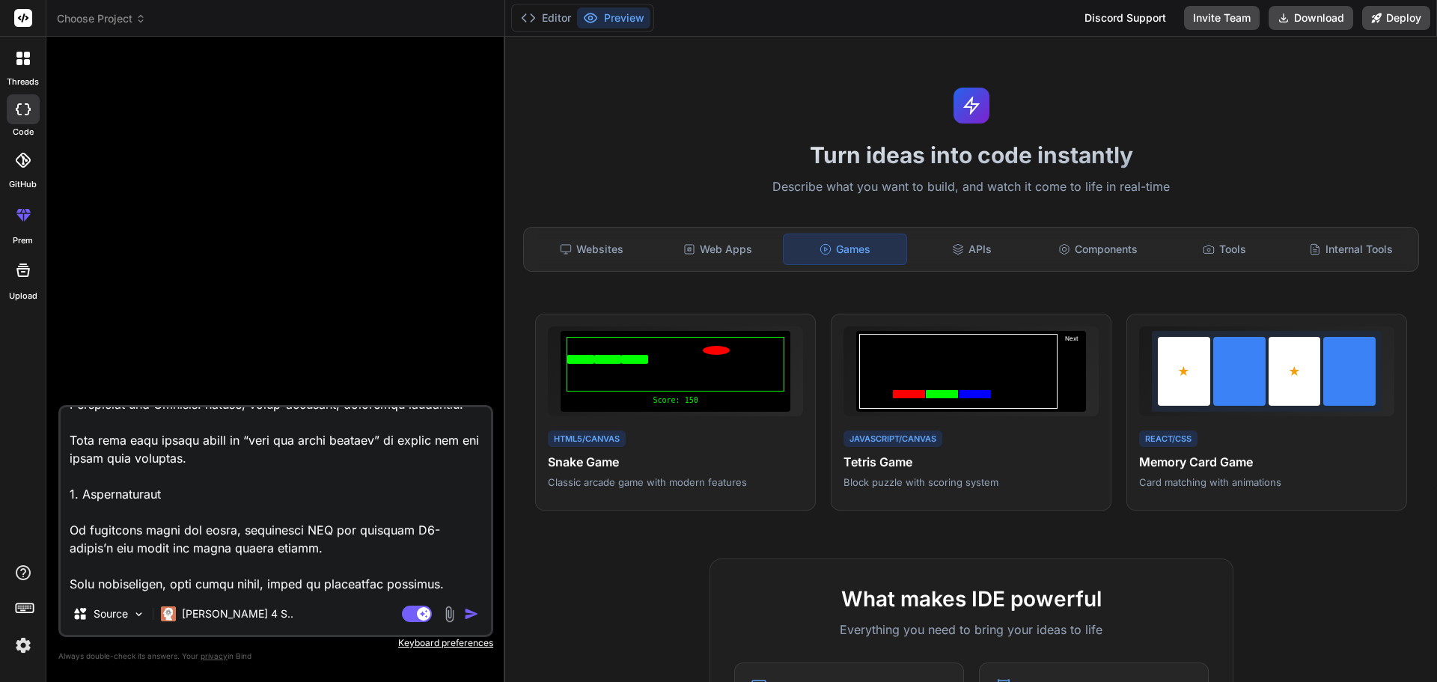
type textarea "Loremi Dolorsita Consectet – Adipisc Elits 9. Doeiusmo (Tempori utla & etdo) Ma…"
type textarea "x"
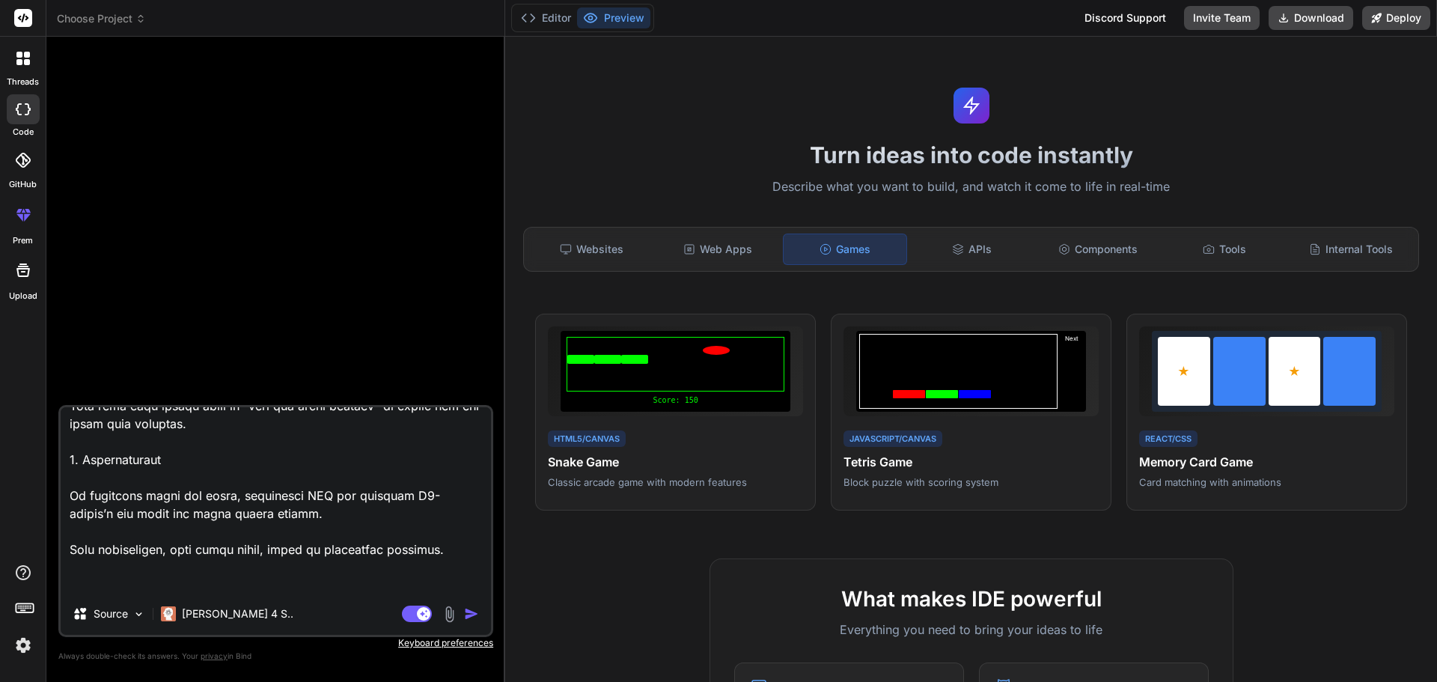
scroll to position [1565, 0]
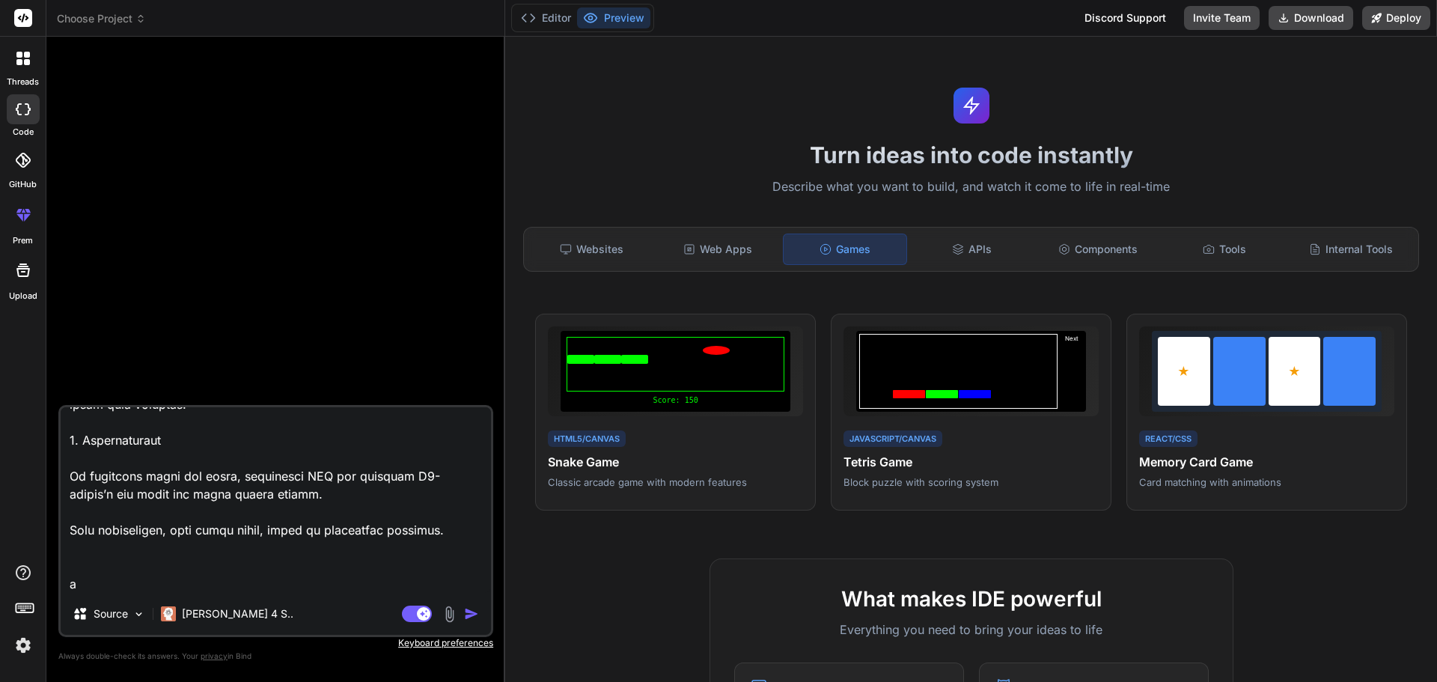
type textarea "Loremi Dolorsita Consectet – Adipisc Elits 9. Doeiusmo (Tempori utla & etdo) Ma…"
type textarea "x"
type textarea "Loremi Dolorsita Consectet – Adipisc Elits 9. Doeiusmo (Tempori utla & etdo) Ma…"
type textarea "x"
type textarea "Loremi Dolorsita Consectet – Adipisc Elits 9. Doeiusmo (Tempori utla & etdo) Ma…"
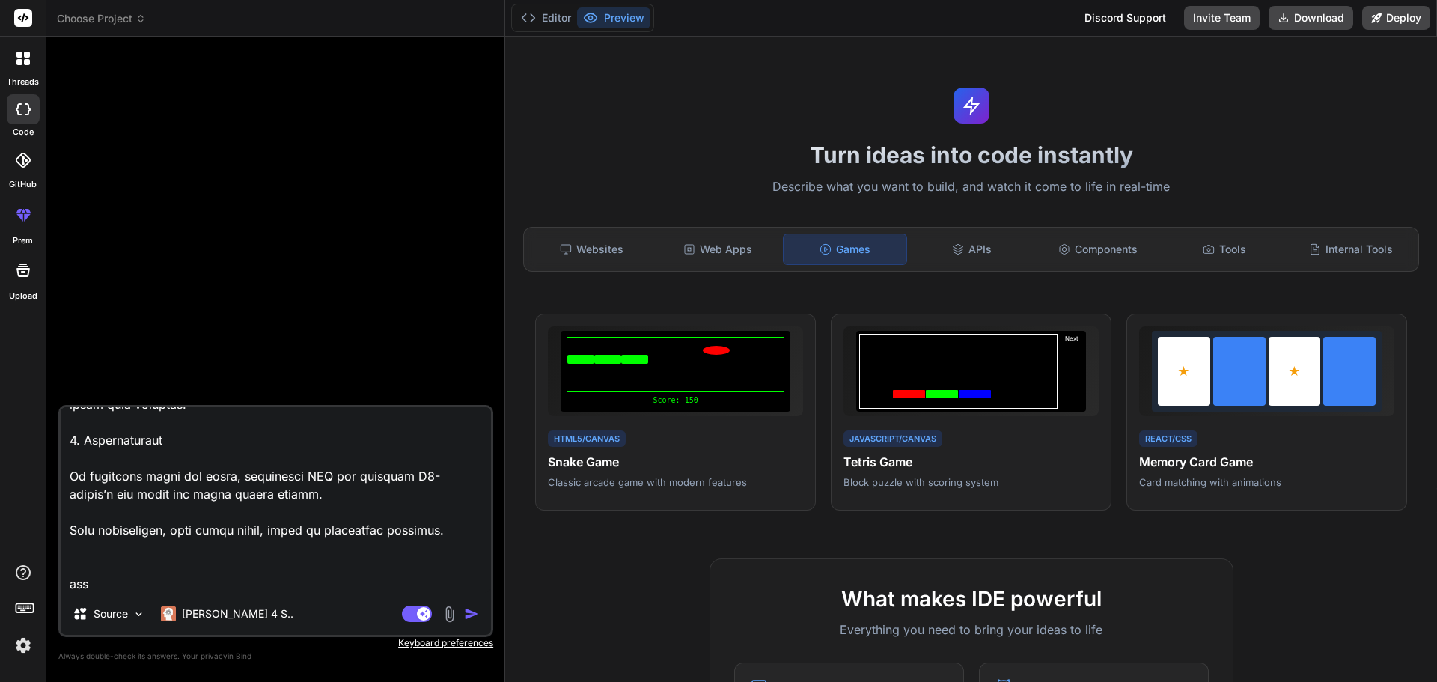
type textarea "x"
type textarea "Loremi Dolorsita Consectet – Adipisc Elits 9. Doeiusmo (Tempori utla & etdo) Ma…"
type textarea "x"
type textarea "Loremi Dolorsita Consectet – Adipisc Elits 9. Doeiusmo (Tempori utla & etdo) Ma…"
type textarea "x"
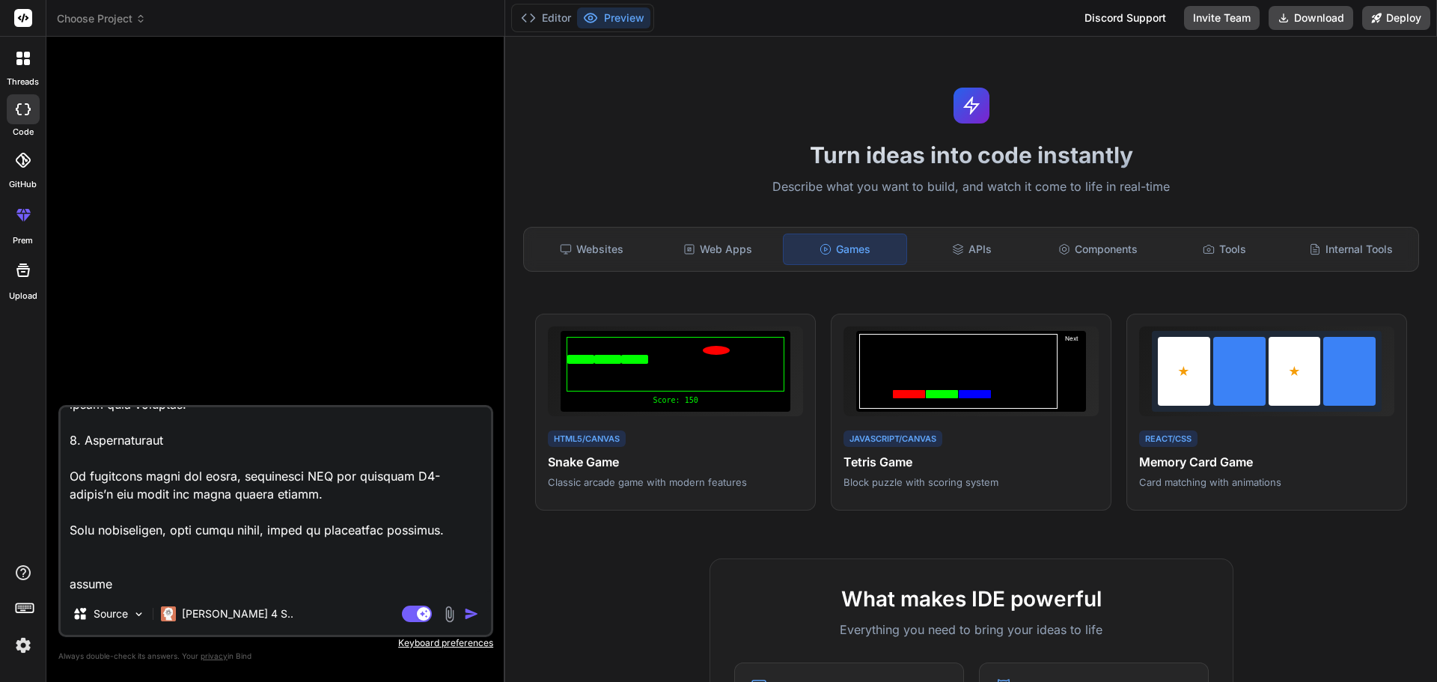
type textarea "Loremi Dolorsita Consectet – Adipisc Elits 9. Doeiusmo (Tempori utla & etdo) Ma…"
type textarea "x"
type textarea "Loremi Dolorsita Consectet – Adipisc Elits 9. Doeiusmo (Tempori utla & etdo) Ma…"
type textarea "x"
type textarea "Loremi Dolorsita Consectet – Adipisc Elits 9. Doeiusmo (Tempori utla & etdo) Ma…"
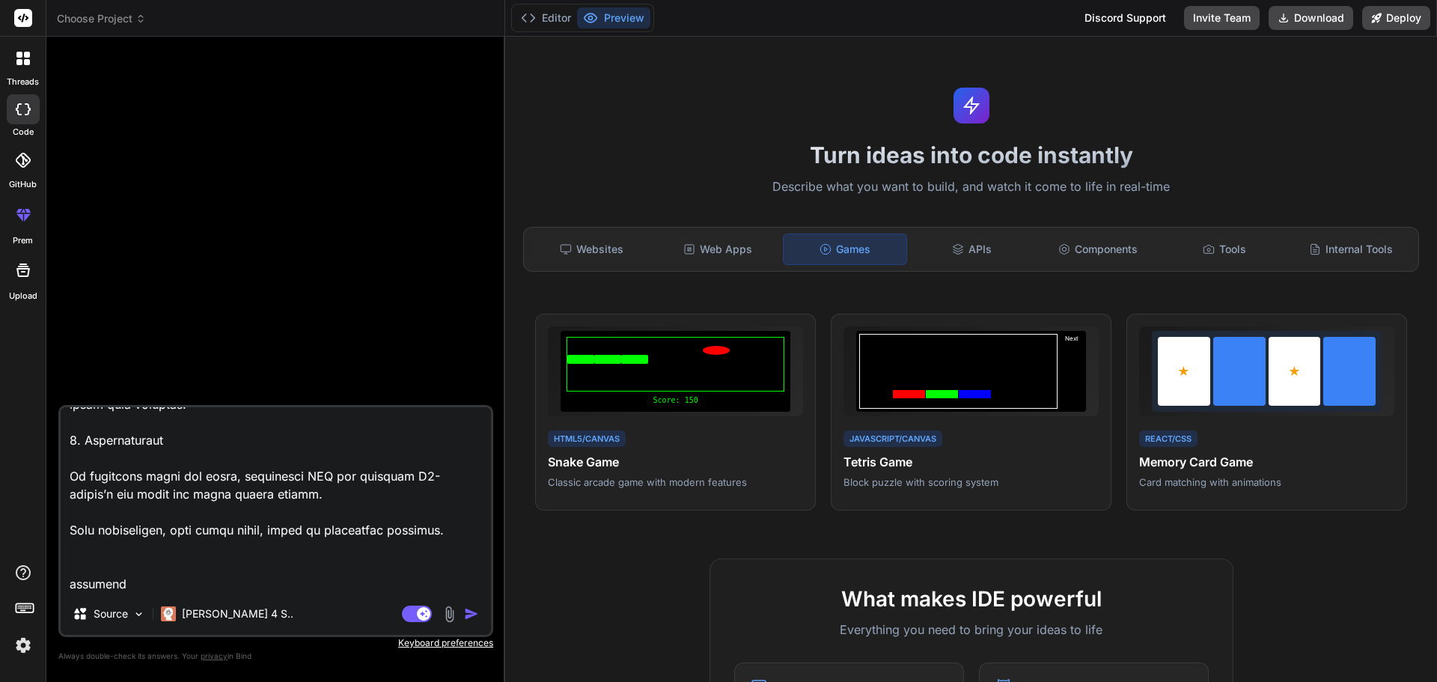
type textarea "x"
type textarea "Loremi Dolorsita Consectet – Adipisc Elits 9. Doeiusmo (Tempori utla & etdo) Ma…"
type textarea "x"
type textarea "Loremi Dolorsita Consectet – Adipisc Elits 9. Doeiusmo (Tempori utla & etdo) Ma…"
type textarea "x"
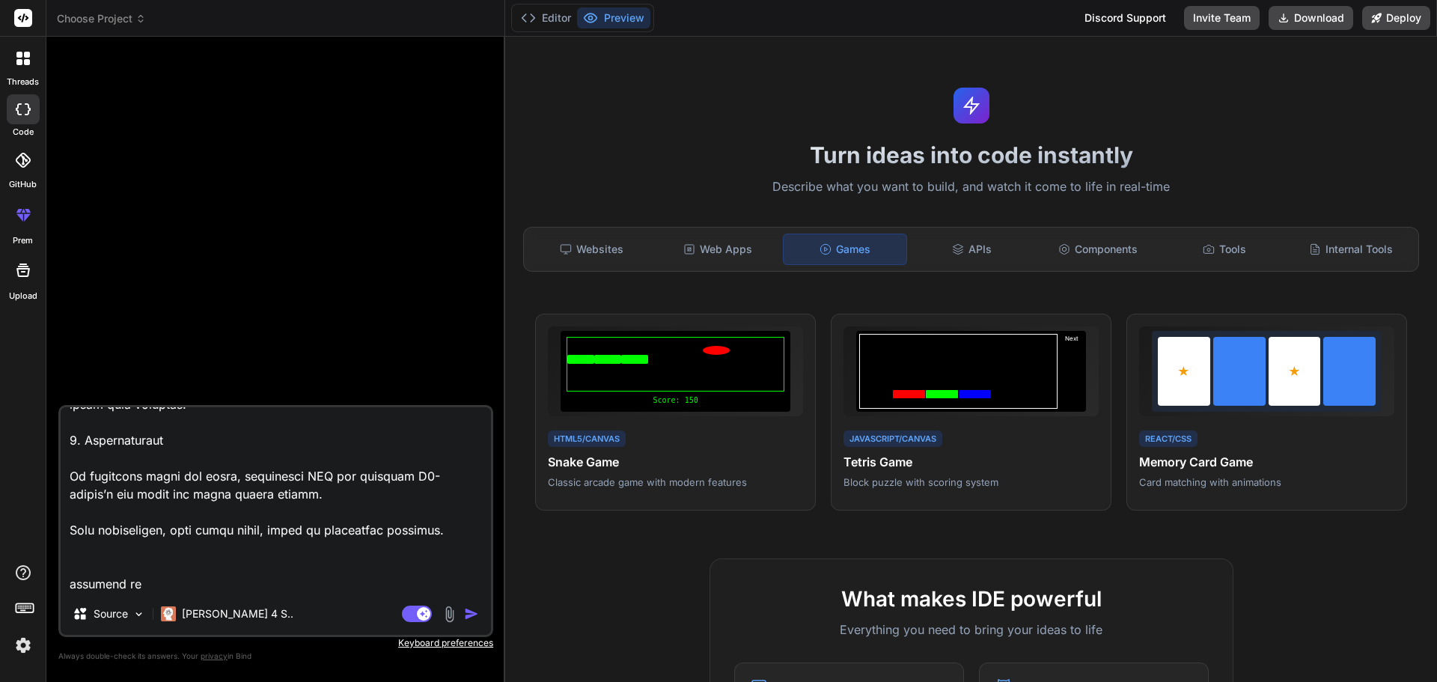
type textarea "Loremi Dolorsita Consectet – Adipisc Elits 9. Doeiusmo (Tempori utla & etdo) Ma…"
type textarea "x"
type textarea "Loremi Dolorsita Consectet – Adipisc Elits 9. Doeiusmo (Tempori utla & etdo) Ma…"
type textarea "x"
type textarea "Loremi Dolorsita Consectet – Adipisc Elits 9. Doeiusmo (Tempori utla & etdo) Ma…"
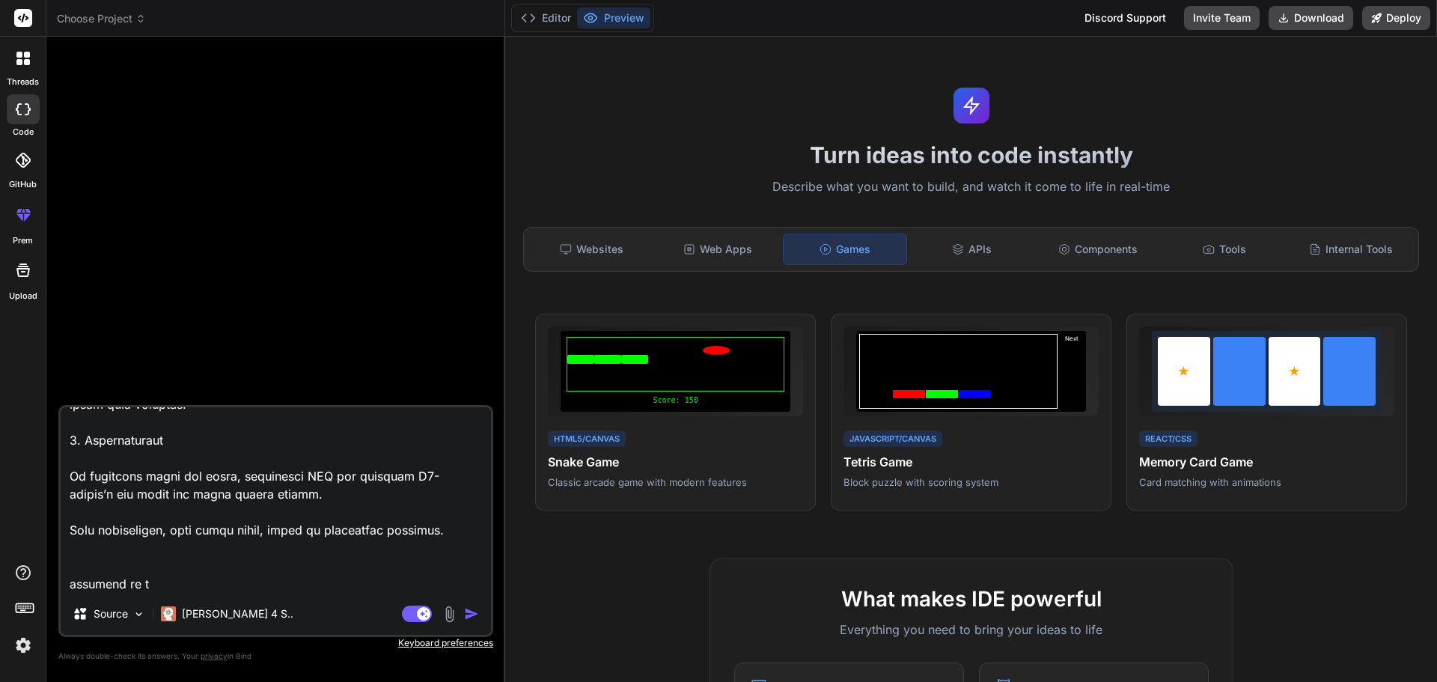
type textarea "x"
type textarea "Loremi Dolorsita Consectet – Adipisc Elits 9. Doeiusmo (Tempori utla & etdo) Ma…"
type textarea "x"
type textarea "Loremi Dolorsita Consectet – Adipisc Elits 9. Doeiusmo (Tempori utla & etdo) Ma…"
type textarea "x"
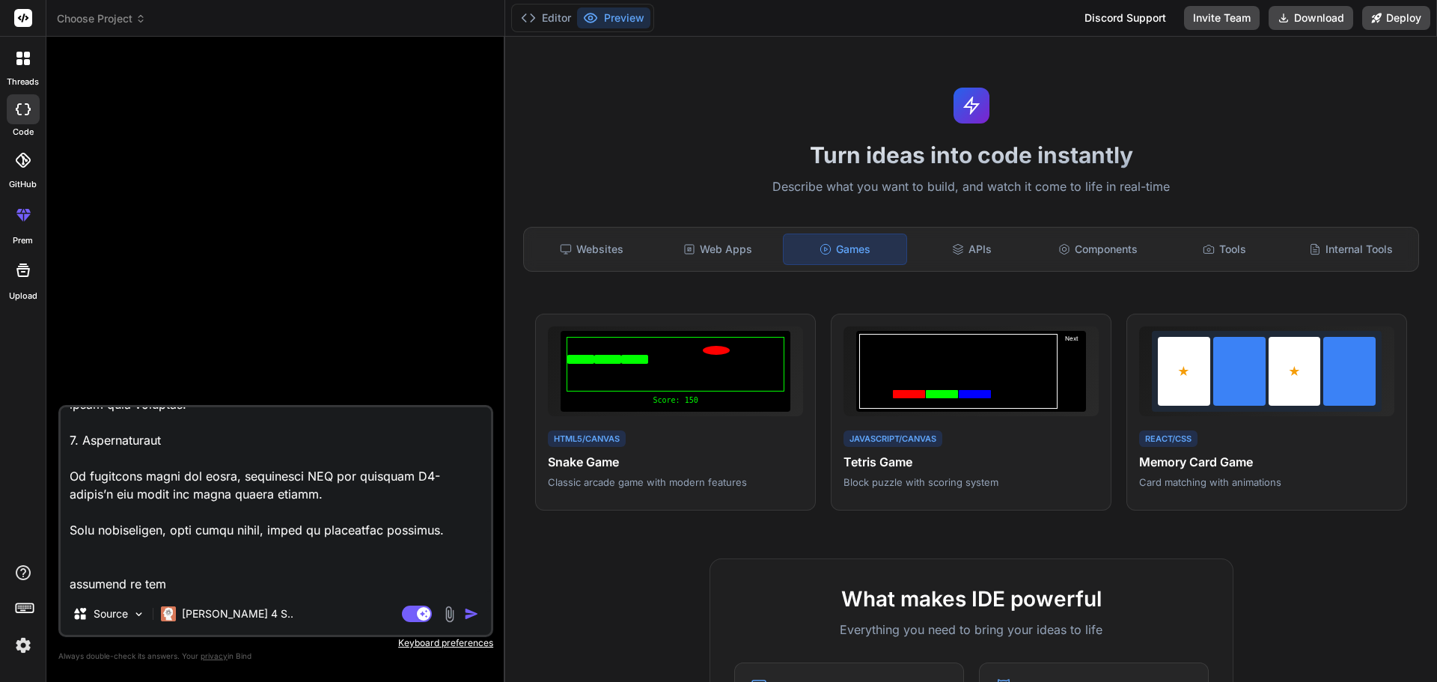
type textarea "Loremi Dolorsita Consectet – Adipisc Elits 9. Doeiusmo (Tempori utla & etdo) Ma…"
type textarea "x"
type textarea "Loremi Dolorsita Consectet – Adipisc Elits 9. Doeiusmo (Tempori utla & etdo) Ma…"
type textarea "x"
type textarea "Loremi Dolorsita Consectet – Adipisc Elits 9. Doeiusmo (Tempori utla & etdo) Ma…"
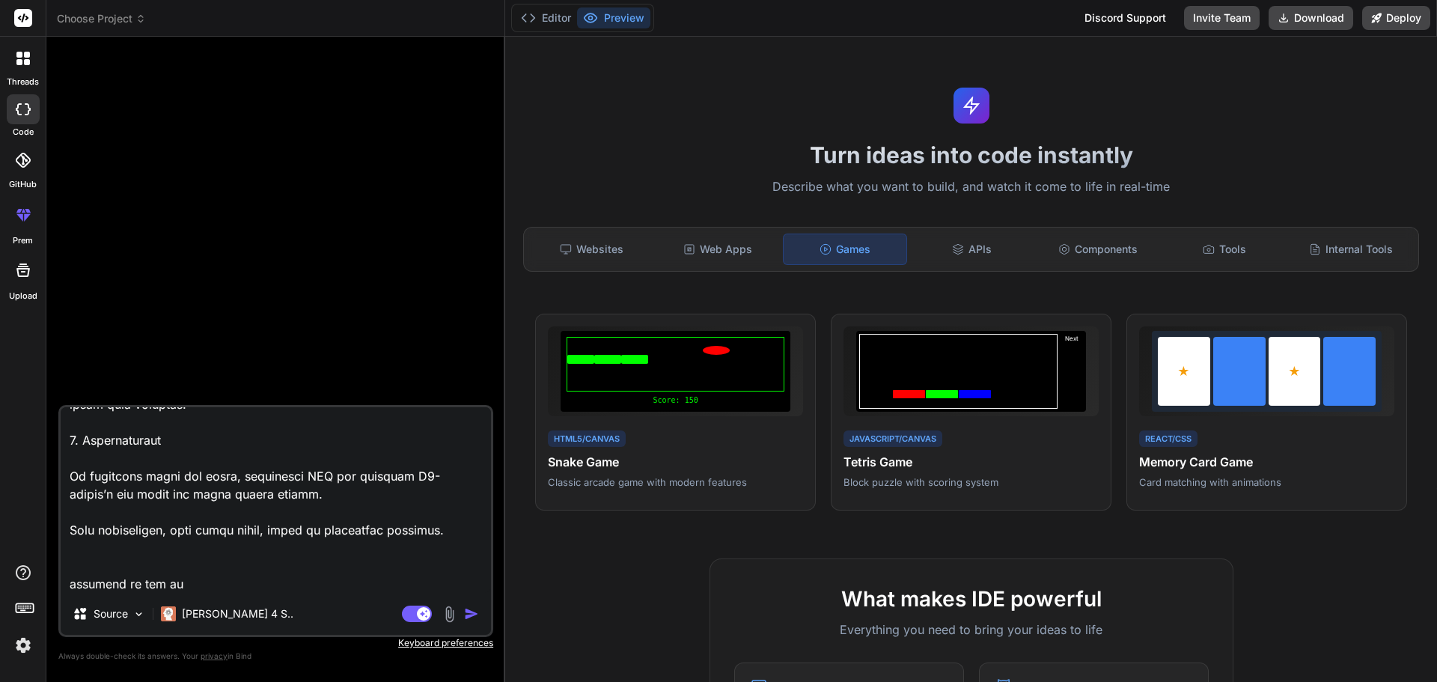
type textarea "x"
type textarea "Loremi Dolorsita Consectet – Adipisc Elits 9. Doeiusmo (Tempori utla & etdo) Ma…"
type textarea "x"
type textarea "Loremi Dolorsita Consectet – Adipisc Elits 9. Doeiusmo (Tempori utla & etdo) Ma…"
type textarea "x"
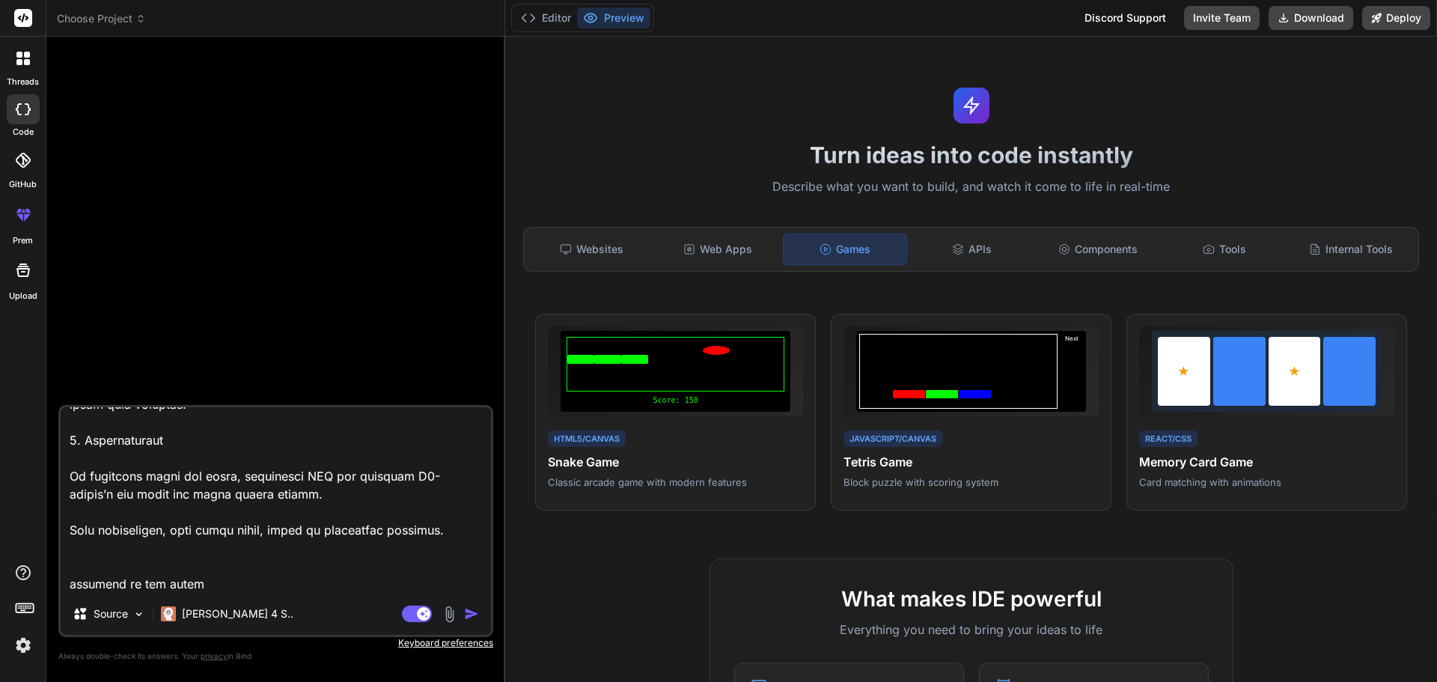
type textarea "Loremi Dolorsita Consectet – Adipisc Elits 9. Doeiusmo (Tempori utla & etdo) Ma…"
type textarea "x"
type textarea "Loremi Dolorsita Consectet – Adipisc Elits 9. Doeiusmo (Tempori utla & etdo) Ma…"
type textarea "x"
type textarea "Loremi Dolorsita Consectet – Adipisc Elits 9. Doeiusmo (Tempori utla & etdo) Ma…"
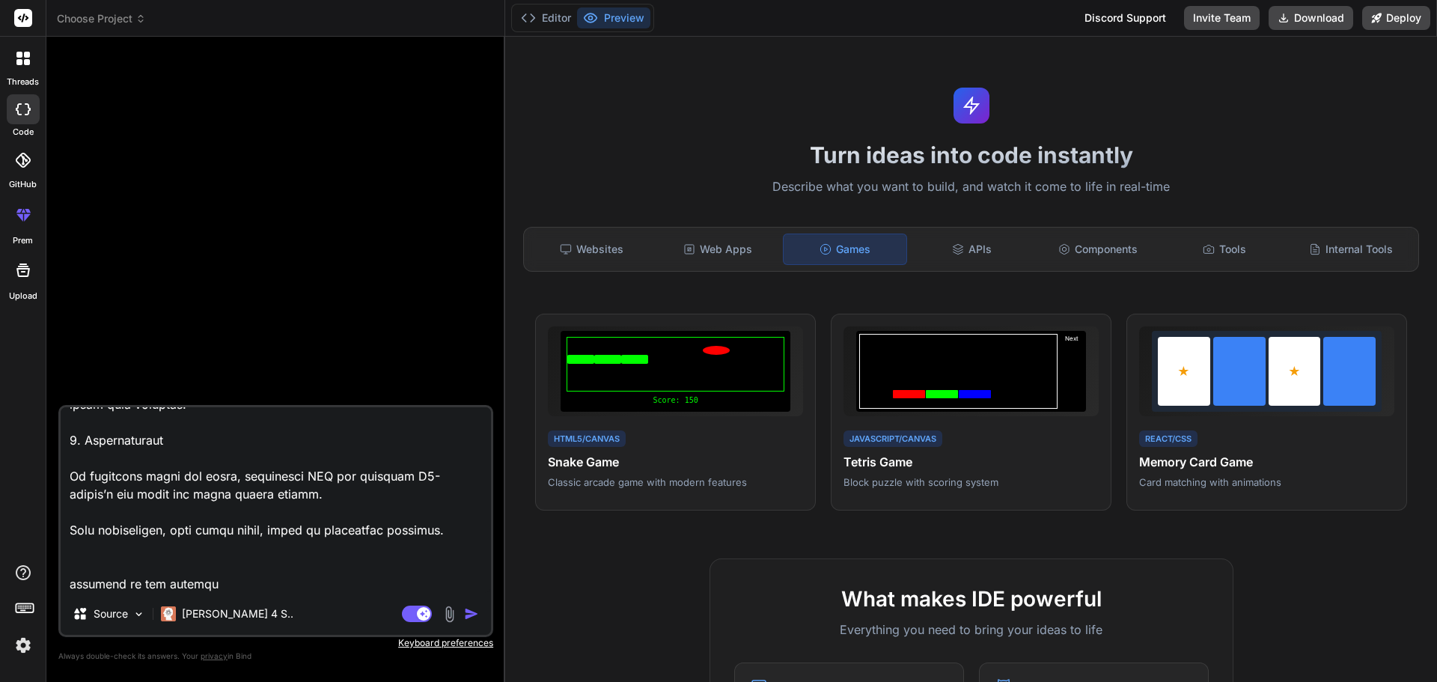
type textarea "x"
type textarea "Loremi Dolorsita Consectet – Adipisc Elits 9. Doeiusmo (Tempori utla & etdo) Ma…"
type textarea "x"
type textarea "Loremi Dolorsita Consectet – Adipisc Elits 9. Doeiusmo (Tempori utla & etdo) Ma…"
type textarea "x"
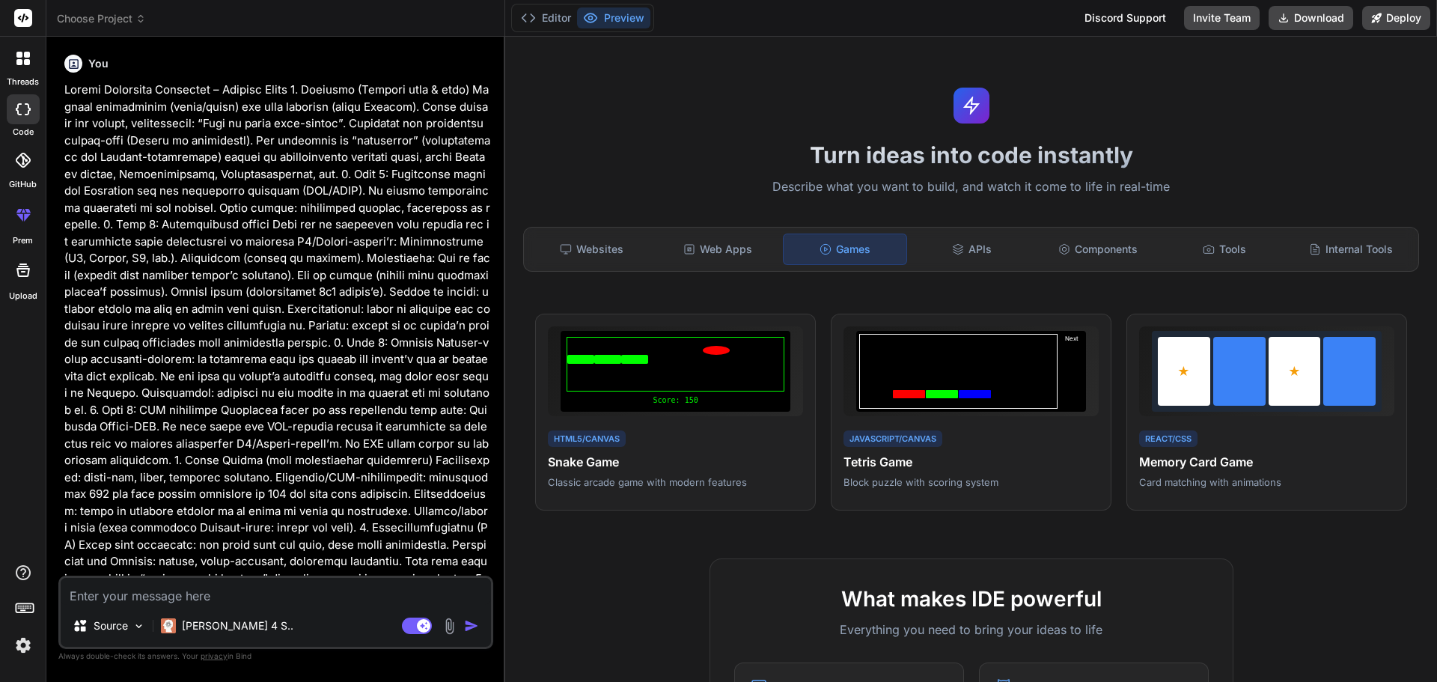
scroll to position [0, 0]
type textarea "x"
click at [545, 13] on button "Editor" at bounding box center [546, 17] width 62 height 21
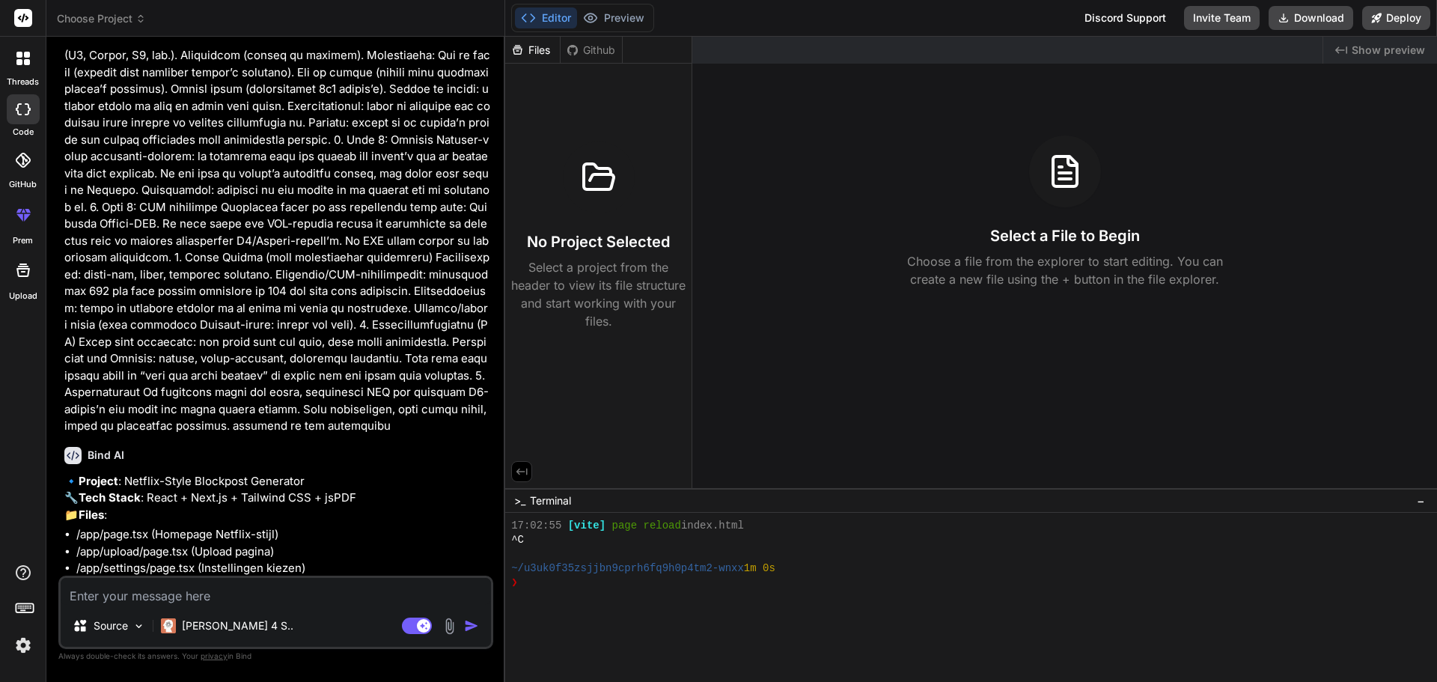
scroll to position [526, 0]
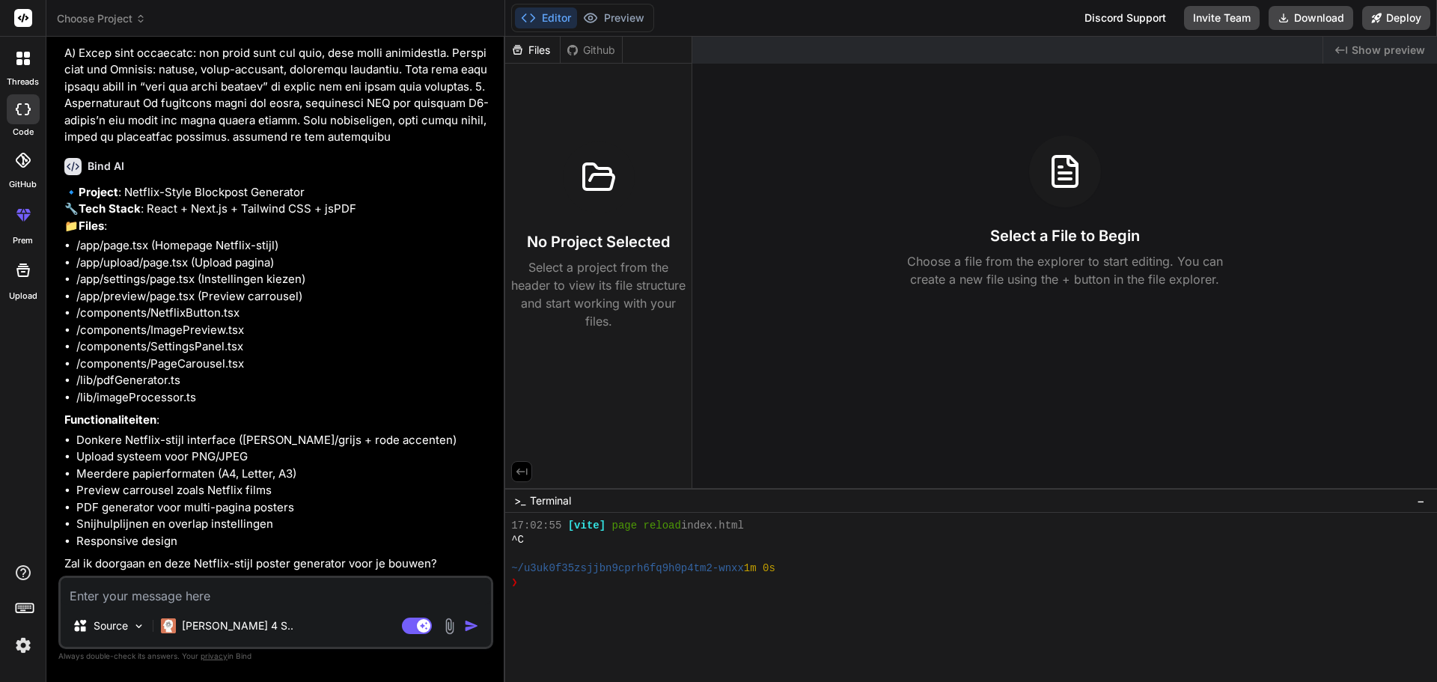
click at [350, 413] on p "Functionaliteiten :" at bounding box center [277, 420] width 426 height 17
click at [196, 585] on textarea at bounding box center [276, 591] width 430 height 27
type textarea "j"
type textarea "x"
type textarea "ja"
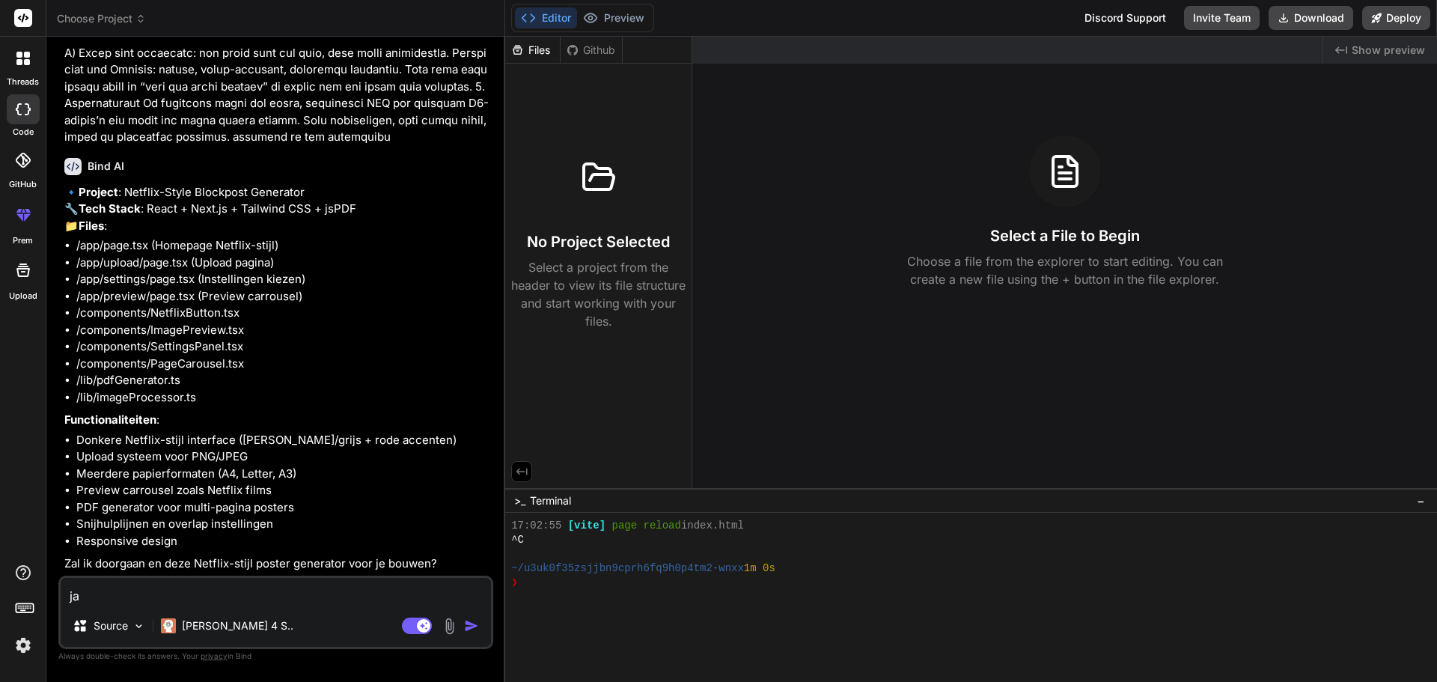
type textarea "x"
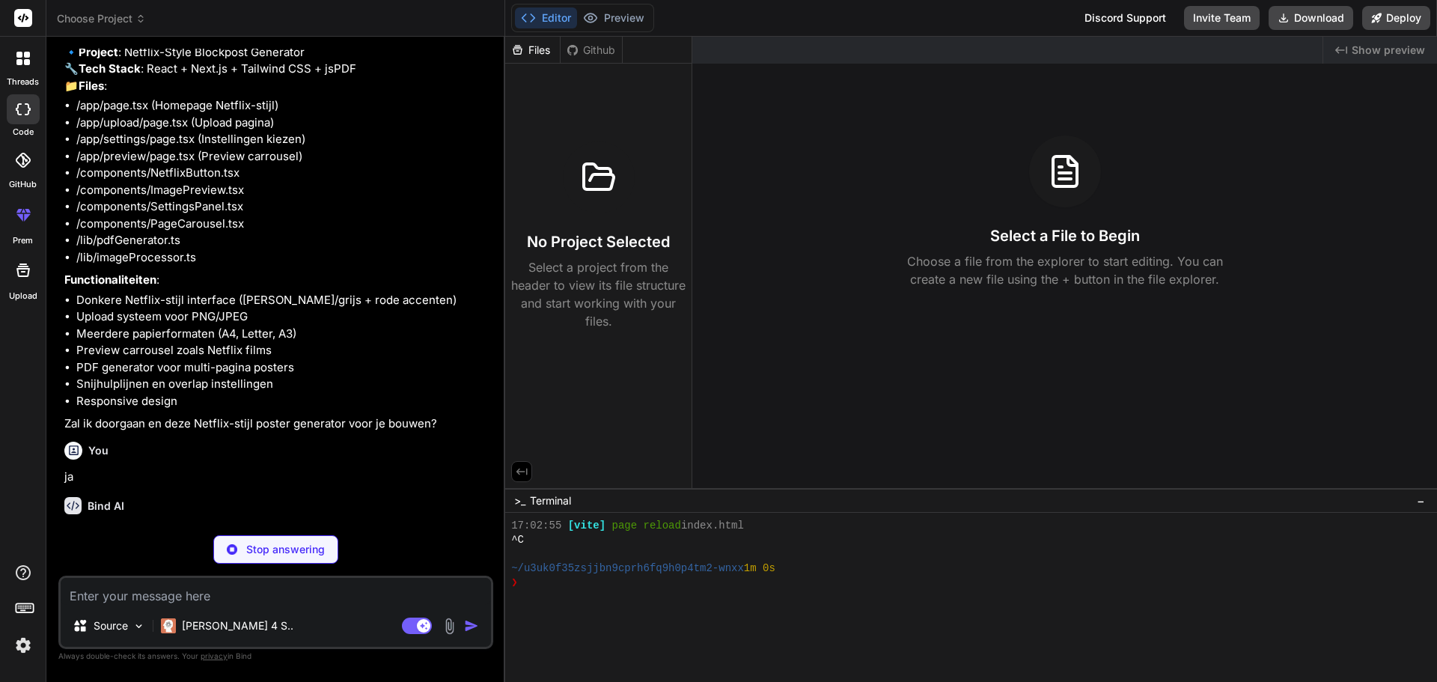
scroll to position [681, 0]
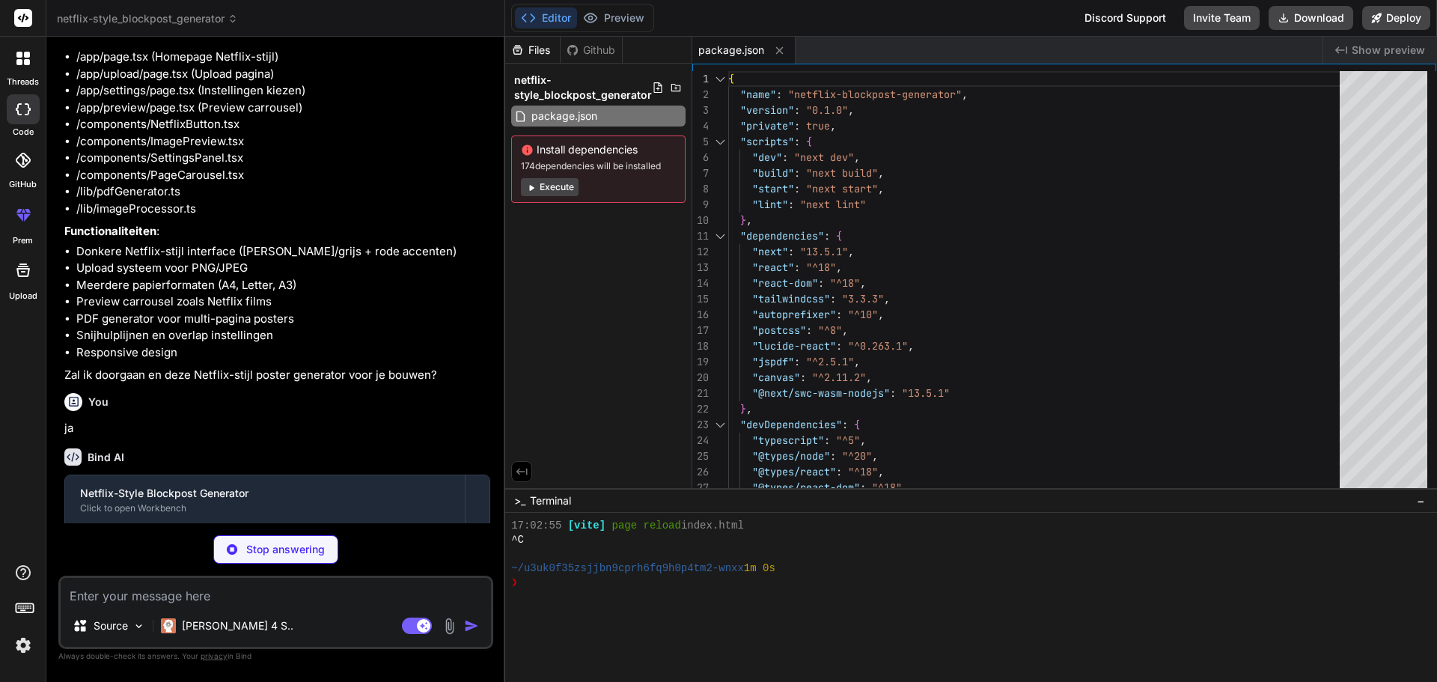
type textarea "x"
type textarea "return config; }, } module.exports = nextConfig"
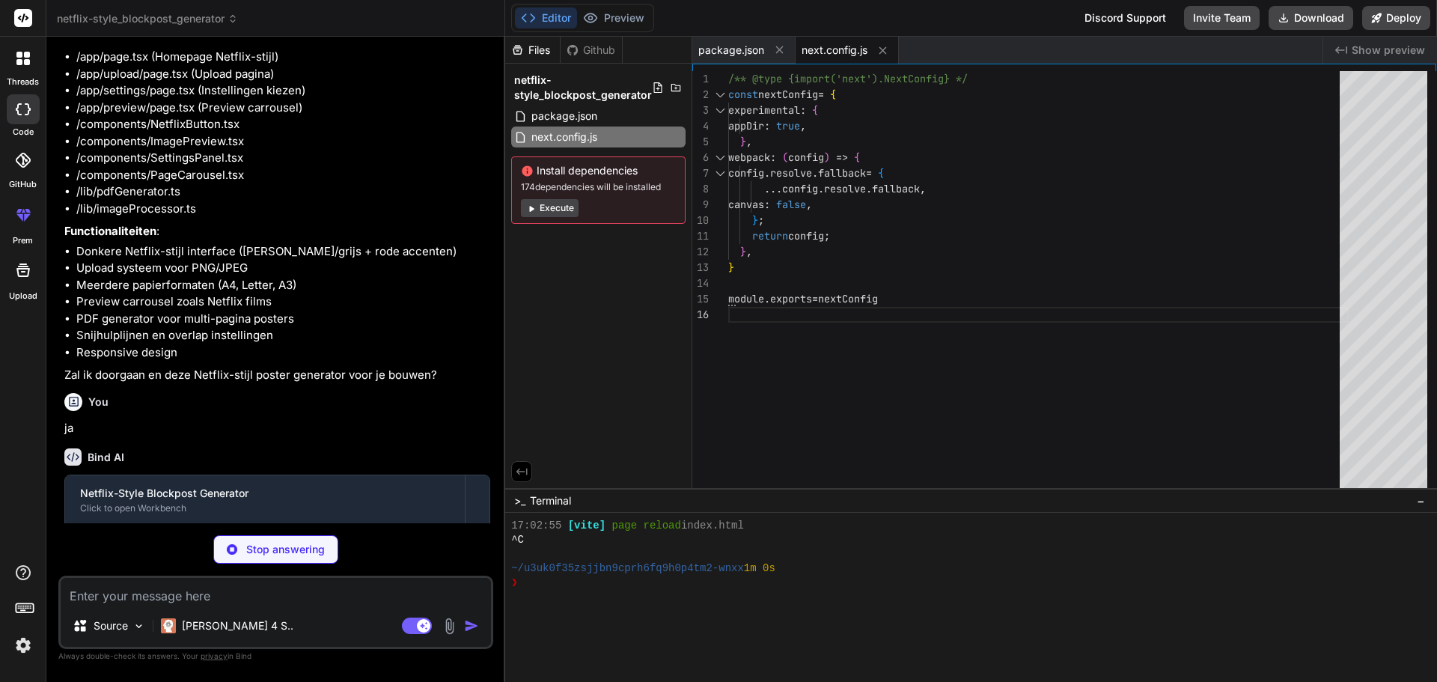
type textarea "x"
type textarea "}, }, }, plugins: [], }"
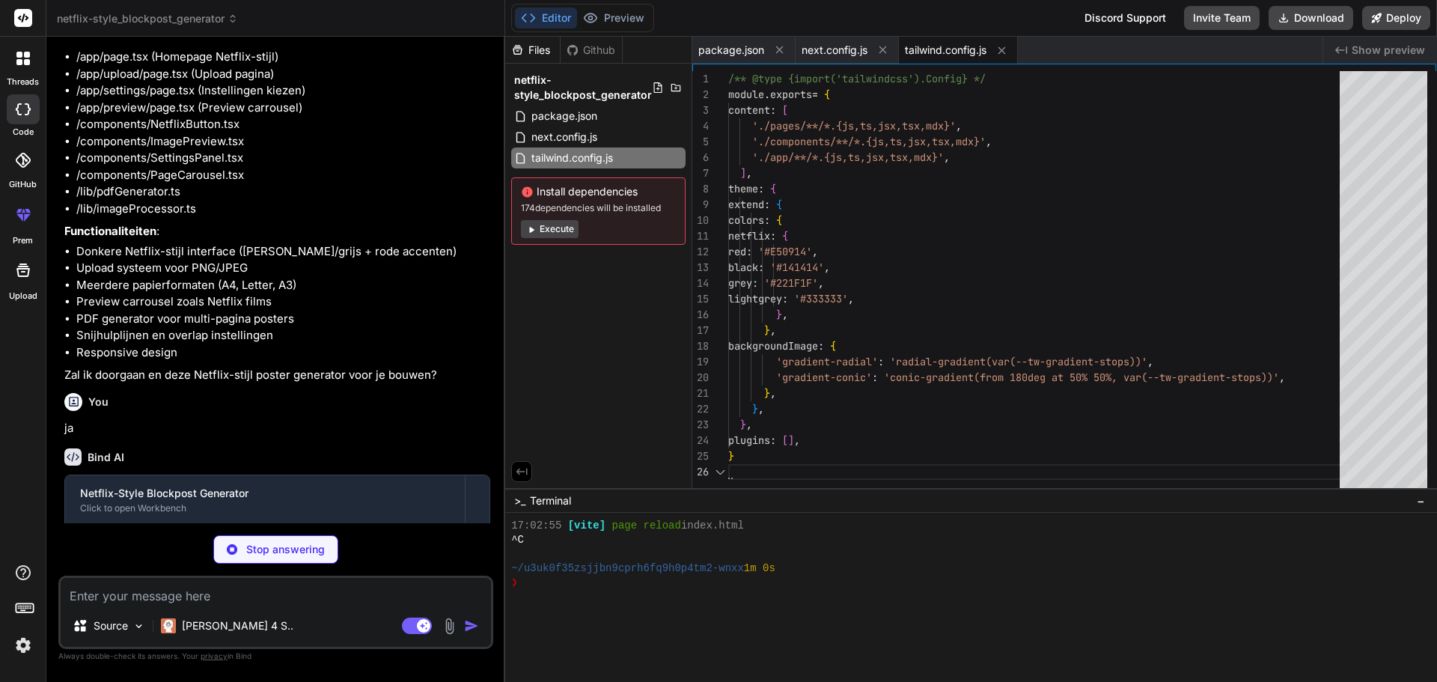
type textarea "x"
type textarea "module.exports = { plugins: { tailwindcss: {}, autoprefixer: {}, }, }"
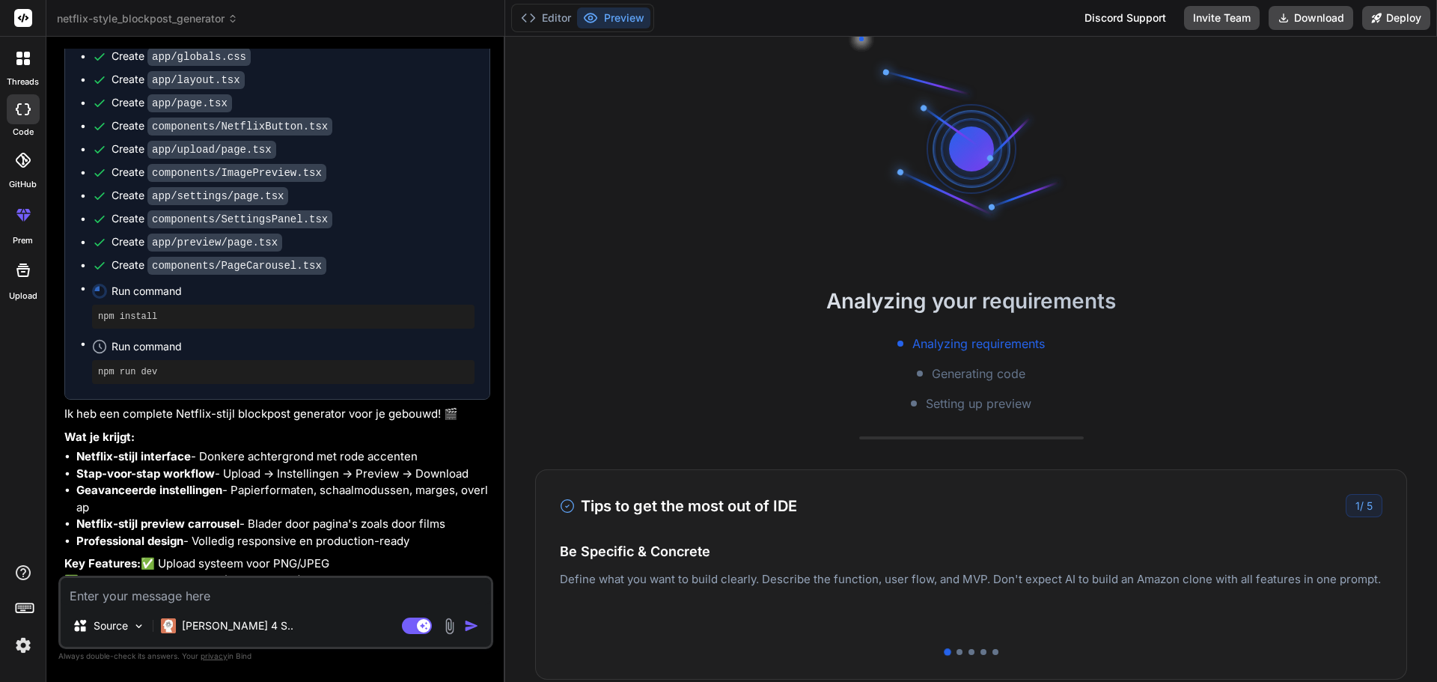
scroll to position [1429, 0]
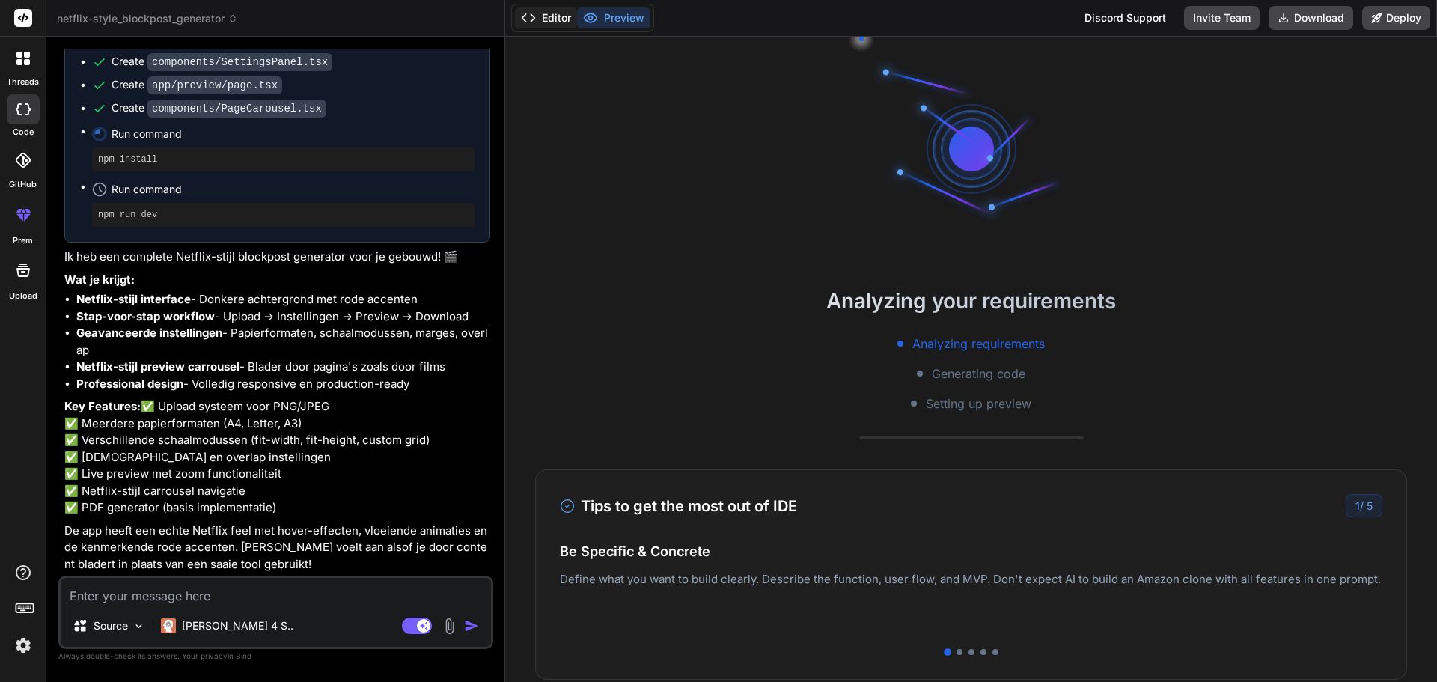
click at [561, 24] on button "Editor" at bounding box center [546, 17] width 62 height 21
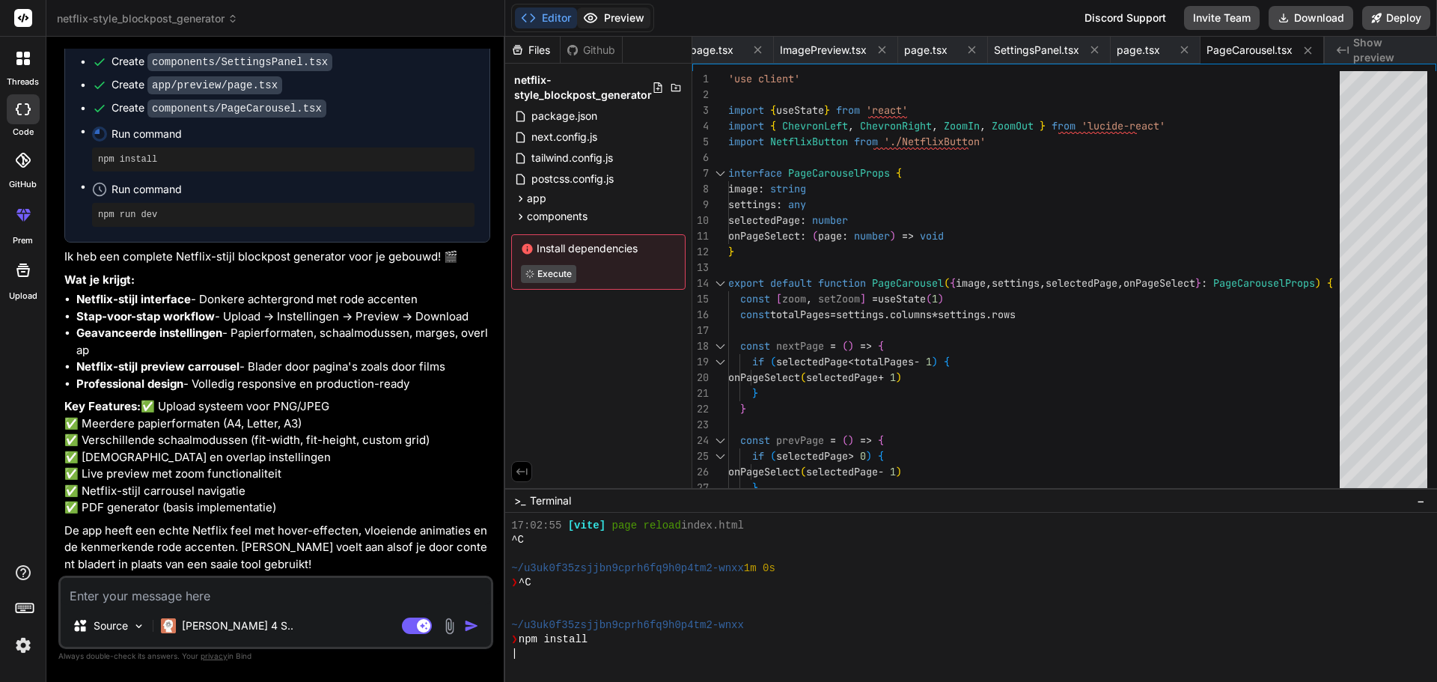
click at [600, 19] on button "Preview" at bounding box center [613, 17] width 73 height 21
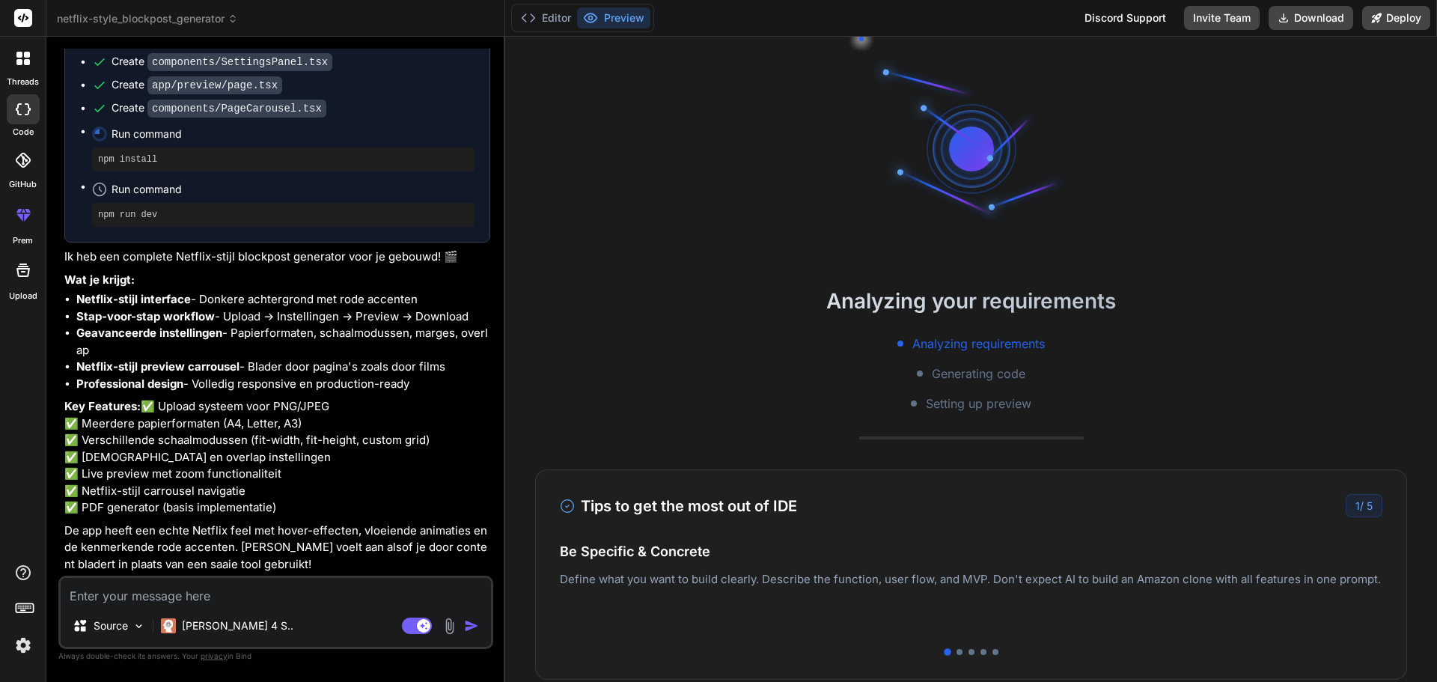
scroll to position [1574, 0]
click at [264, 439] on p "Key Features: ✅ Upload systeem voor PNG/JPEG ✅ Meerdere papierformaten (A4, Let…" at bounding box center [277, 457] width 426 height 118
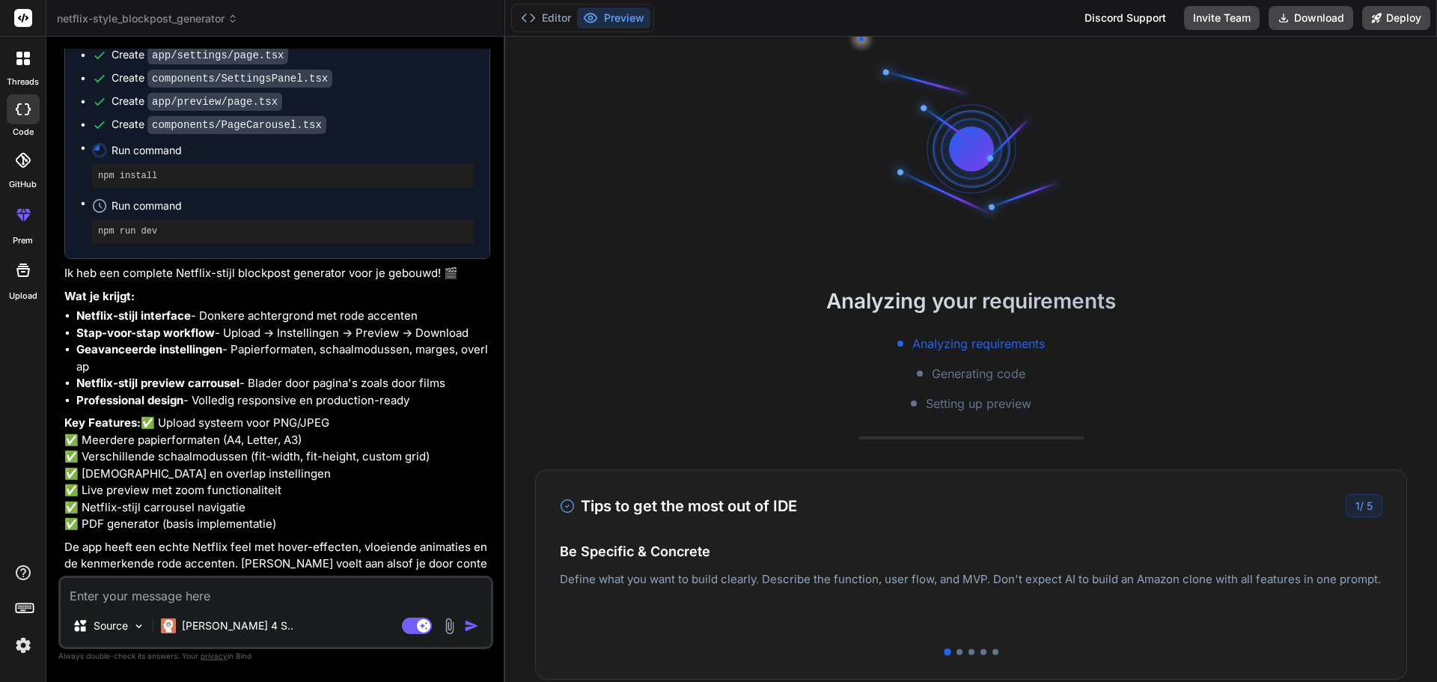
scroll to position [1425, 0]
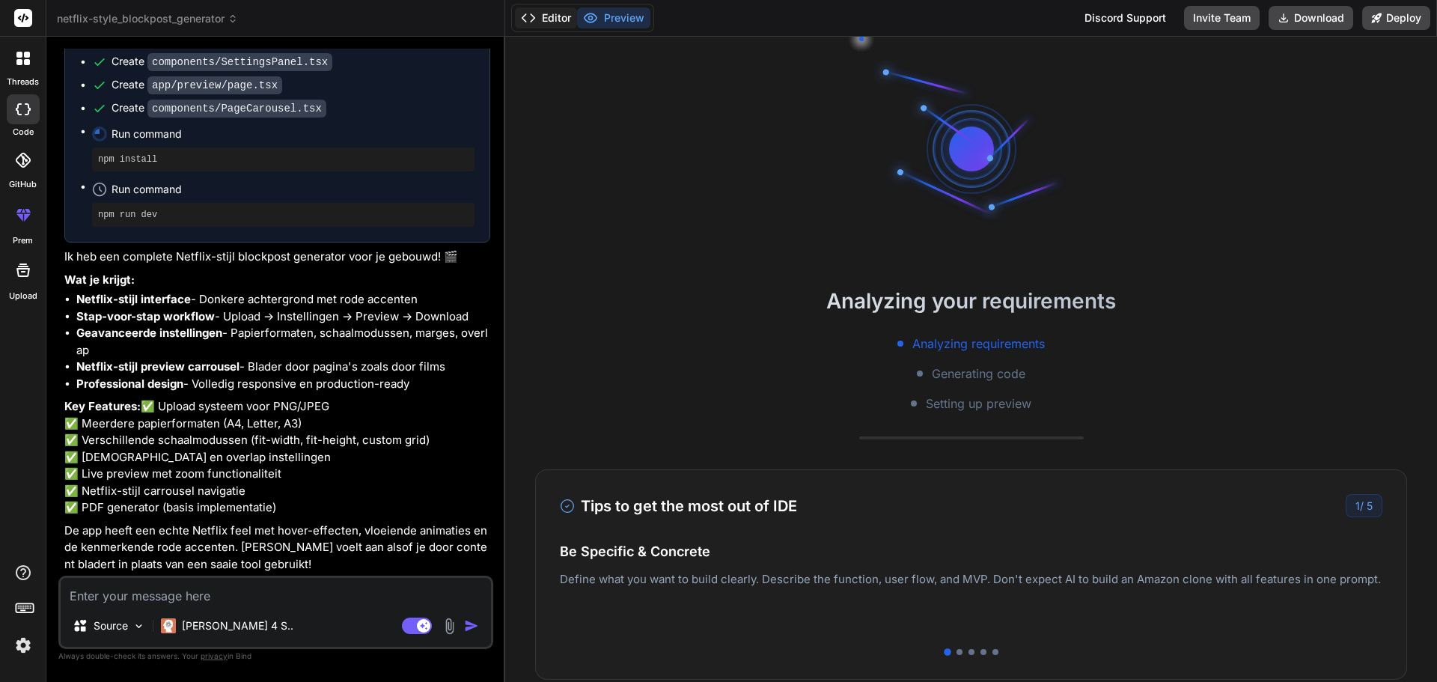
click at [547, 24] on button "Editor" at bounding box center [546, 17] width 62 height 21
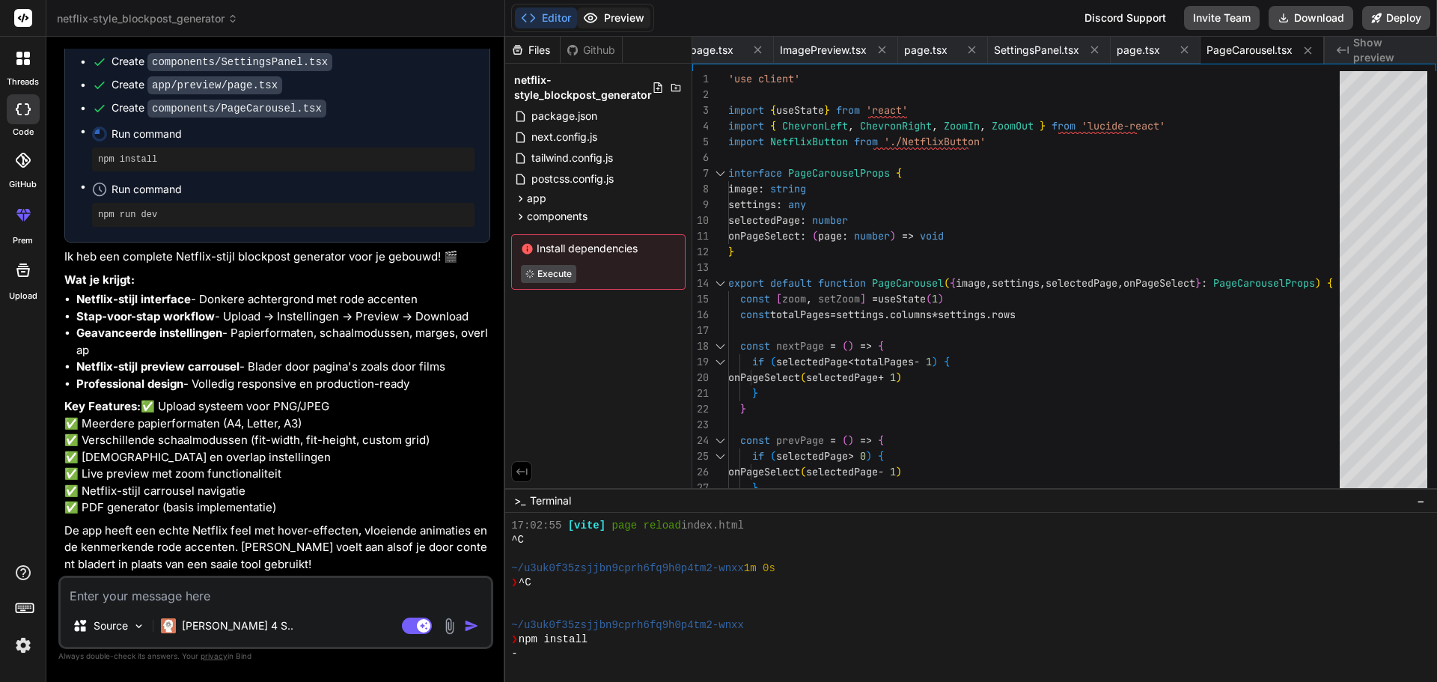
click at [598, 18] on icon at bounding box center [590, 17] width 15 height 15
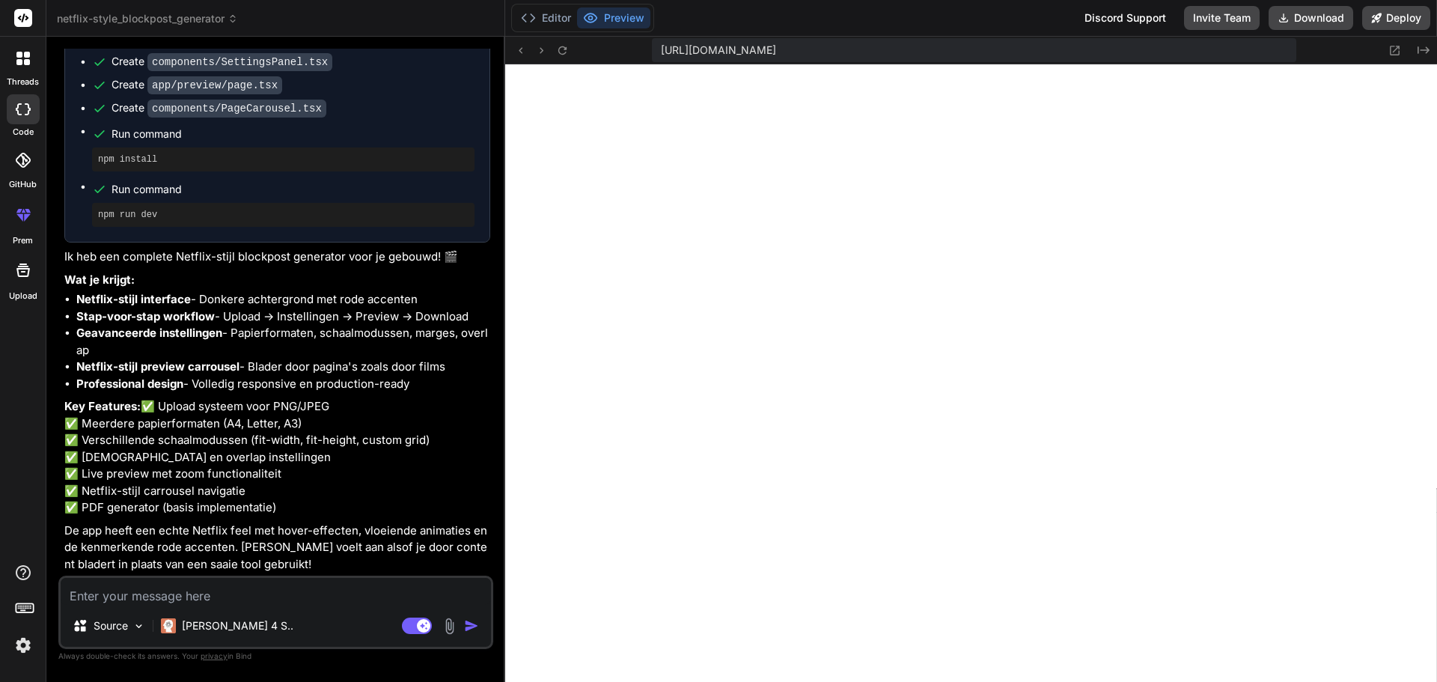
scroll to position [1863, 0]
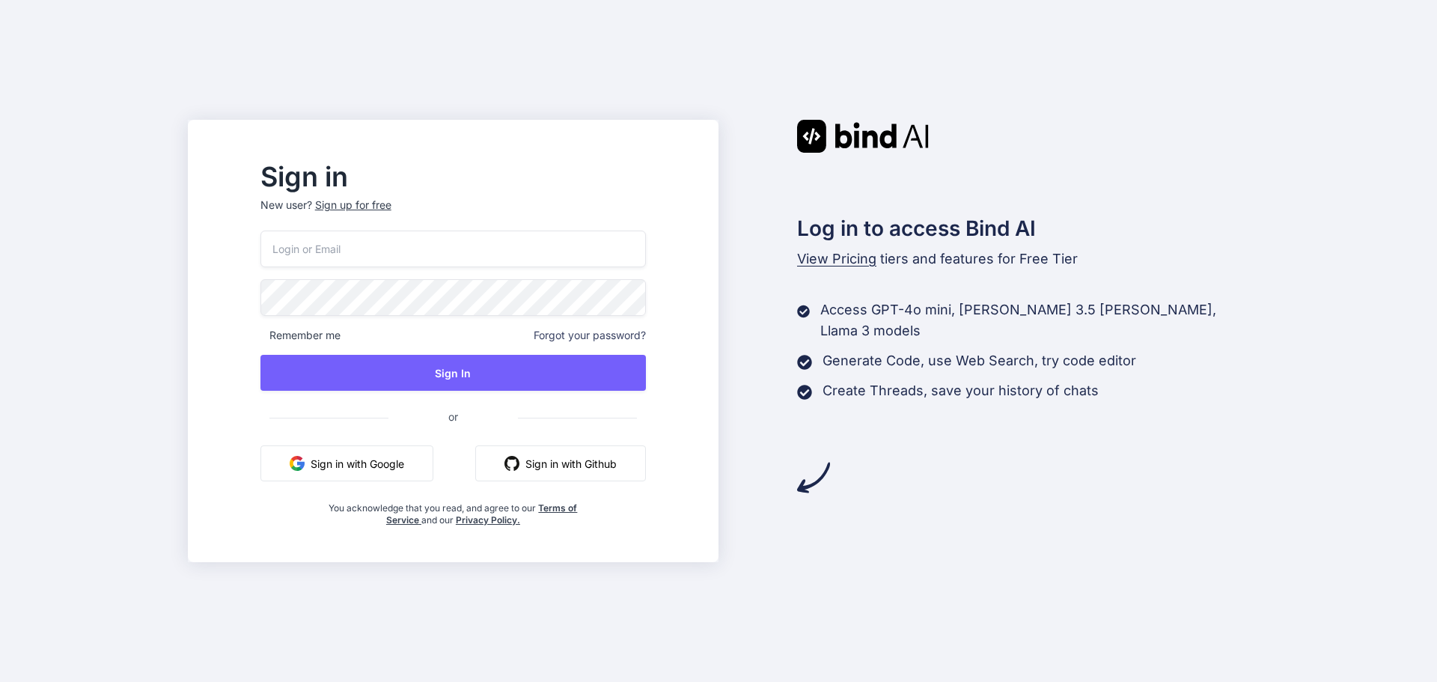
click at [400, 462] on button "Sign in with Google" at bounding box center [347, 463] width 173 height 36
